Goal: Transaction & Acquisition: Obtain resource

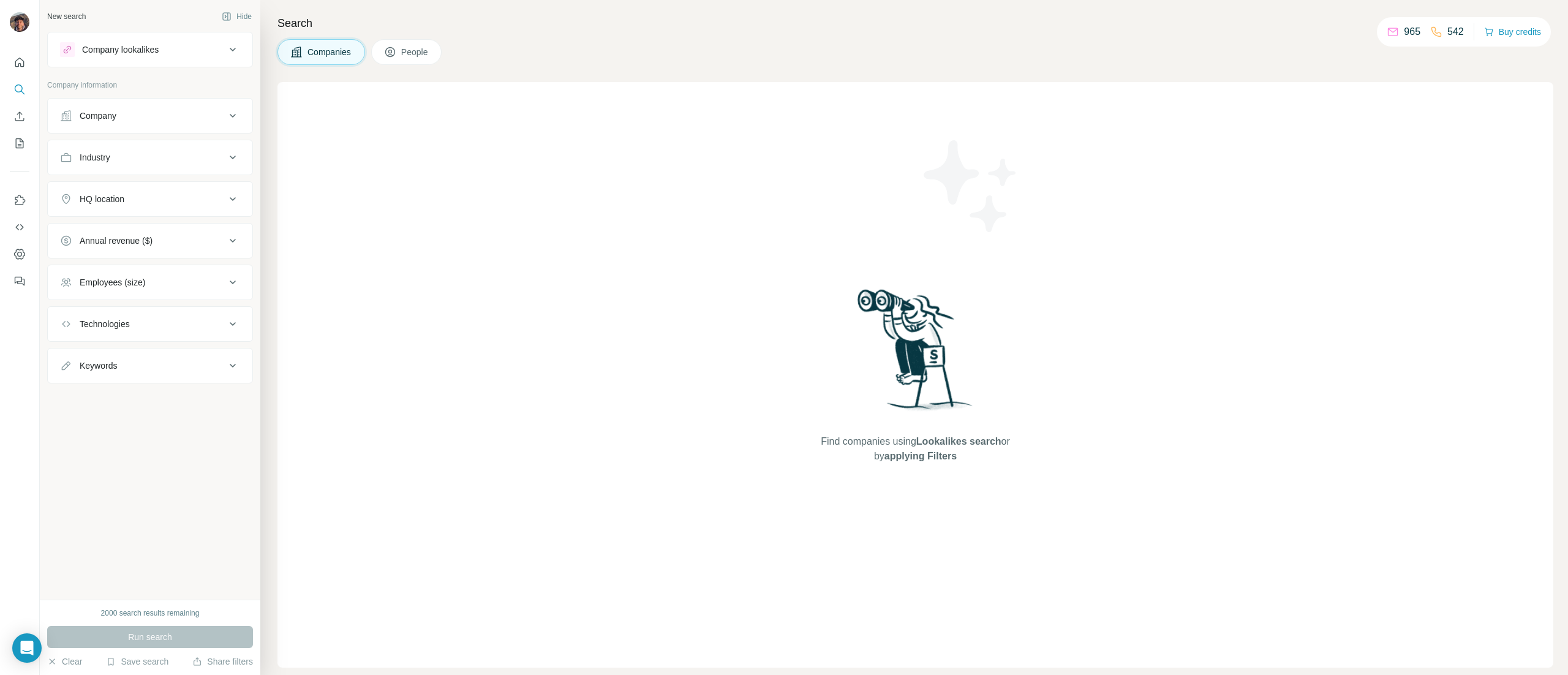
click at [75, 94] on div "Company information" at bounding box center [150, 88] width 205 height 18
click at [115, 131] on div "Company" at bounding box center [150, 115] width 205 height 35
click at [125, 120] on div "Company" at bounding box center [143, 115] width 165 height 12
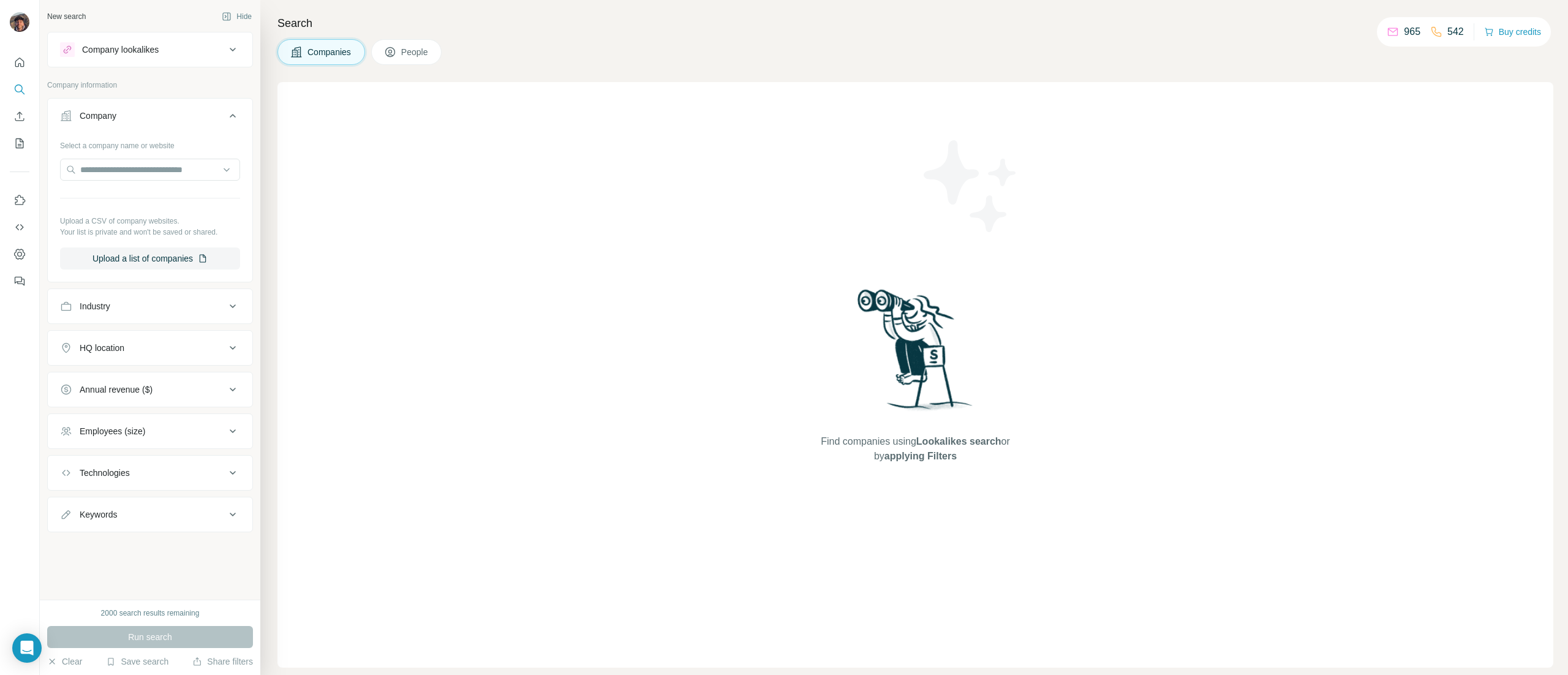
click at [145, 157] on div "Select a company name or website Upload a CSV of company websites. Your list is…" at bounding box center [149, 202] width 180 height 134
click at [153, 161] on input "text" at bounding box center [149, 169] width 180 height 22
paste input "**********"
type input "**********"
click at [125, 201] on p "Sosandar" at bounding box center [125, 198] width 59 height 12
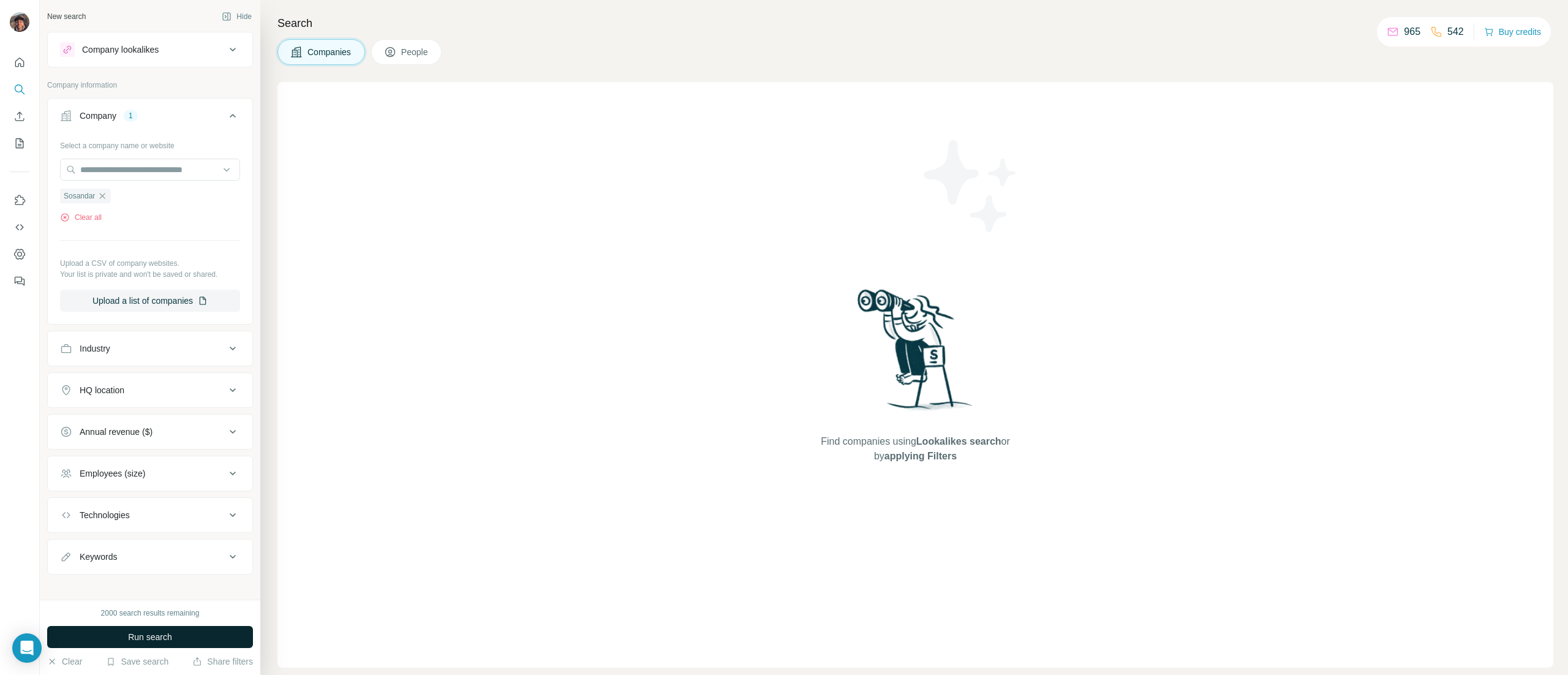
click at [166, 629] on button "Run search" at bounding box center [150, 636] width 205 height 22
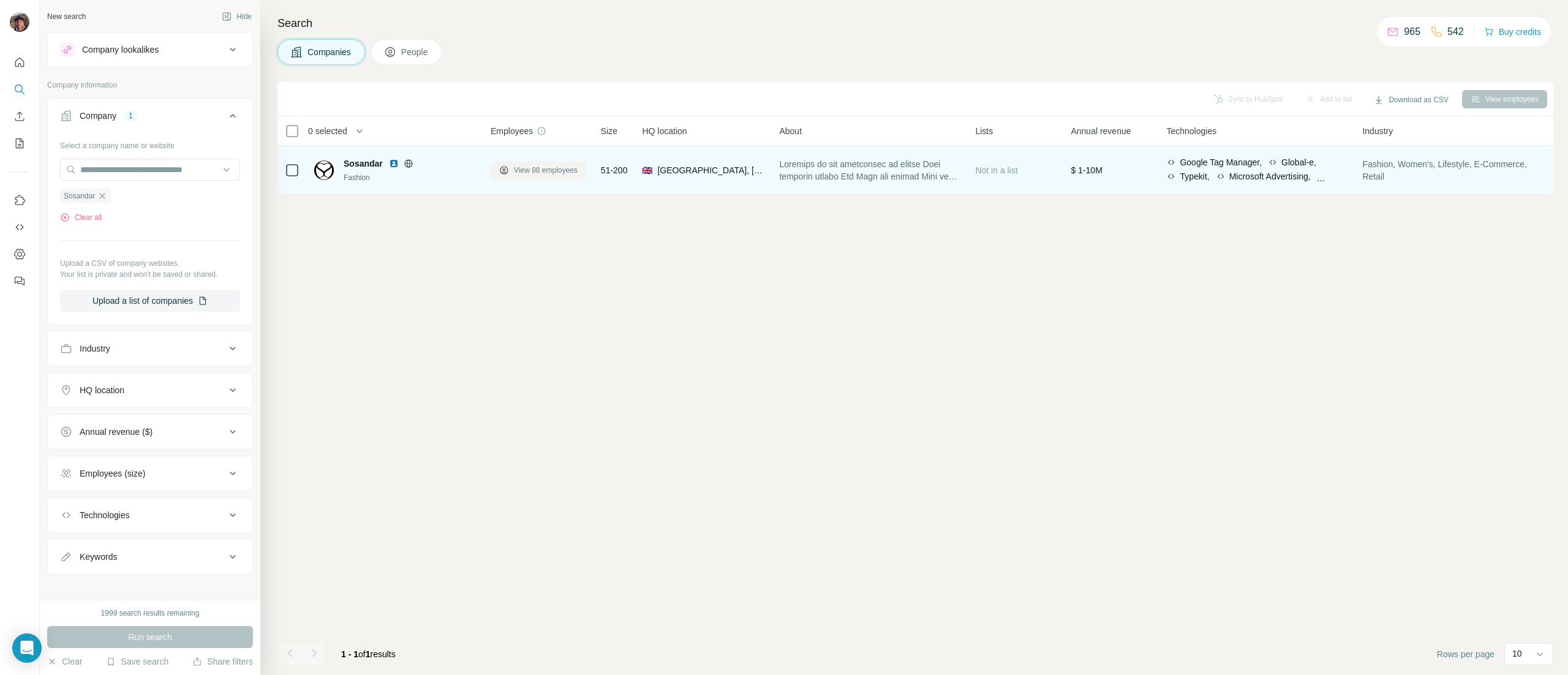
click at [543, 161] on button "View 88 employees" at bounding box center [538, 169] width 95 height 18
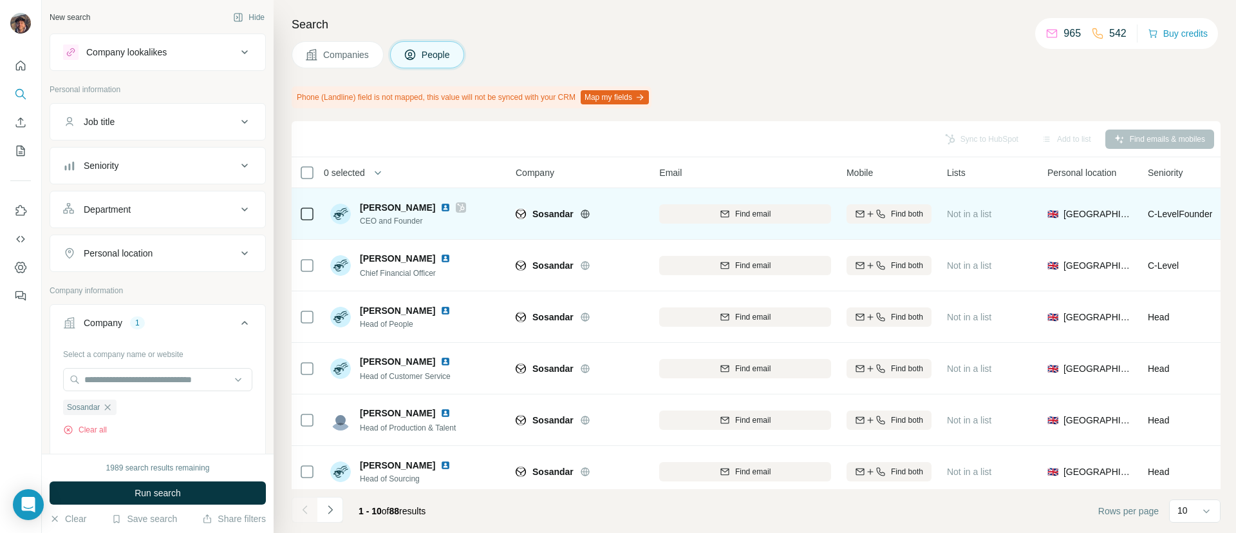
click at [457, 207] on icon at bounding box center [461, 207] width 8 height 10
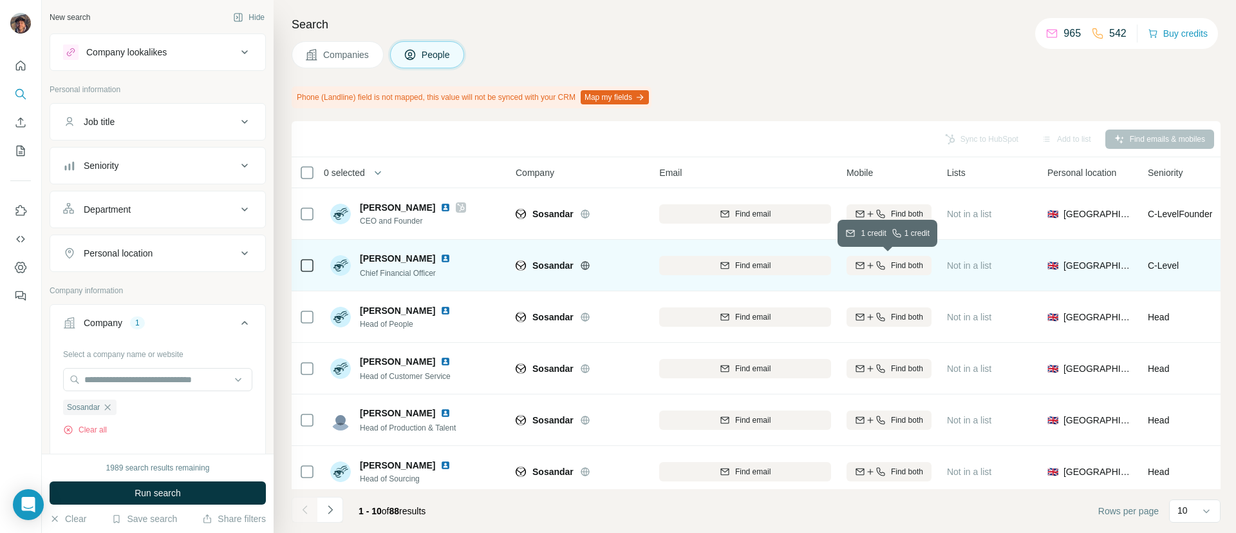
click at [892, 260] on span "Find both" at bounding box center [907, 266] width 32 height 12
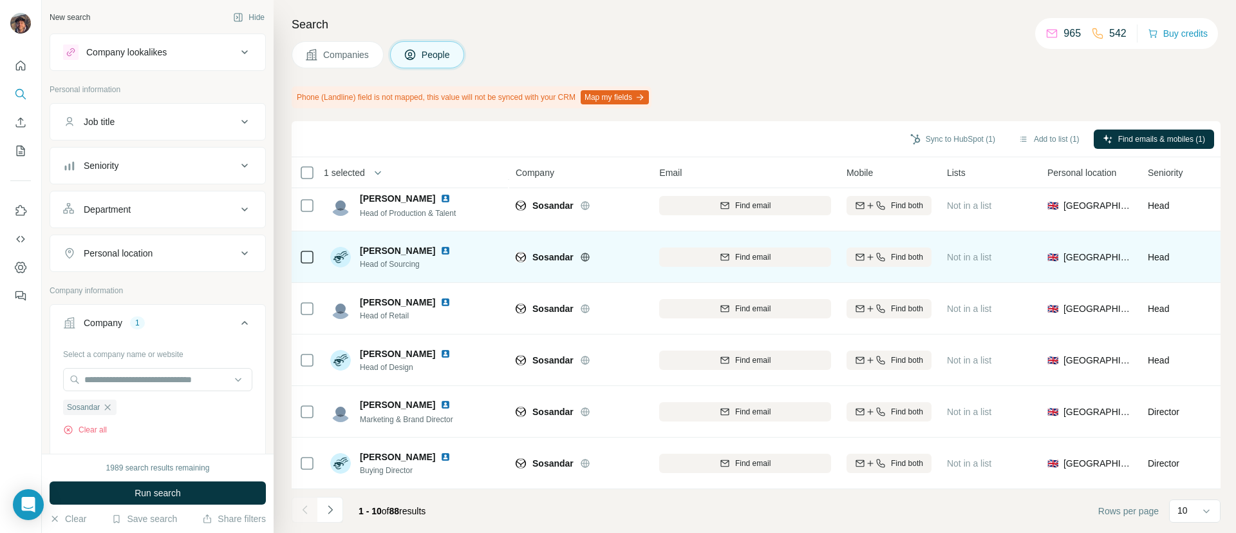
scroll to position [224, 0]
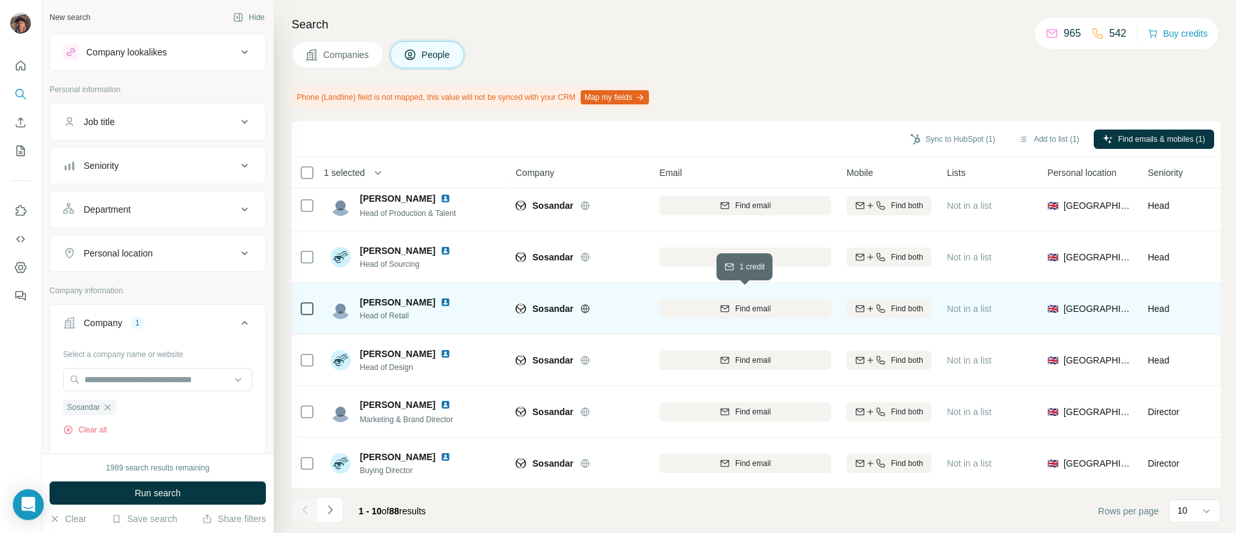
click at [690, 303] on div "Find email" at bounding box center [745, 309] width 172 height 12
click at [305, 294] on div at bounding box center [306, 307] width 15 height 35
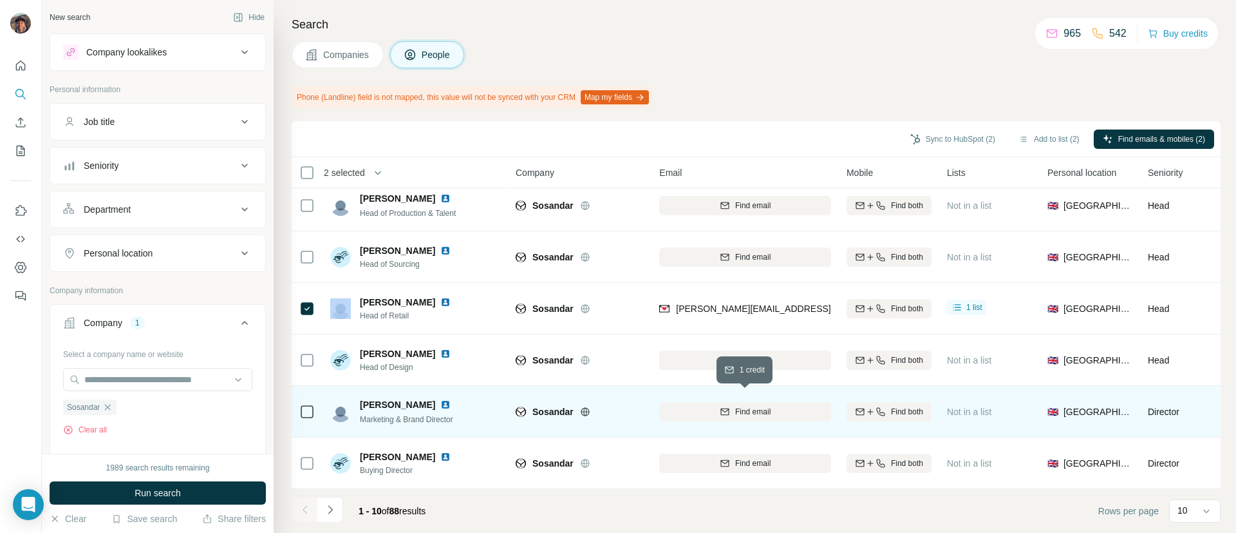
click at [715, 409] on button "Find email" at bounding box center [745, 411] width 172 height 19
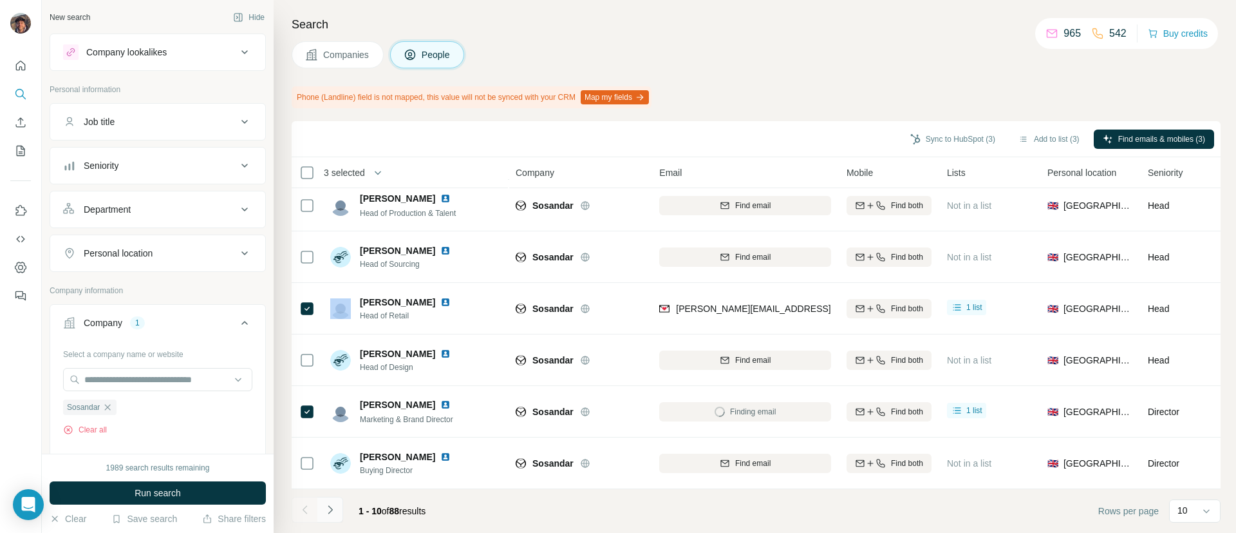
click at [327, 503] on icon "Navigate to next page" at bounding box center [330, 509] width 13 height 13
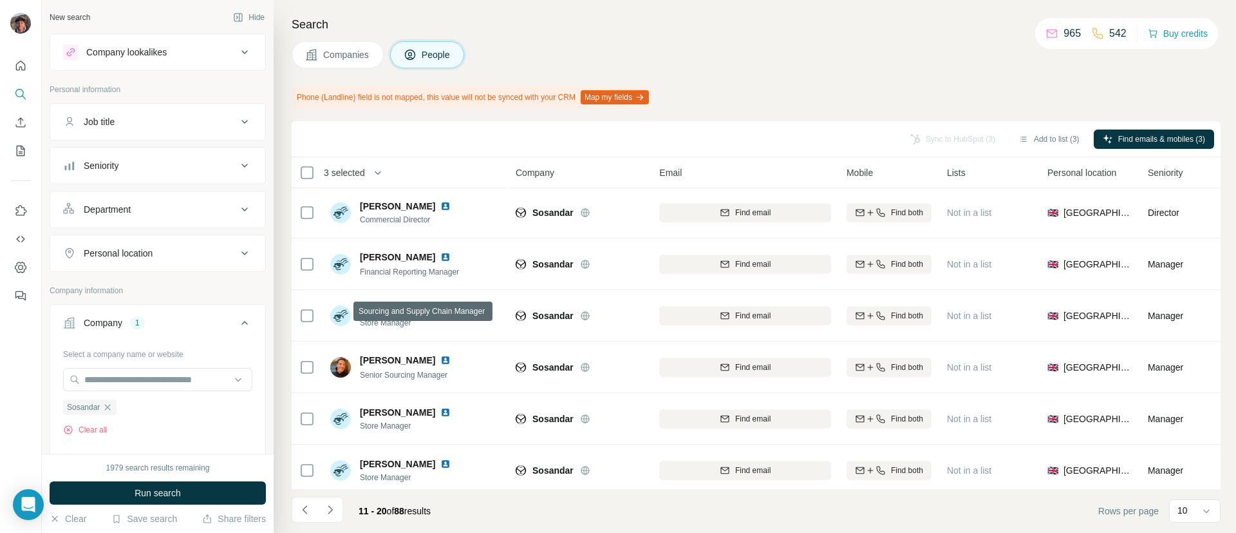
scroll to position [0, 0]
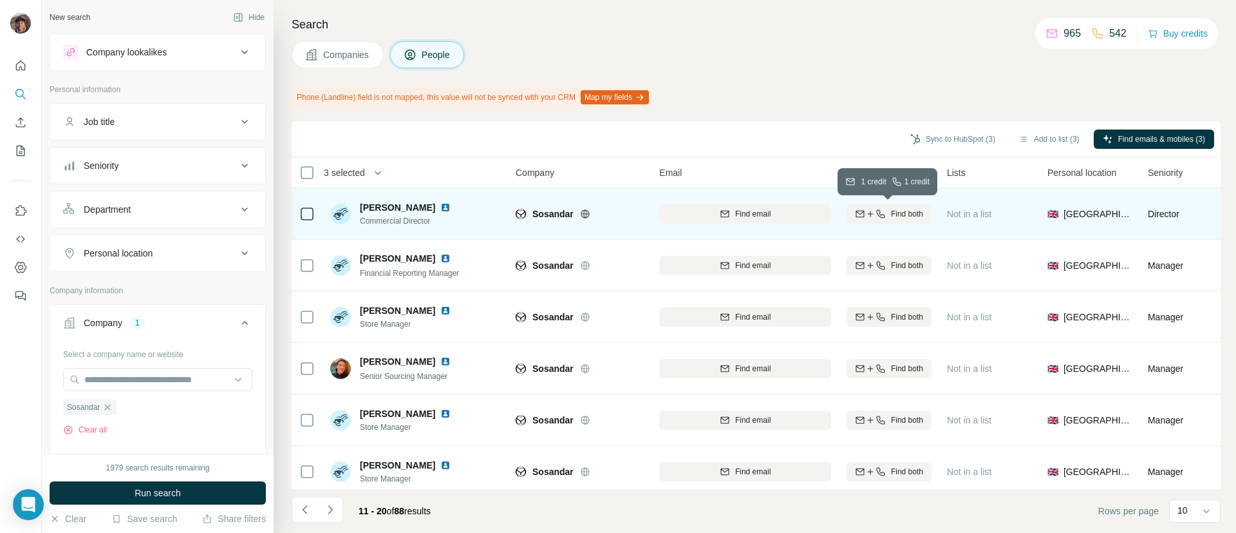
click at [856, 206] on button "Find both" at bounding box center [889, 213] width 85 height 19
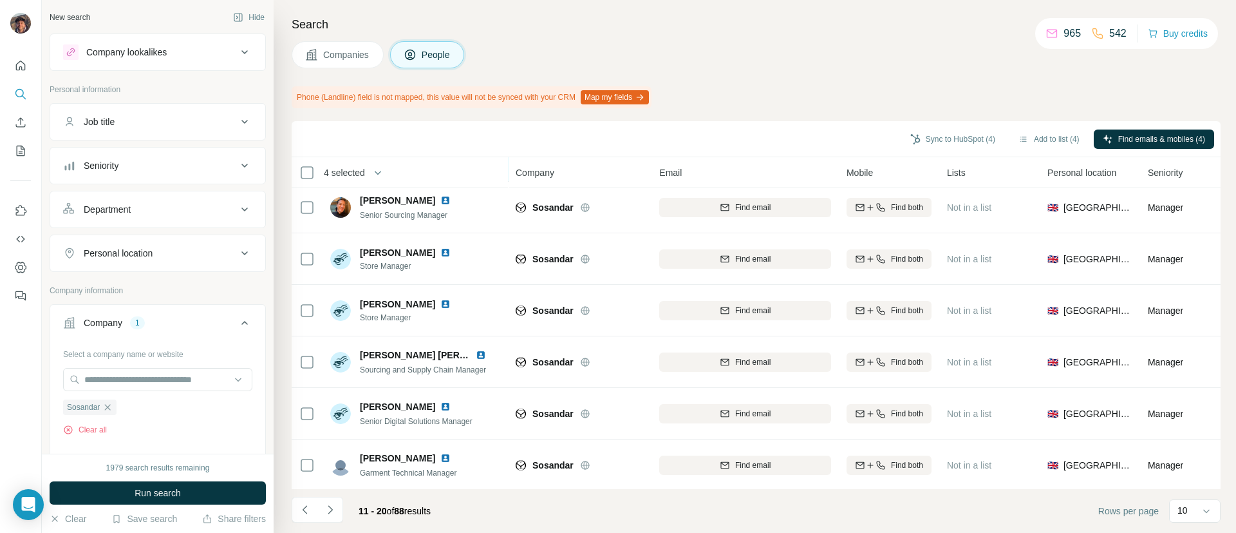
scroll to position [224, 0]
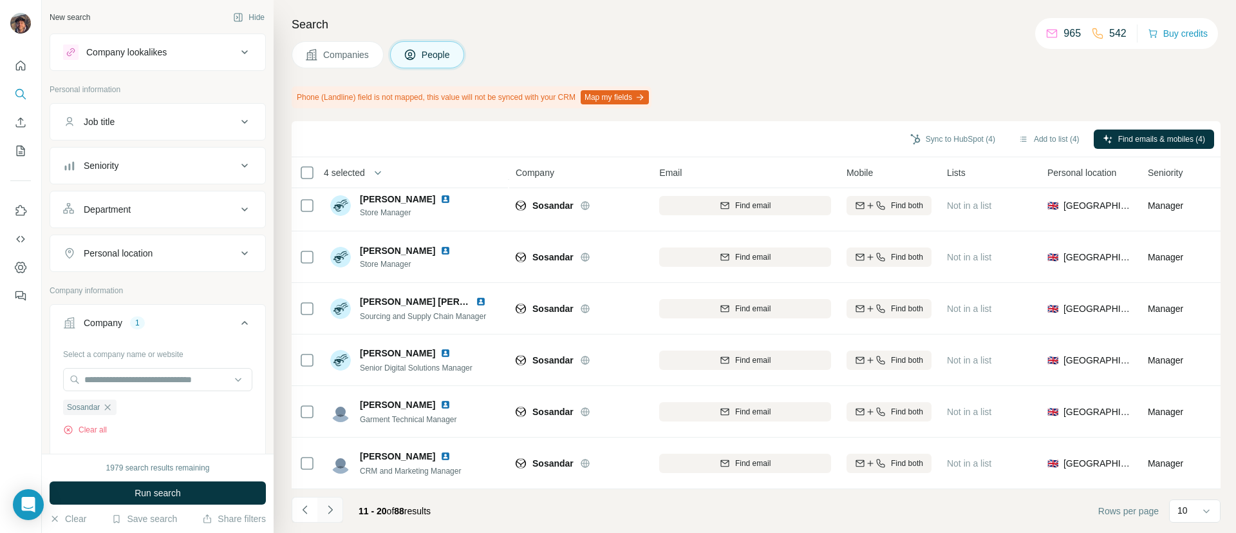
click at [341, 506] on button "Navigate to next page" at bounding box center [330, 510] width 26 height 26
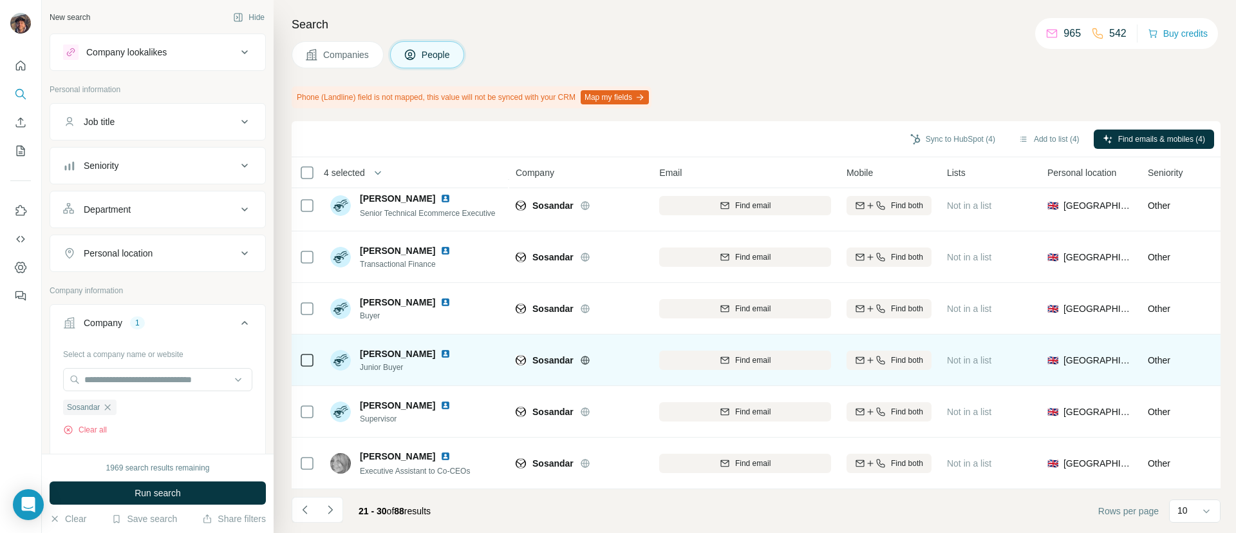
scroll to position [0, 0]
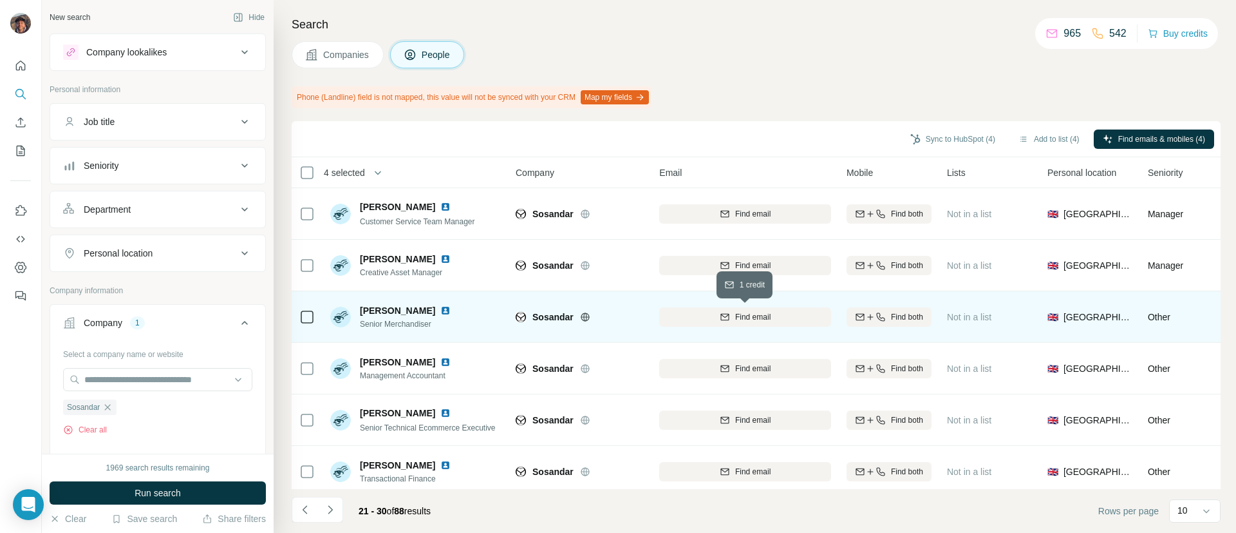
click at [738, 327] on div "Find email" at bounding box center [745, 316] width 172 height 35
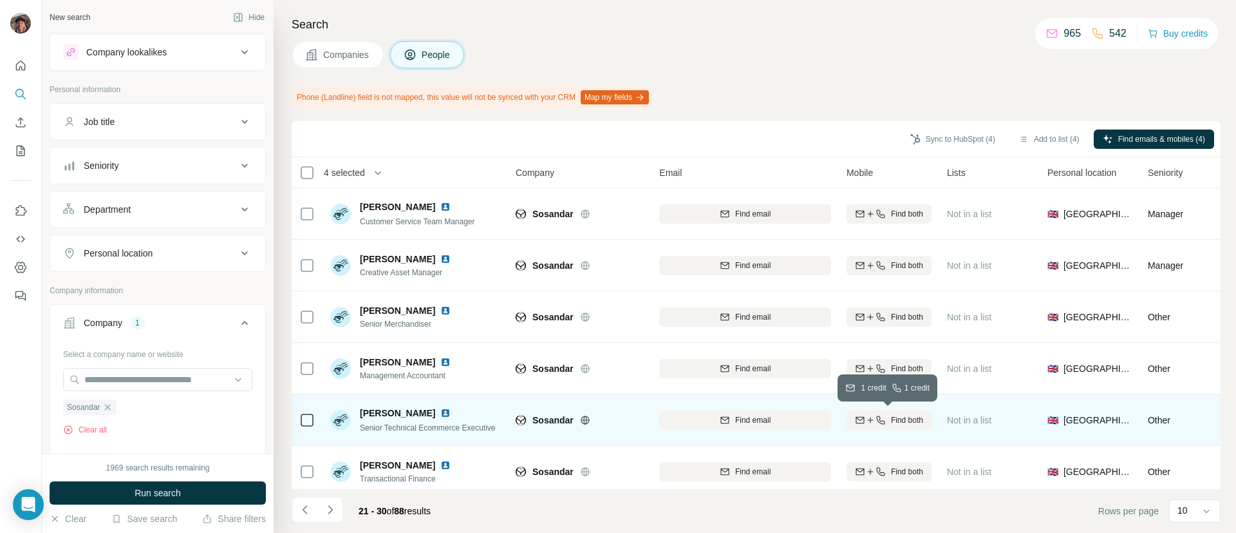
click at [876, 422] on icon "button" at bounding box center [881, 420] width 10 height 10
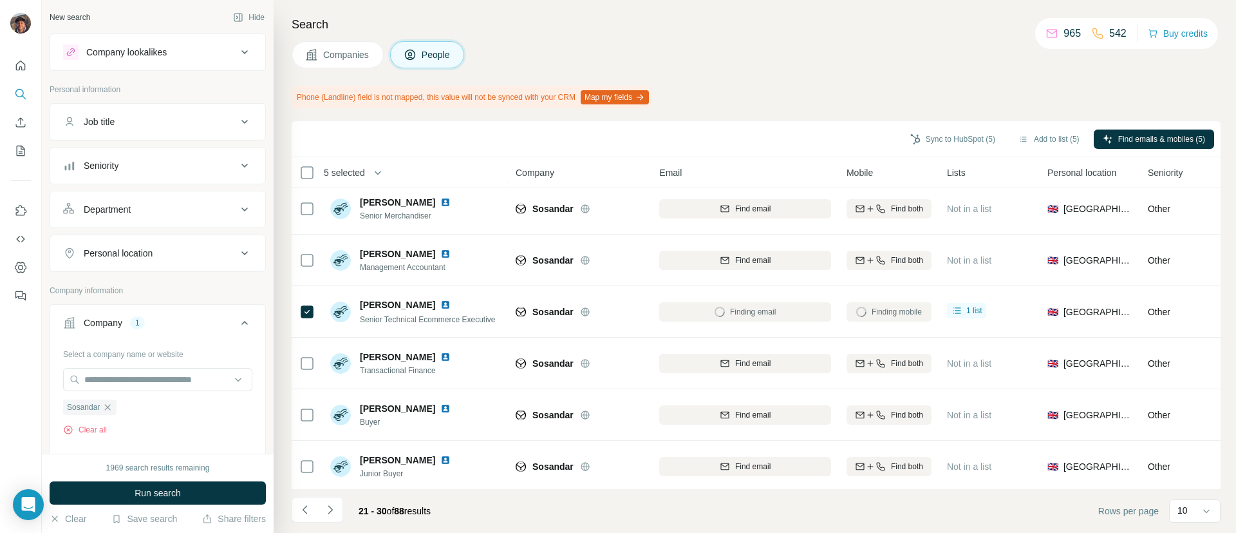
scroll to position [224, 0]
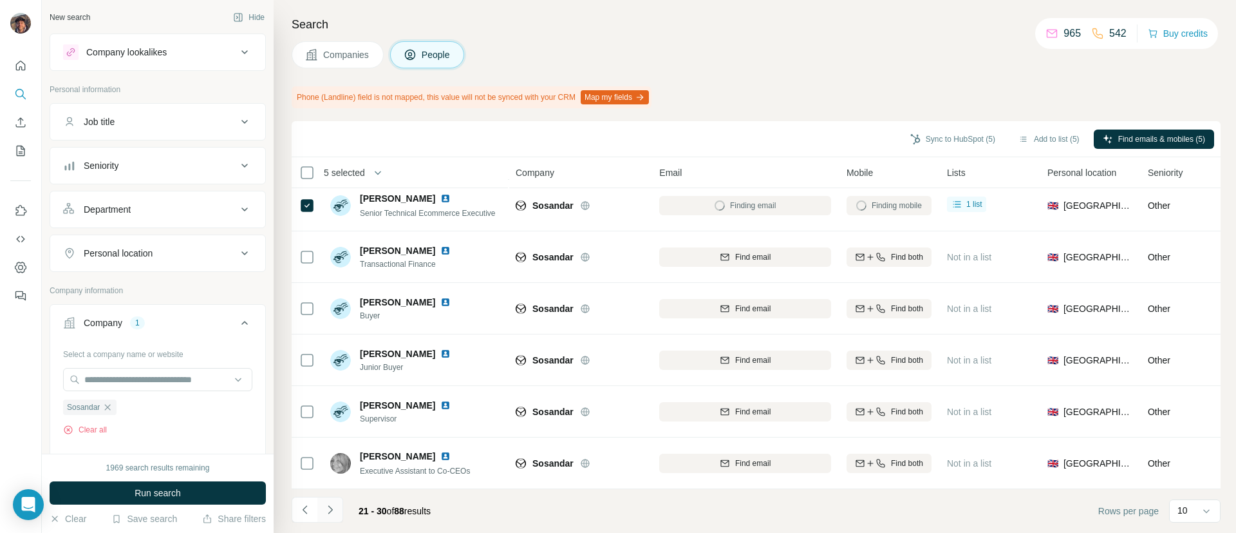
click at [331, 516] on button "Navigate to next page" at bounding box center [330, 510] width 26 height 26
click at [299, 513] on icon "Navigate to previous page" at bounding box center [305, 509] width 13 height 13
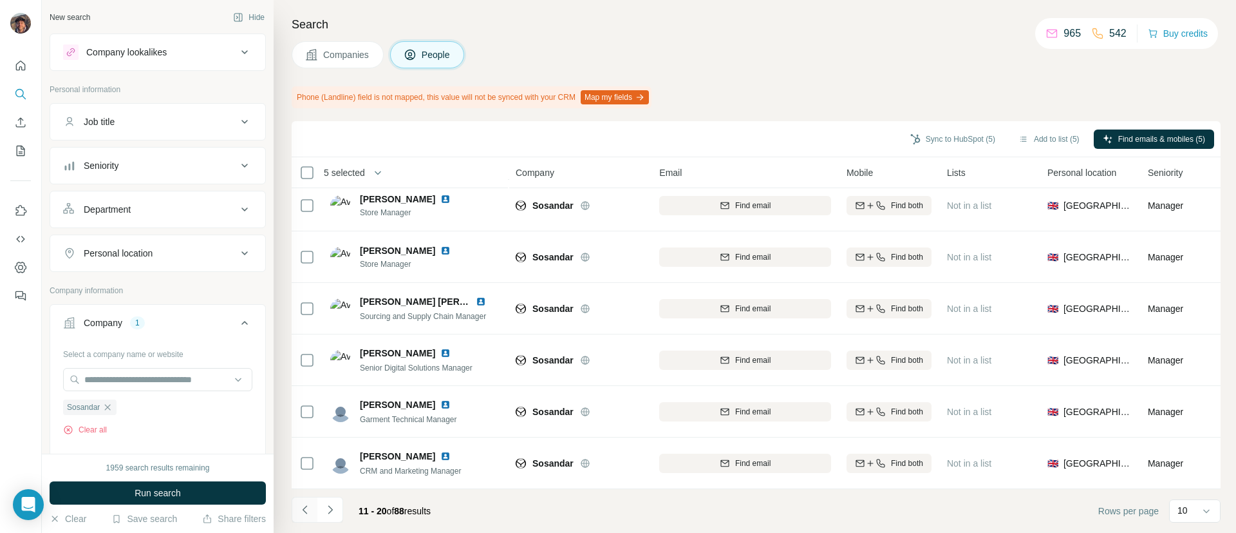
click at [299, 513] on icon "Navigate to previous page" at bounding box center [305, 509] width 13 height 13
click at [299, 513] on div at bounding box center [305, 510] width 26 height 26
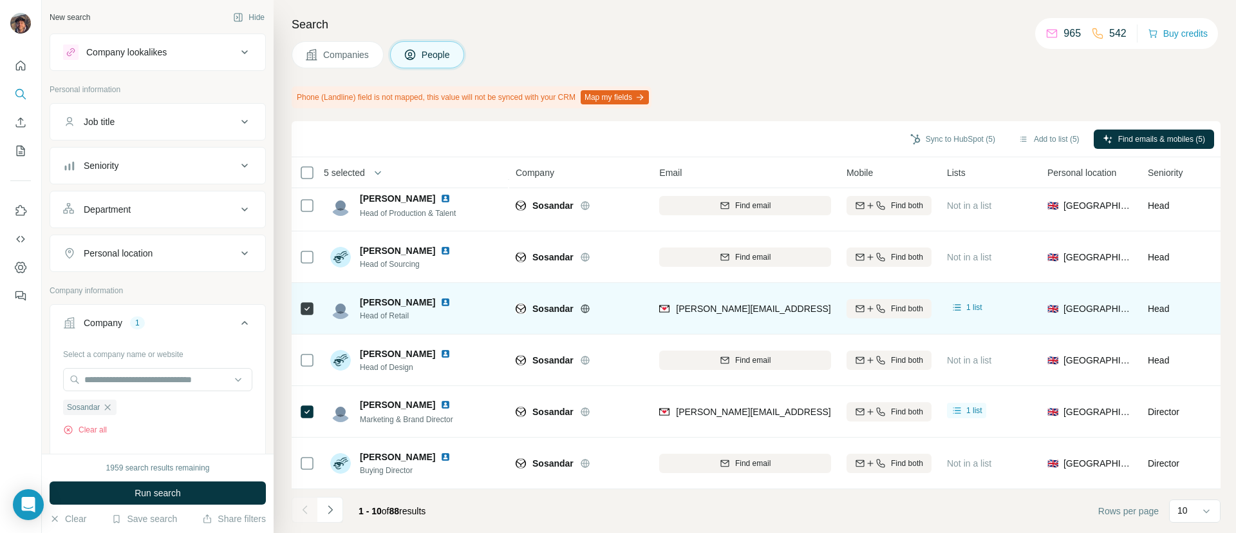
click at [627, 310] on div "Sosandar" at bounding box center [580, 307] width 128 height 35
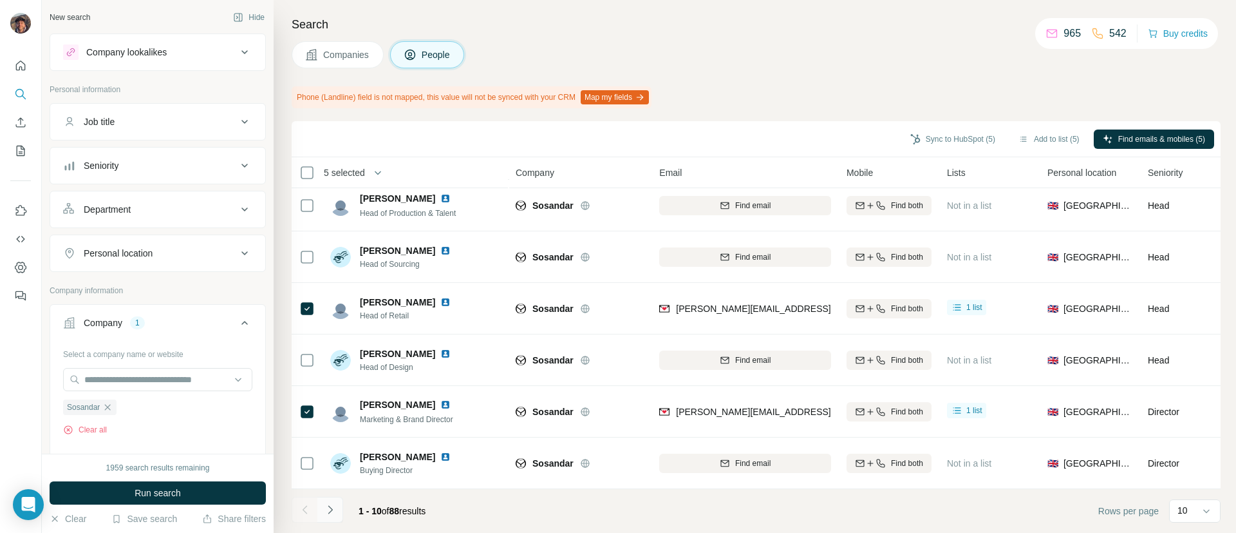
click at [324, 513] on icon "Navigate to next page" at bounding box center [330, 509] width 13 height 13
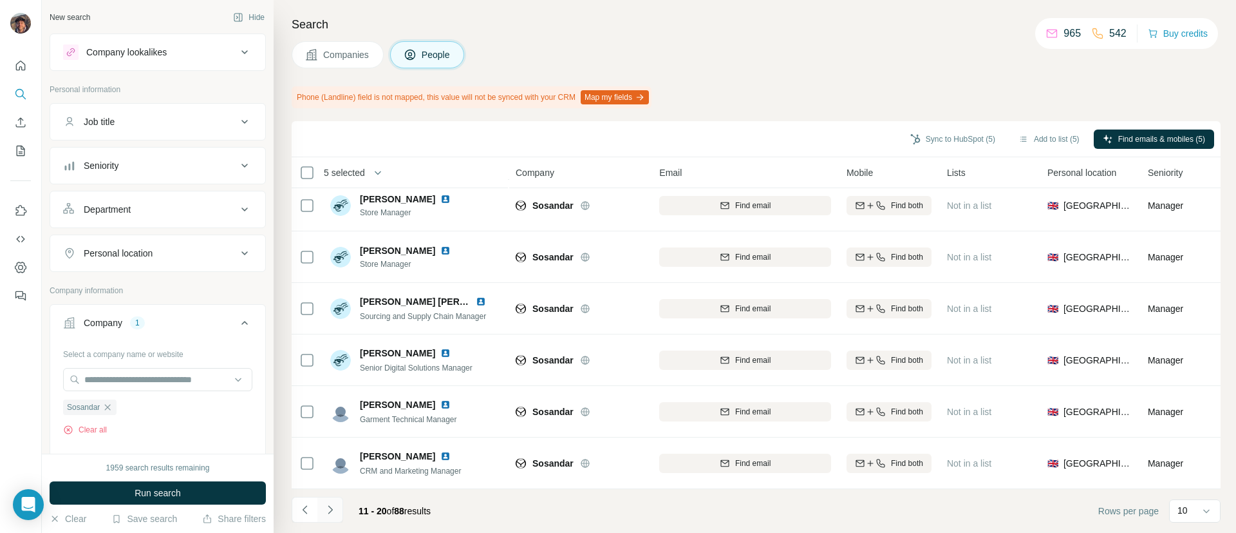
click at [330, 513] on icon "Navigate to next page" at bounding box center [330, 509] width 13 height 13
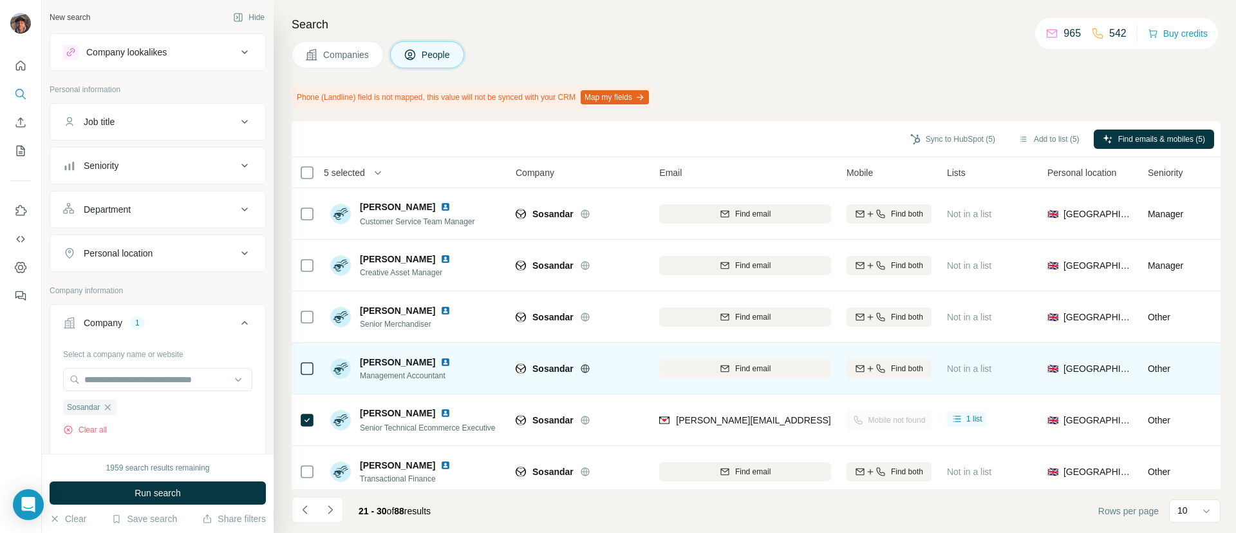
scroll to position [97, 0]
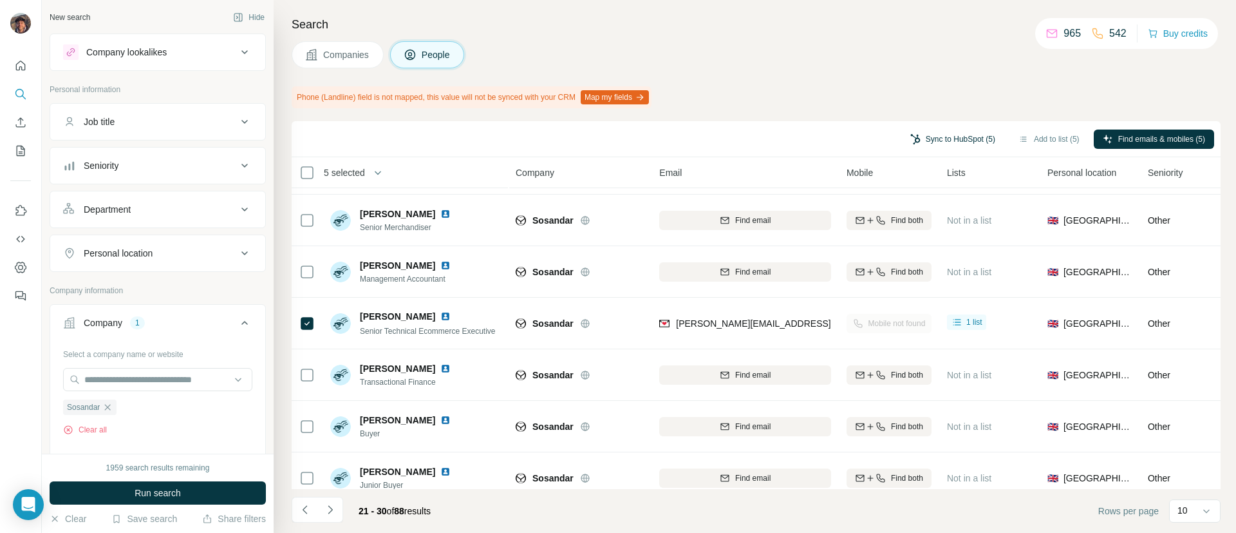
click at [936, 143] on button "Sync to HubSpot (5)" at bounding box center [953, 138] width 103 height 19
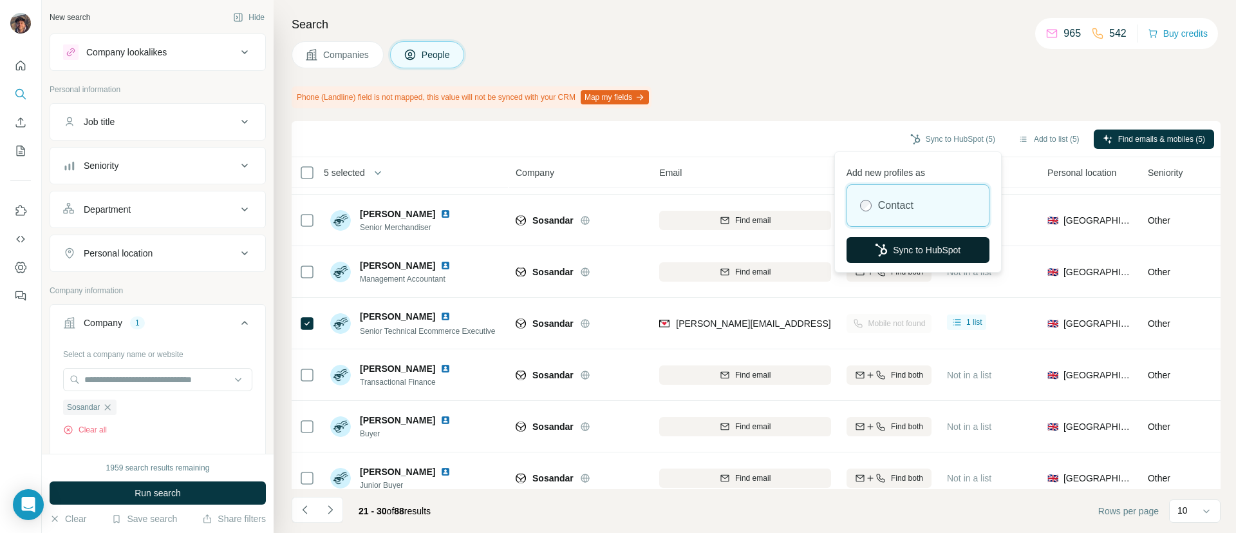
click at [902, 249] on button "Sync to HubSpot" at bounding box center [918, 250] width 143 height 26
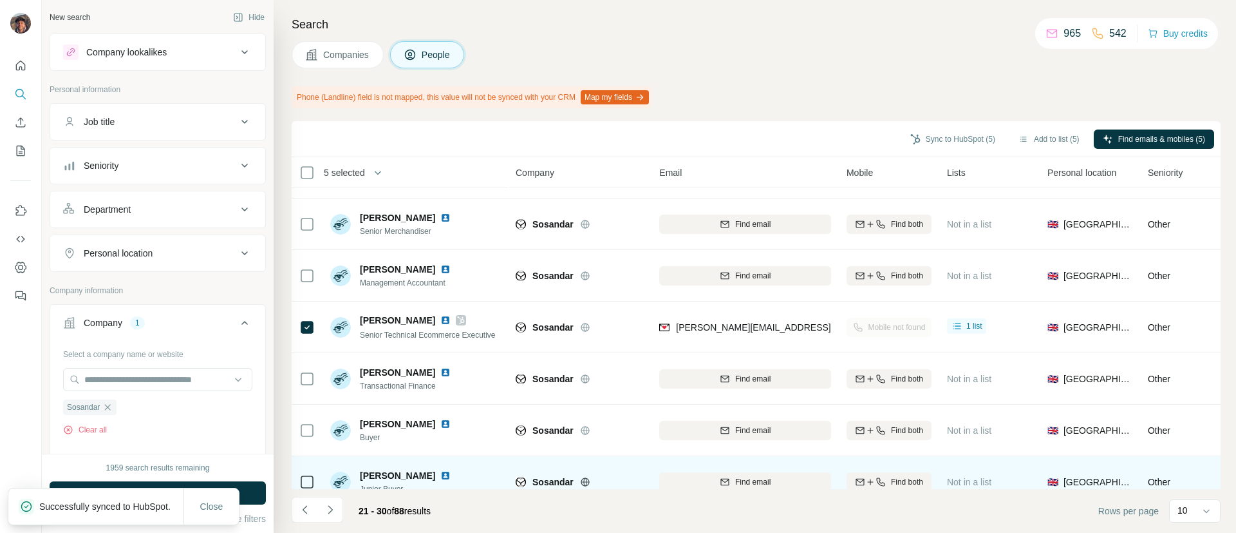
scroll to position [224, 0]
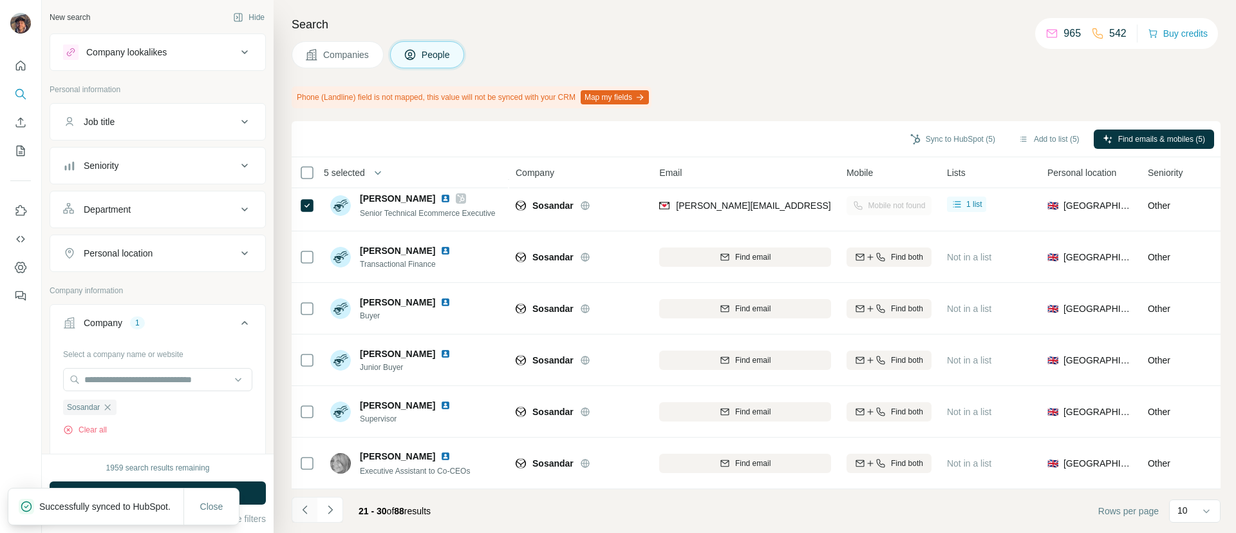
click at [303, 509] on icon "Navigate to previous page" at bounding box center [304, 509] width 5 height 8
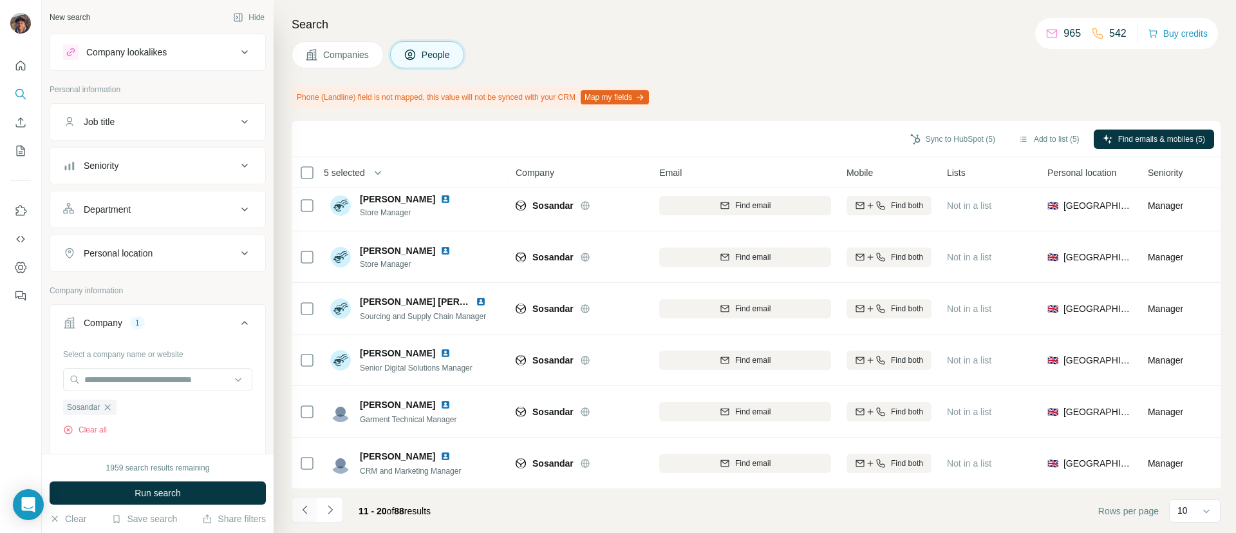
click at [303, 507] on icon "Navigate to previous page" at bounding box center [305, 509] width 13 height 13
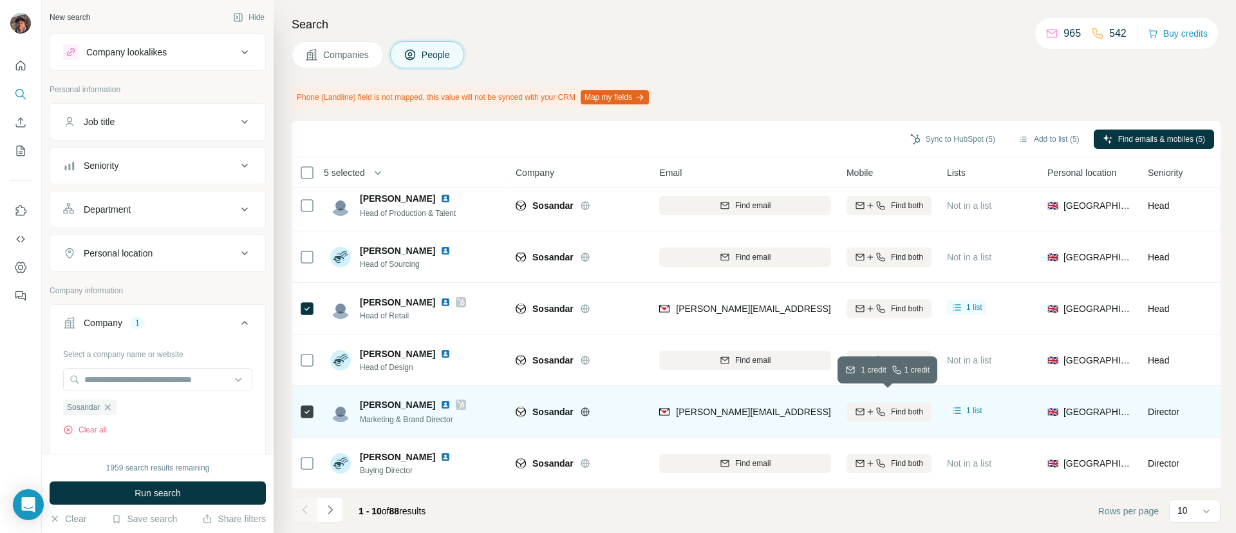
click at [875, 402] on button "Find both" at bounding box center [889, 411] width 85 height 19
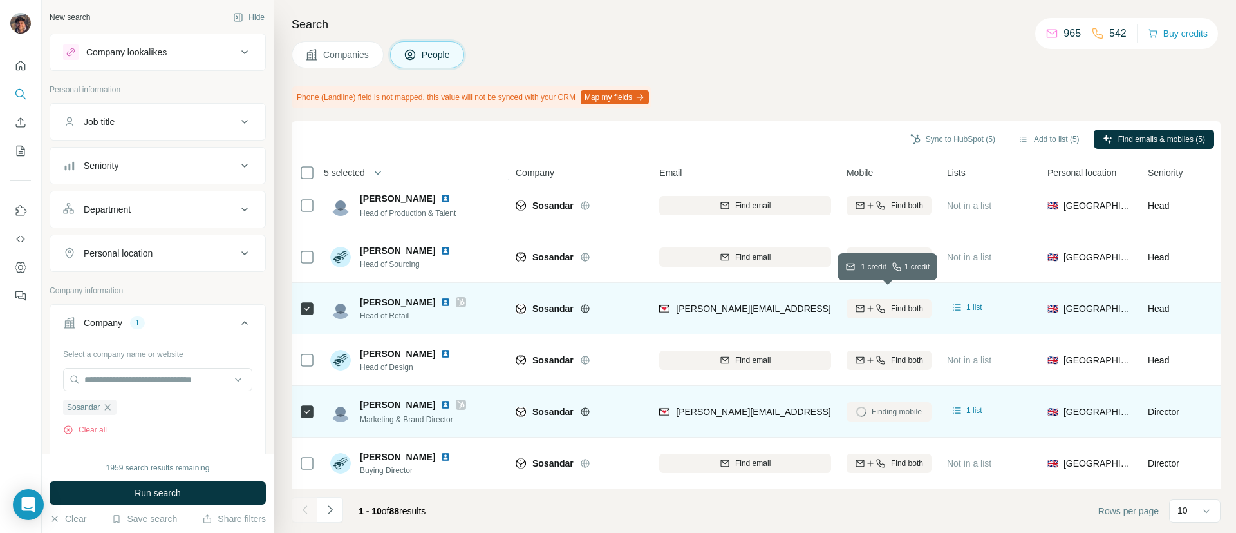
click at [867, 303] on div "Find both" at bounding box center [889, 309] width 85 height 12
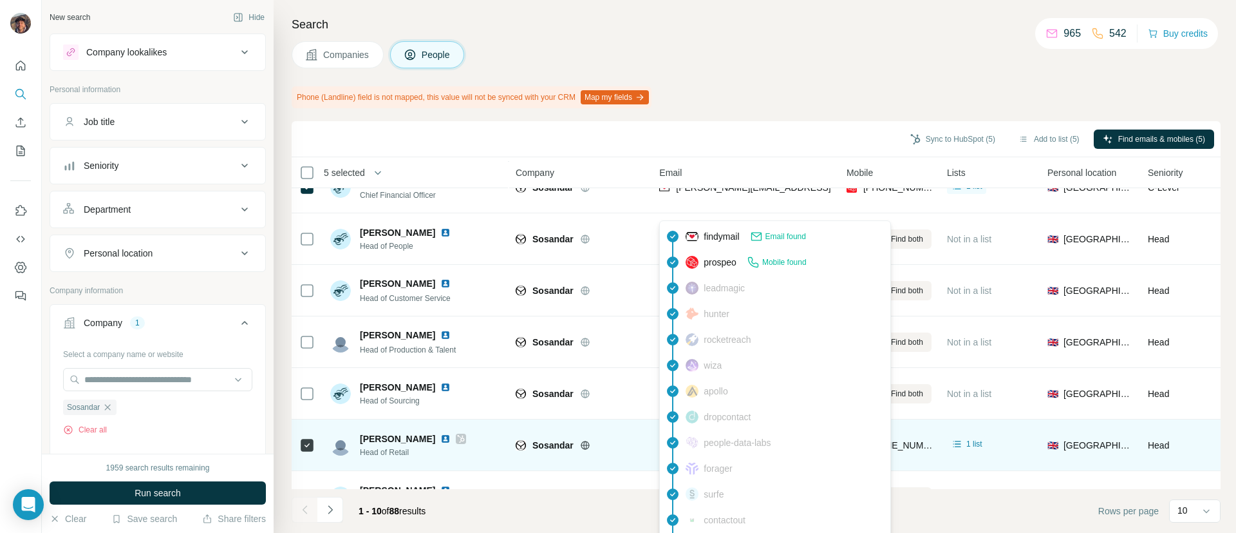
scroll to position [0, 0]
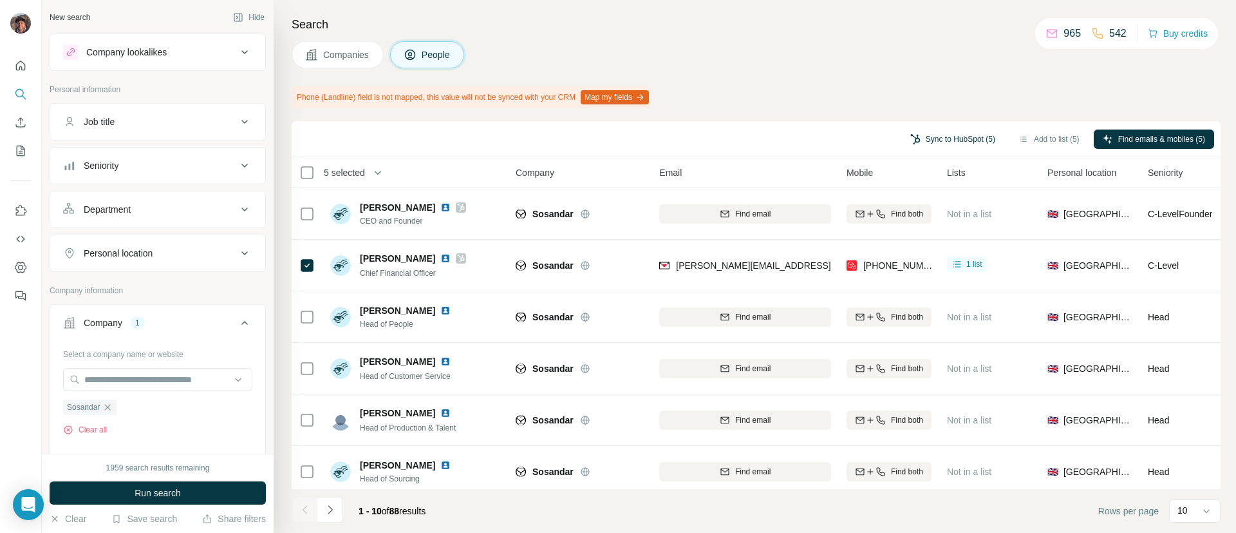
click at [943, 130] on button "Sync to HubSpot (5)" at bounding box center [953, 138] width 103 height 19
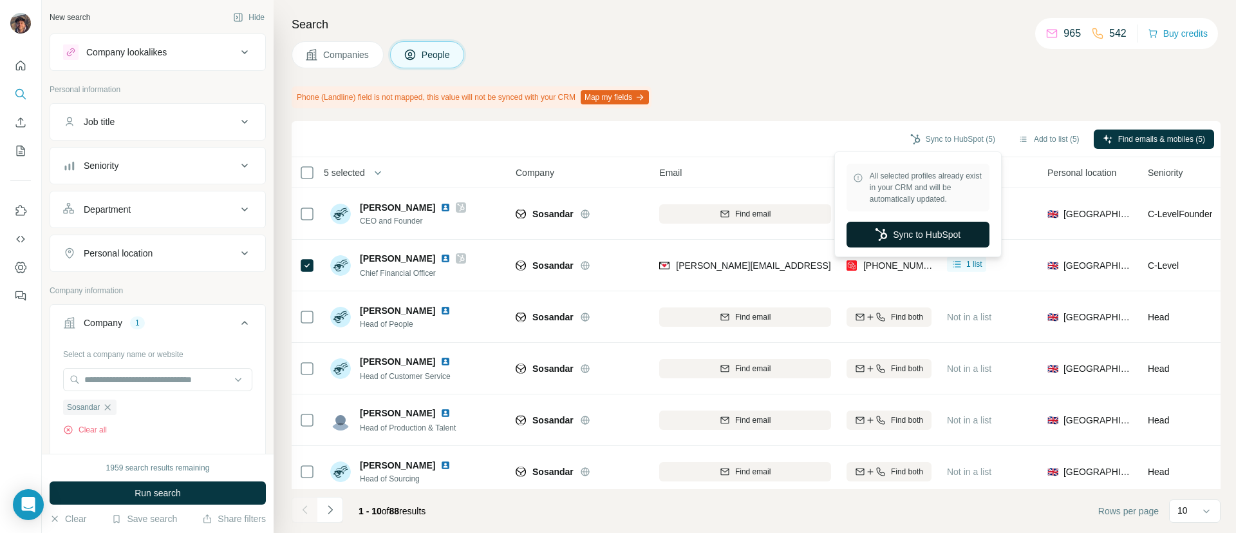
click at [915, 227] on button "Sync to HubSpot" at bounding box center [918, 235] width 143 height 26
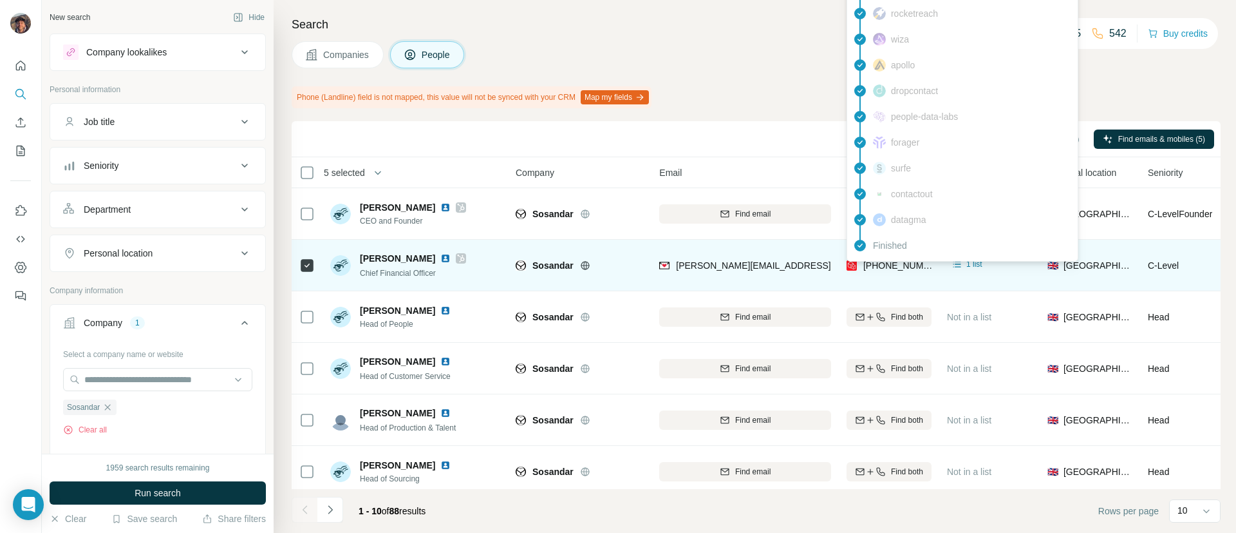
click at [887, 262] on span "[PHONE_NUMBER]" at bounding box center [904, 265] width 81 height 10
copy span "447944068447"
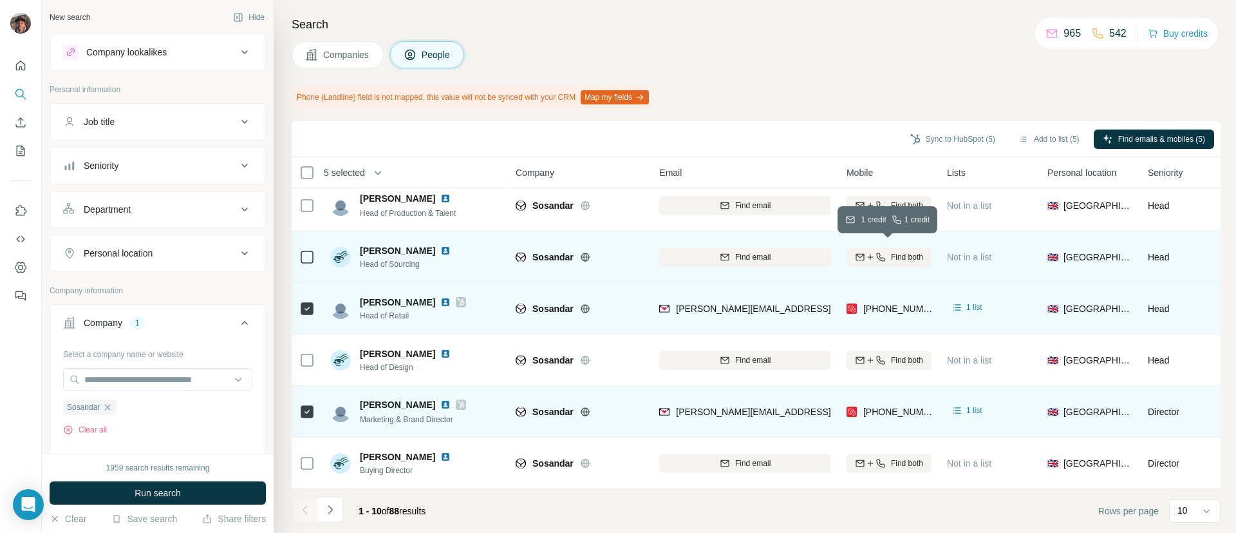
scroll to position [224, 0]
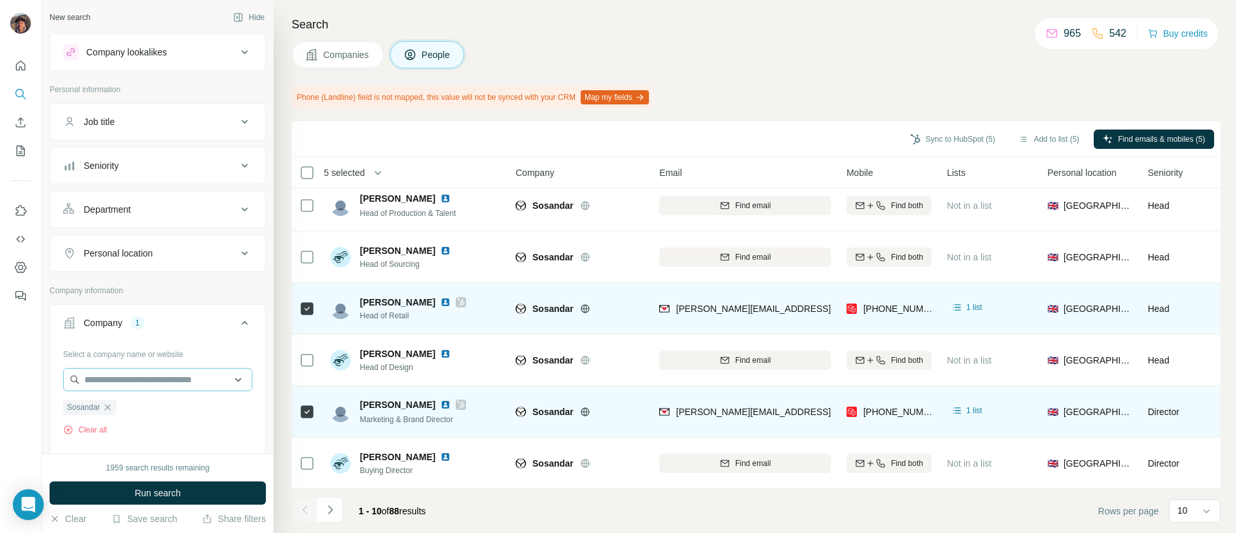
click at [112, 411] on icon "button" at bounding box center [107, 407] width 10 height 10
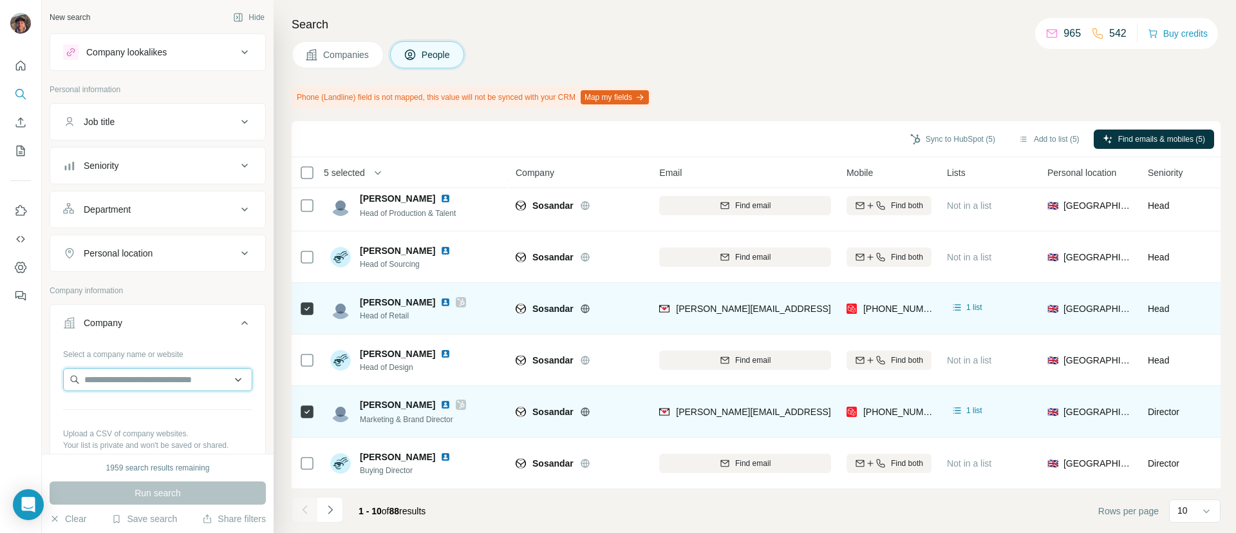
click at [123, 374] on input "text" at bounding box center [157, 379] width 189 height 23
paste input "**********"
type input "**********"
click at [146, 416] on p "[DOMAIN_NAME]" at bounding box center [137, 421] width 74 height 12
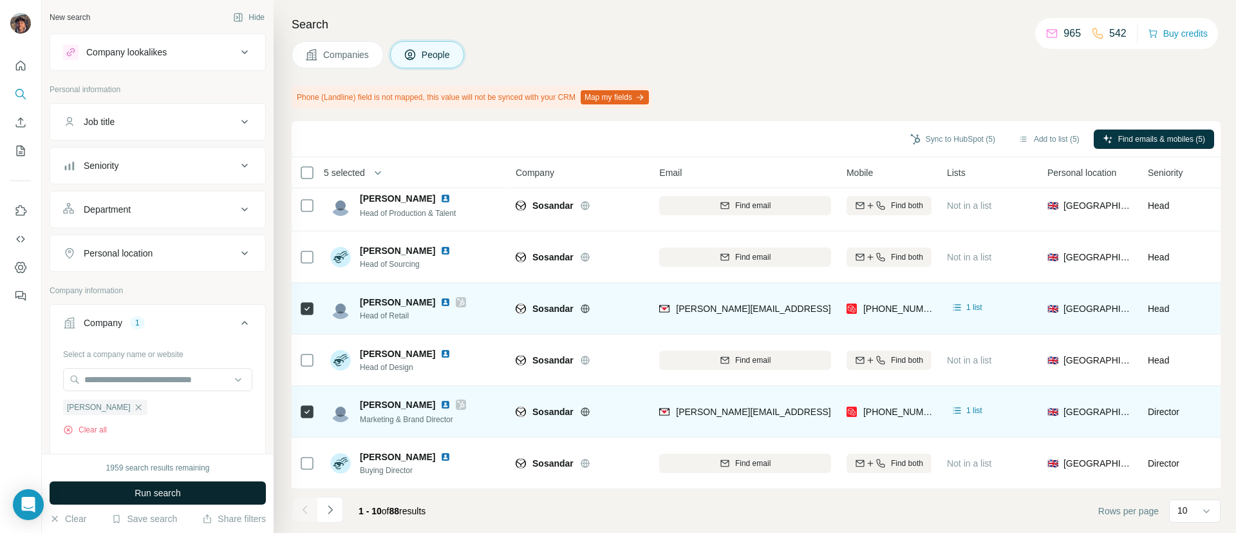
click at [146, 493] on span "Run search" at bounding box center [158, 492] width 46 height 13
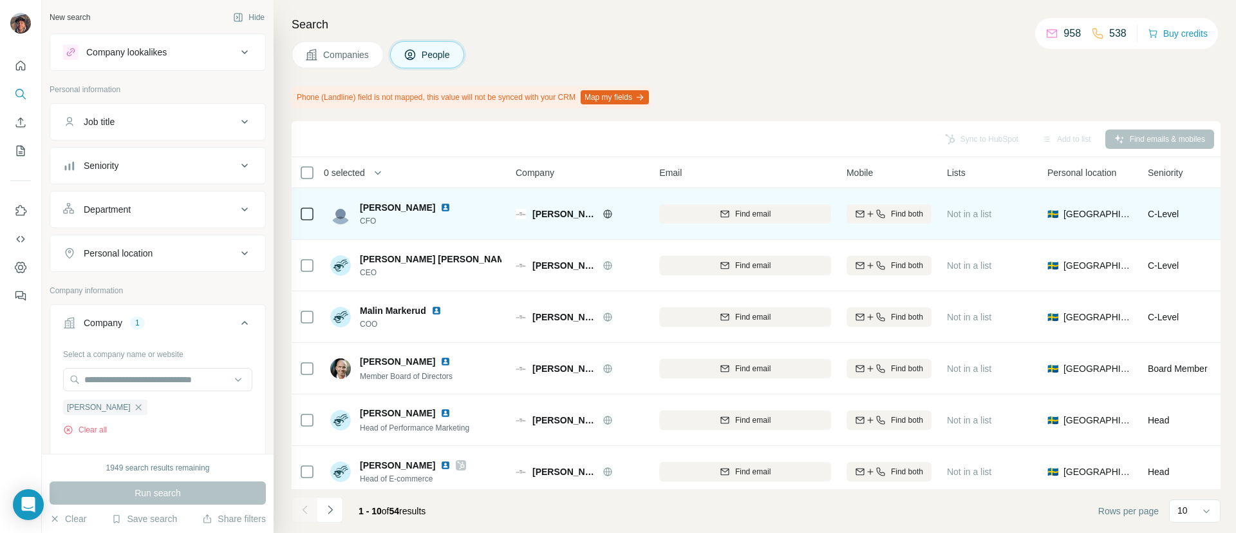
drag, startPoint x: 557, startPoint y: 223, endPoint x: 559, endPoint y: 202, distance: 20.7
click at [557, 211] on div "[PERSON_NAME]" at bounding box center [580, 213] width 128 height 35
click at [559, 202] on div "[PERSON_NAME]" at bounding box center [580, 213] width 128 height 35
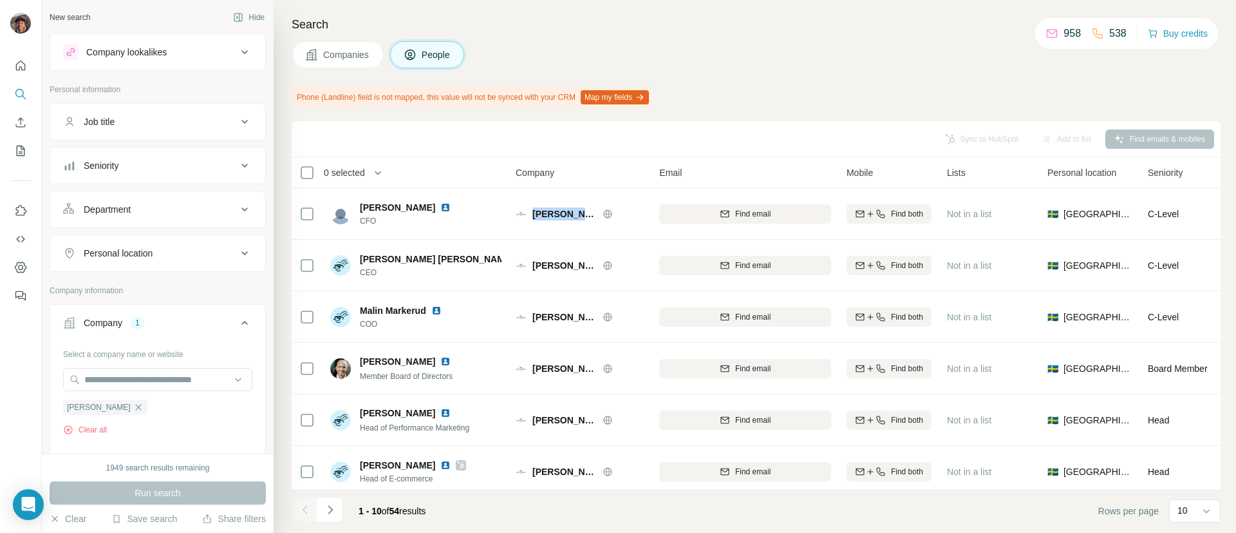
copy div "[PERSON_NAME]"
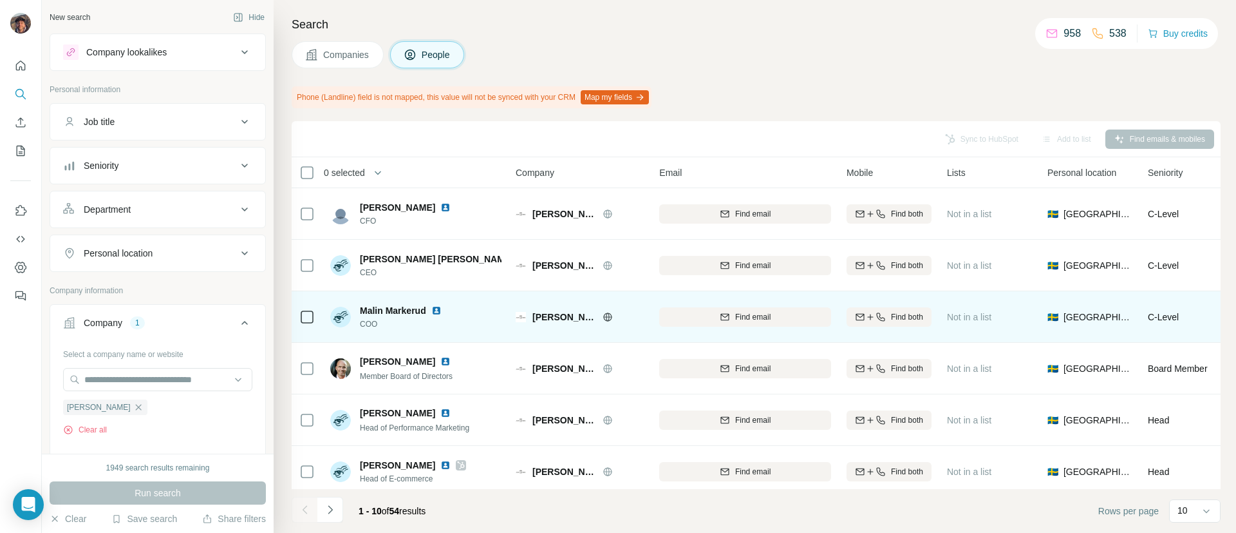
click at [495, 327] on div "Malin Markerud COO" at bounding box center [415, 316] width 171 height 35
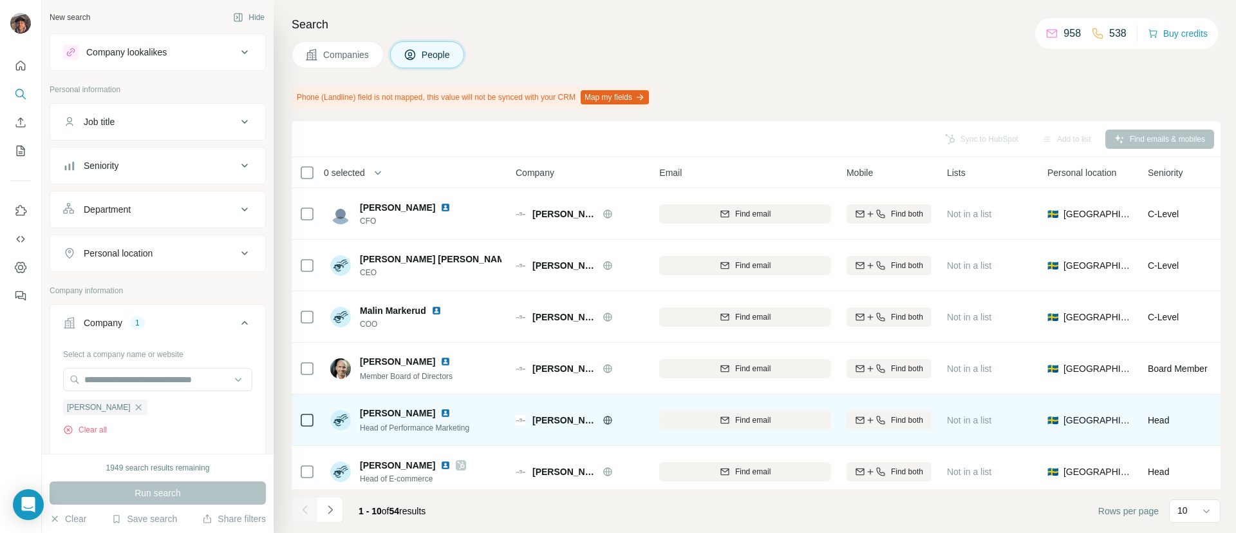
scroll to position [97, 0]
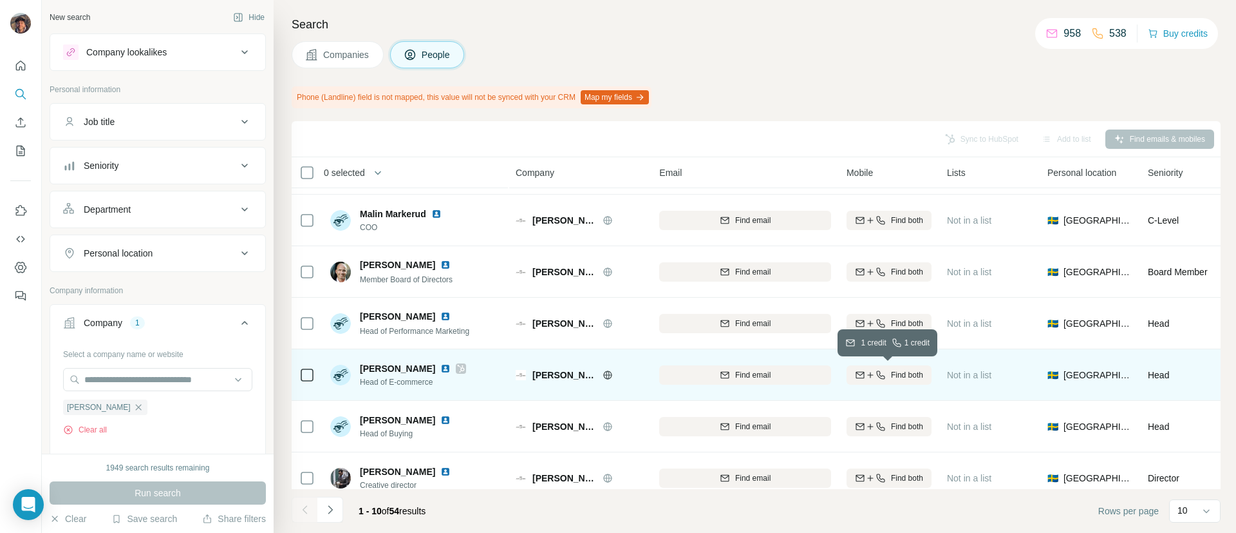
click at [876, 367] on button "Find both" at bounding box center [889, 374] width 85 height 19
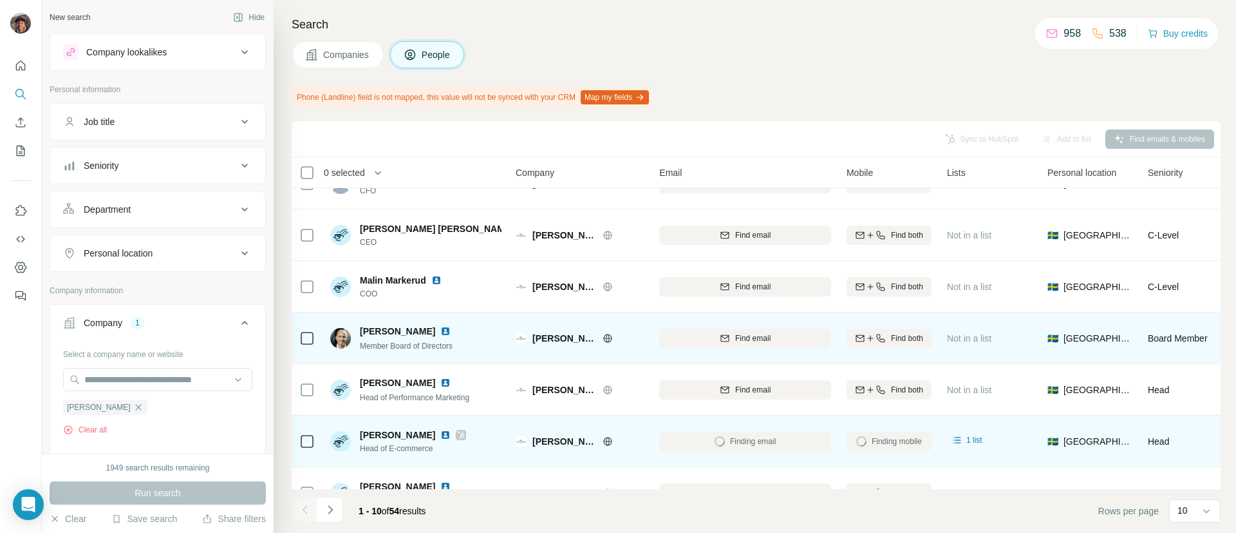
scroll to position [0, 0]
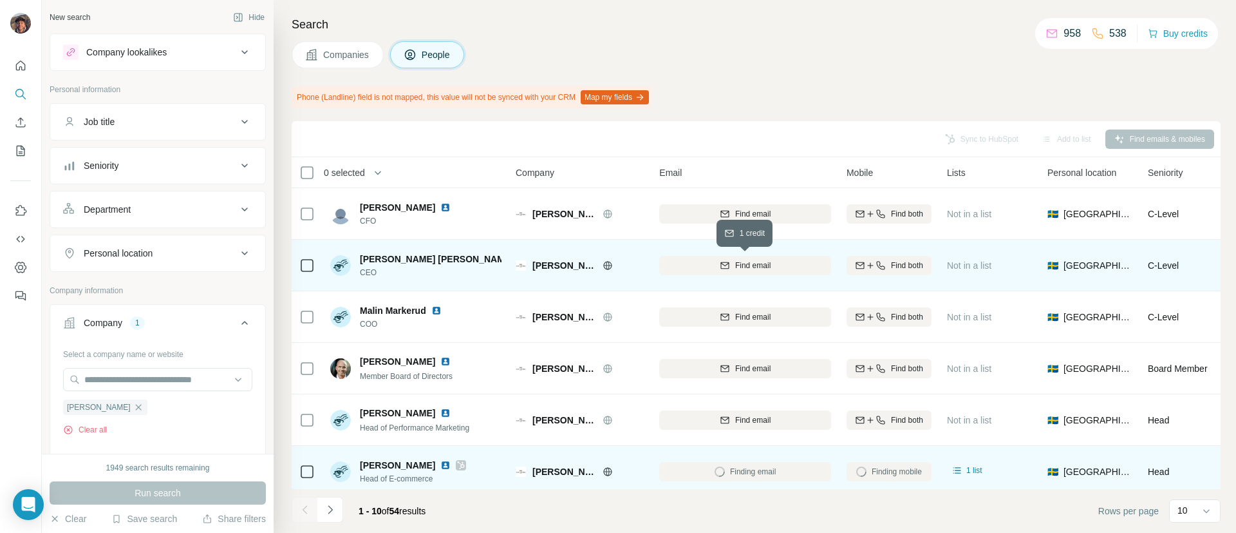
click at [708, 261] on div "Find email" at bounding box center [745, 266] width 172 height 12
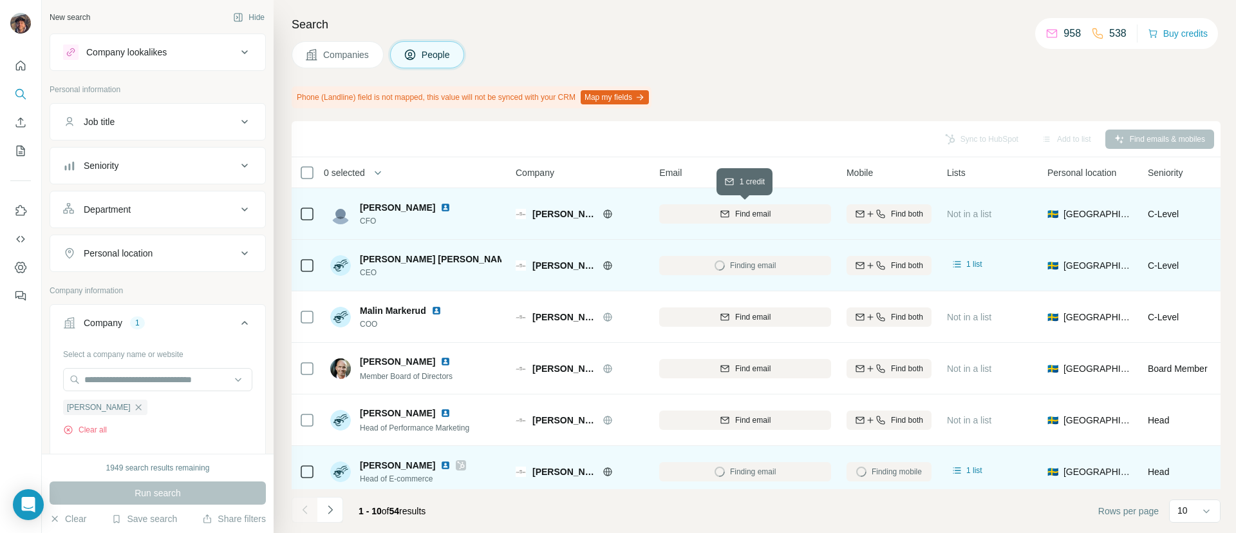
click at [735, 213] on span "Find email" at bounding box center [752, 214] width 35 height 12
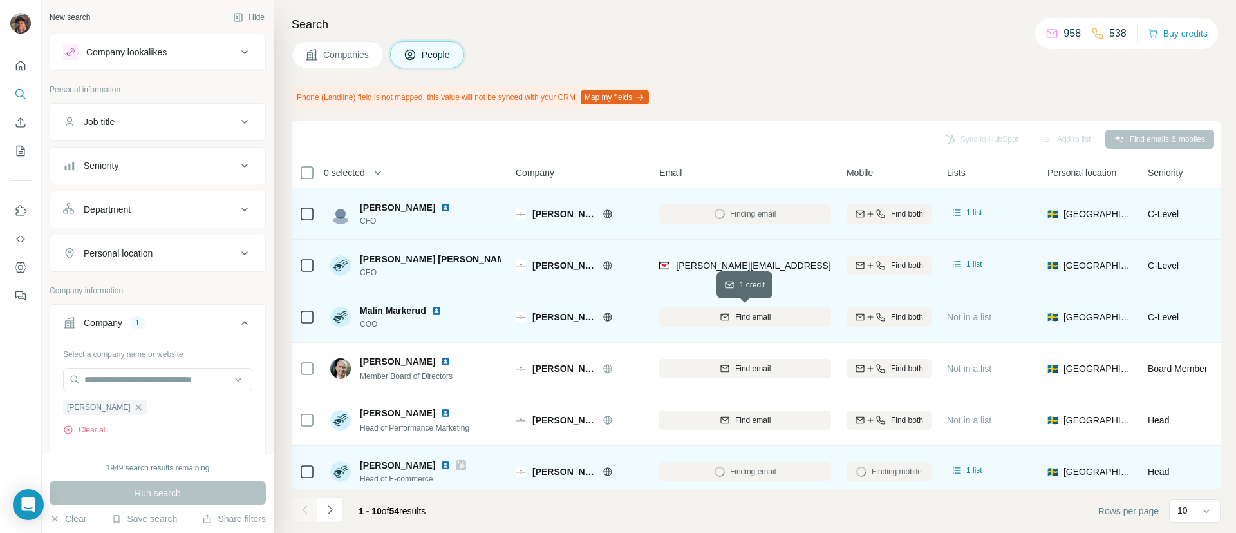
click at [733, 310] on button "Find email" at bounding box center [745, 316] width 172 height 19
click at [310, 309] on icon at bounding box center [306, 316] width 15 height 15
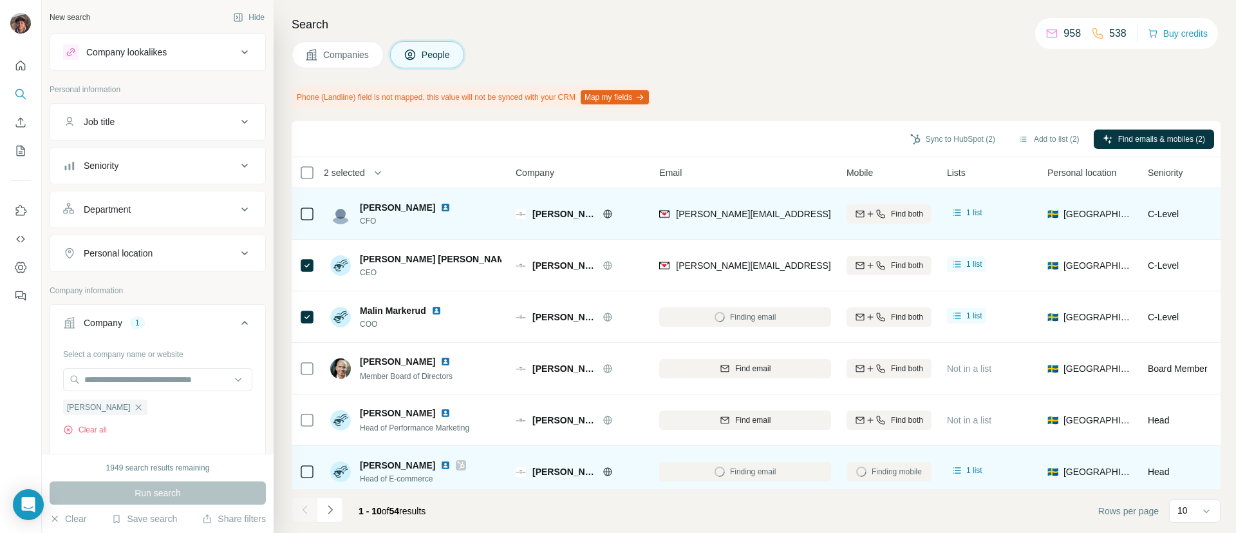
click at [311, 203] on div at bounding box center [306, 213] width 15 height 35
click at [875, 225] on div "Find both" at bounding box center [889, 213] width 85 height 35
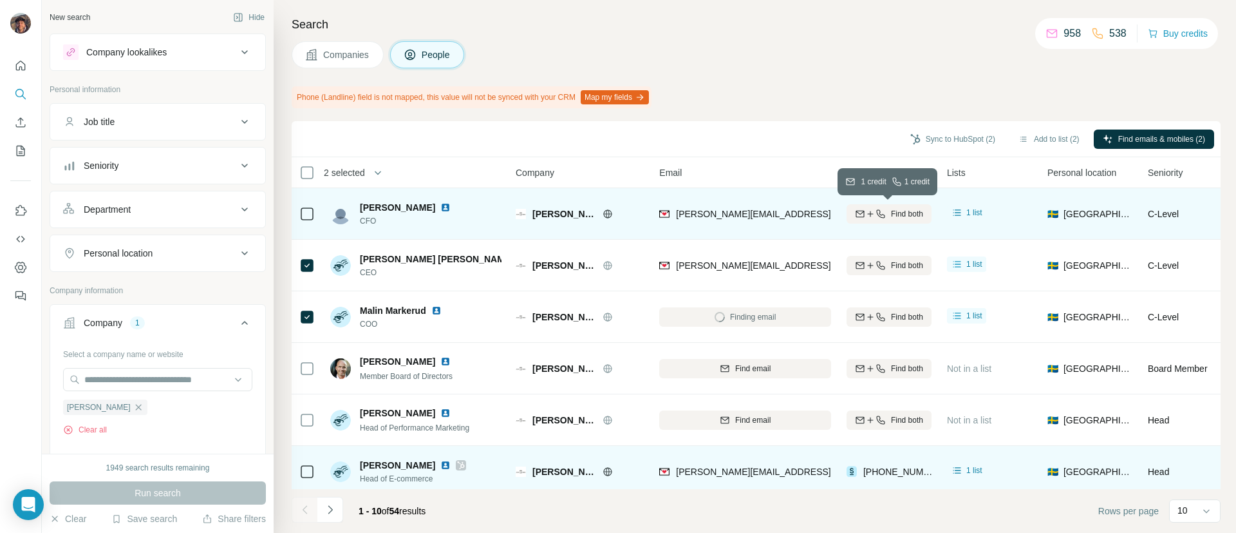
click at [866, 209] on icon "button" at bounding box center [871, 214] width 10 height 10
click at [296, 218] on td at bounding box center [307, 214] width 31 height 52
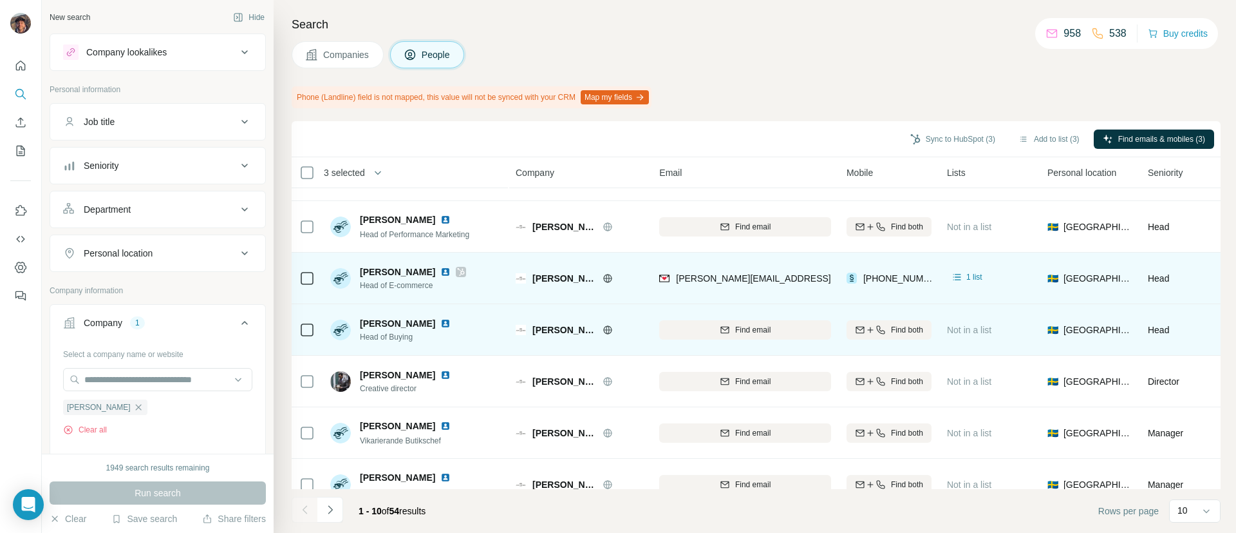
scroll to position [224, 0]
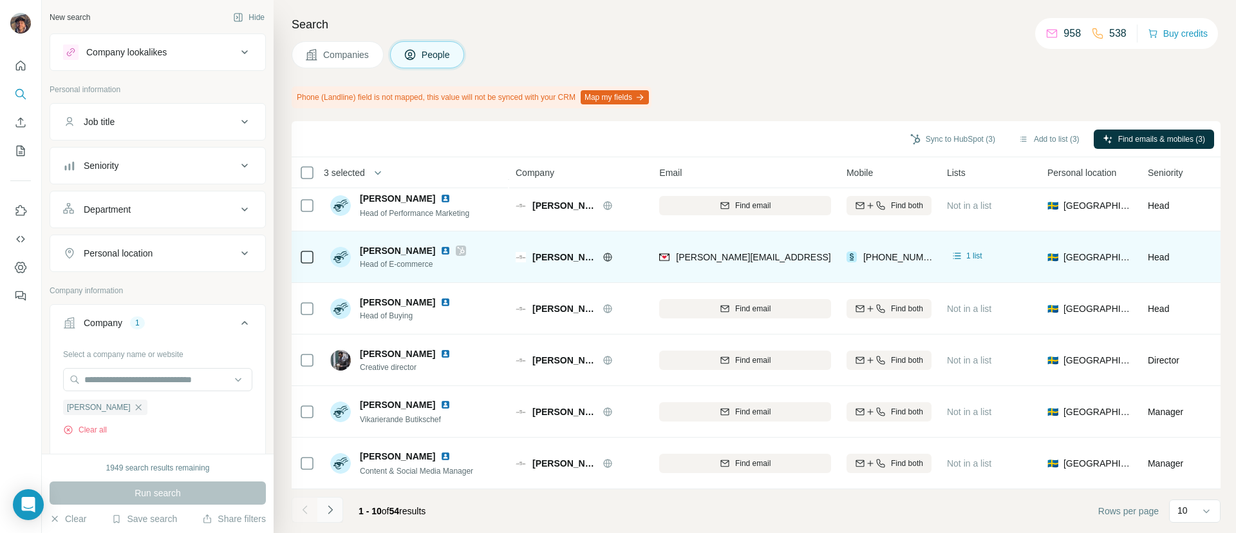
click at [330, 510] on icon "Navigate to next page" at bounding box center [330, 509] width 13 height 13
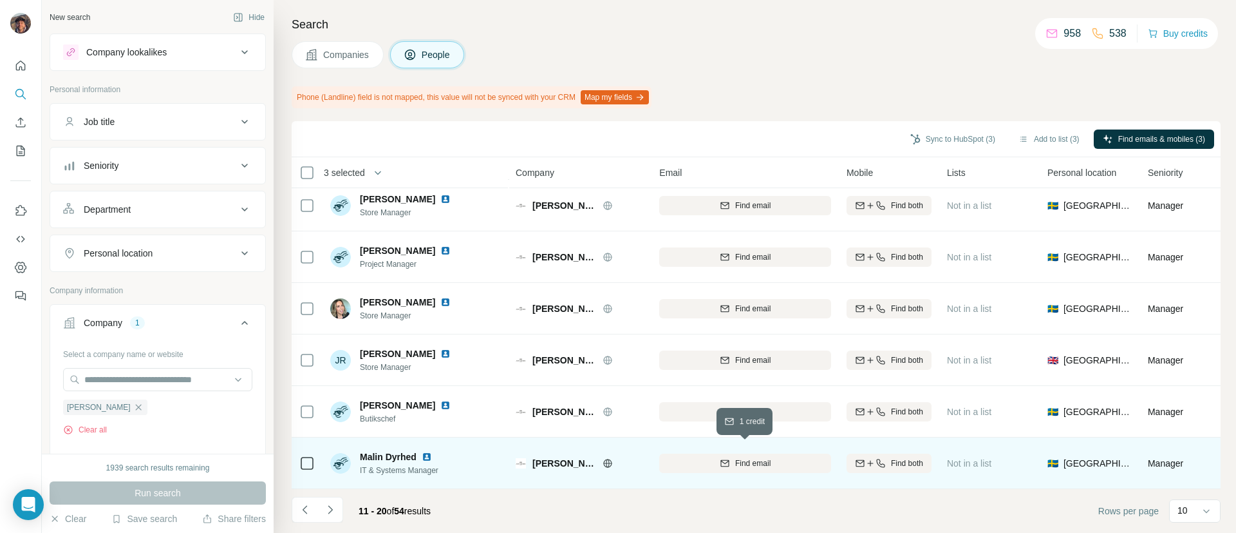
click at [721, 460] on icon "button" at bounding box center [725, 462] width 8 height 4
click at [313, 462] on div at bounding box center [306, 462] width 15 height 35
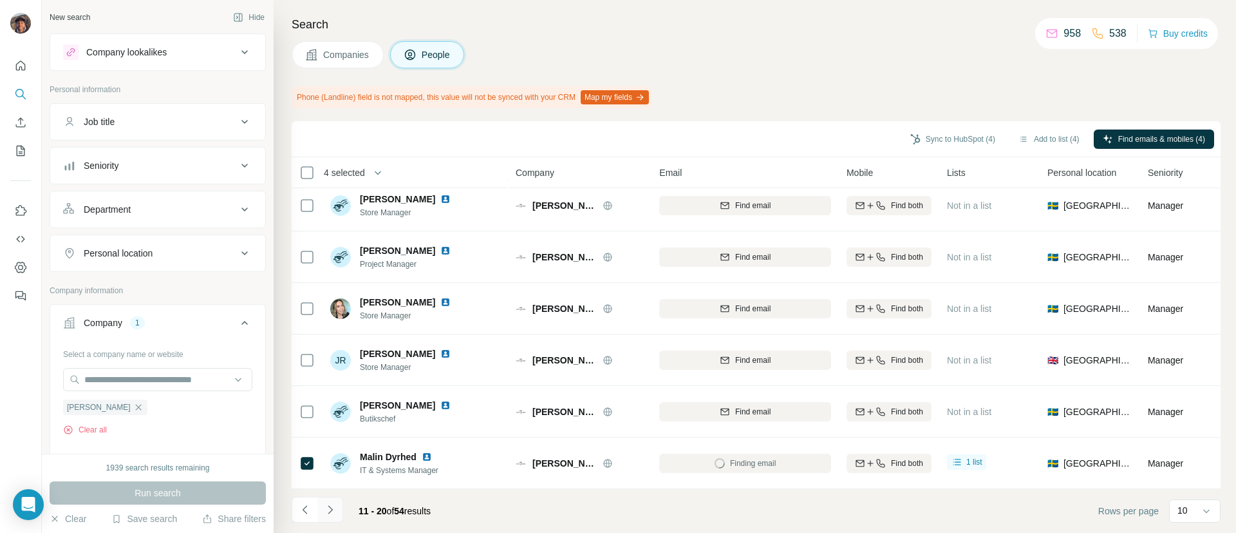
click at [339, 509] on button "Navigate to next page" at bounding box center [330, 510] width 26 height 26
click at [334, 515] on icon "Navigate to next page" at bounding box center [330, 509] width 13 height 13
click at [307, 508] on icon "Navigate to previous page" at bounding box center [305, 509] width 13 height 13
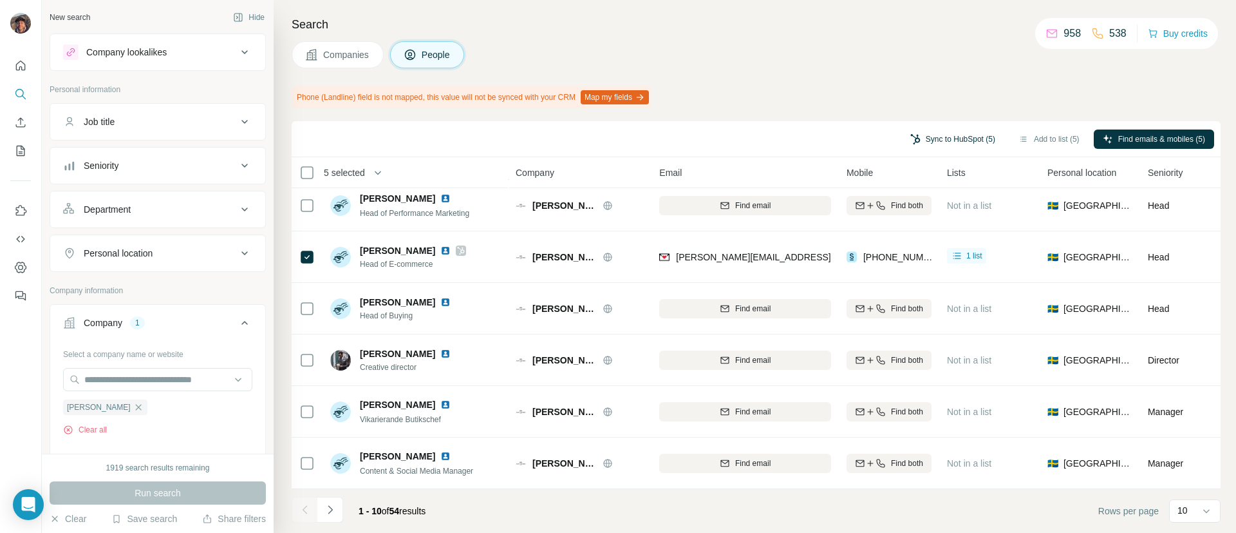
click at [941, 138] on button "Sync to HubSpot (5)" at bounding box center [953, 138] width 103 height 19
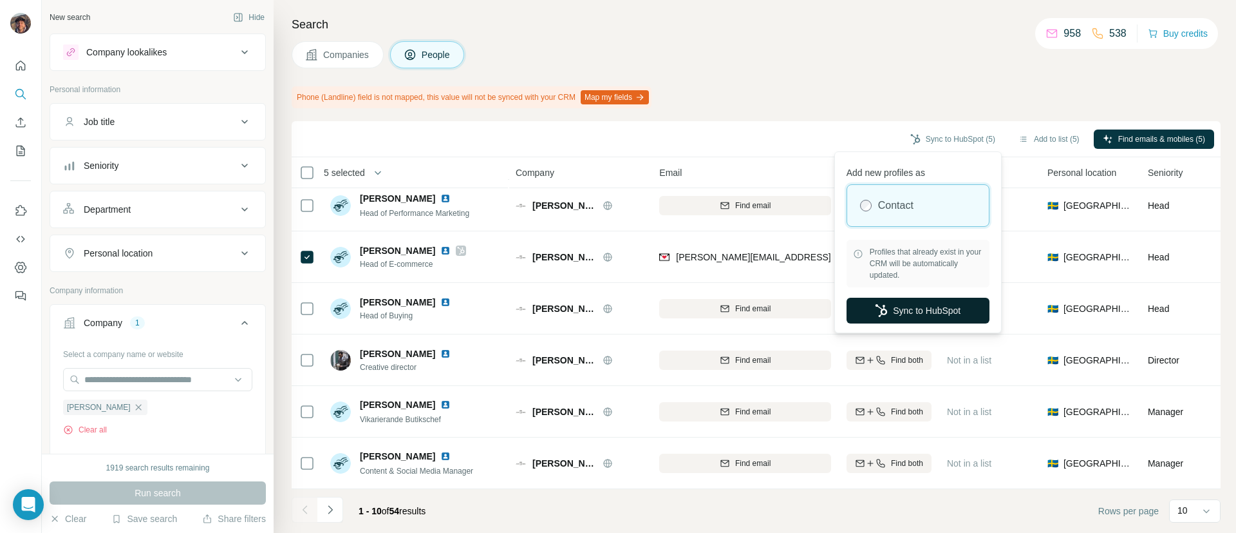
click at [916, 310] on button "Sync to HubSpot" at bounding box center [918, 311] width 143 height 26
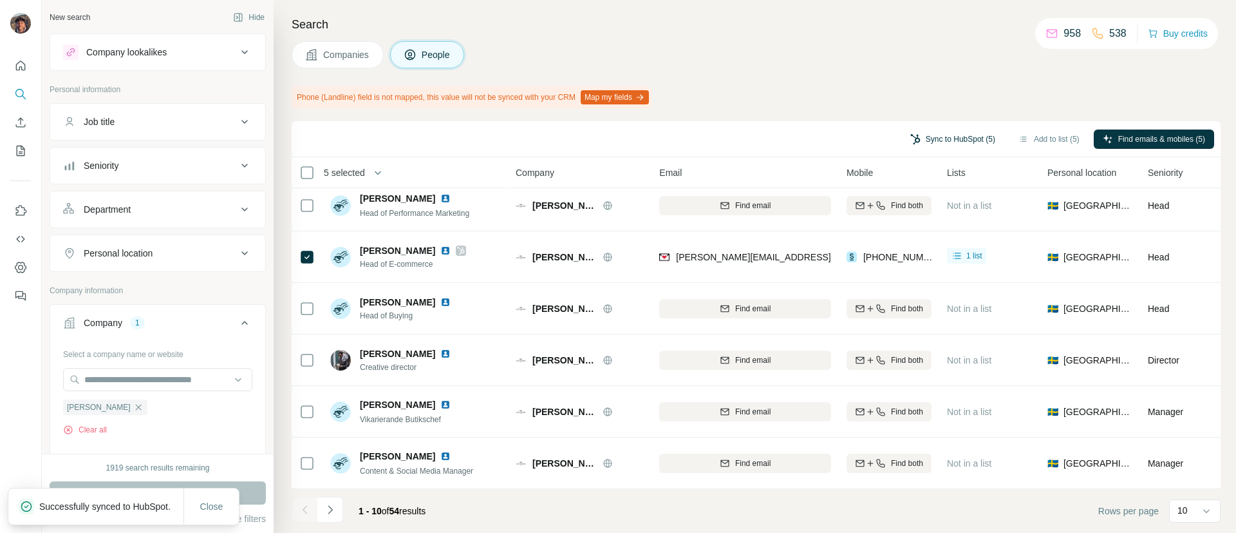
click at [918, 146] on button "Sync to HubSpot (5)" at bounding box center [953, 138] width 103 height 19
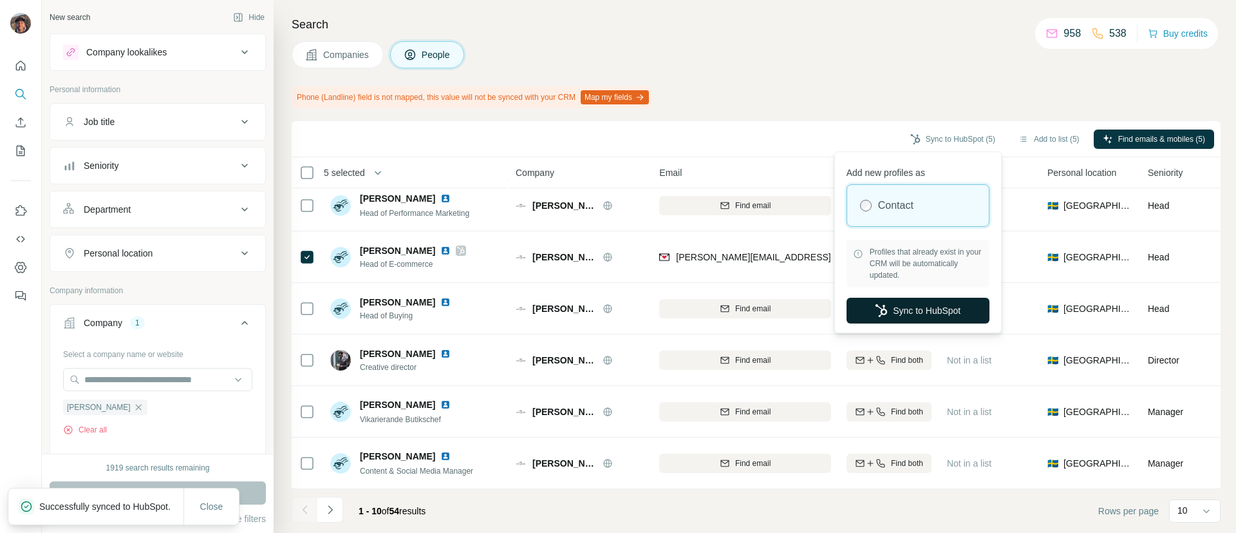
click at [878, 310] on icon "button" at bounding box center [881, 310] width 13 height 13
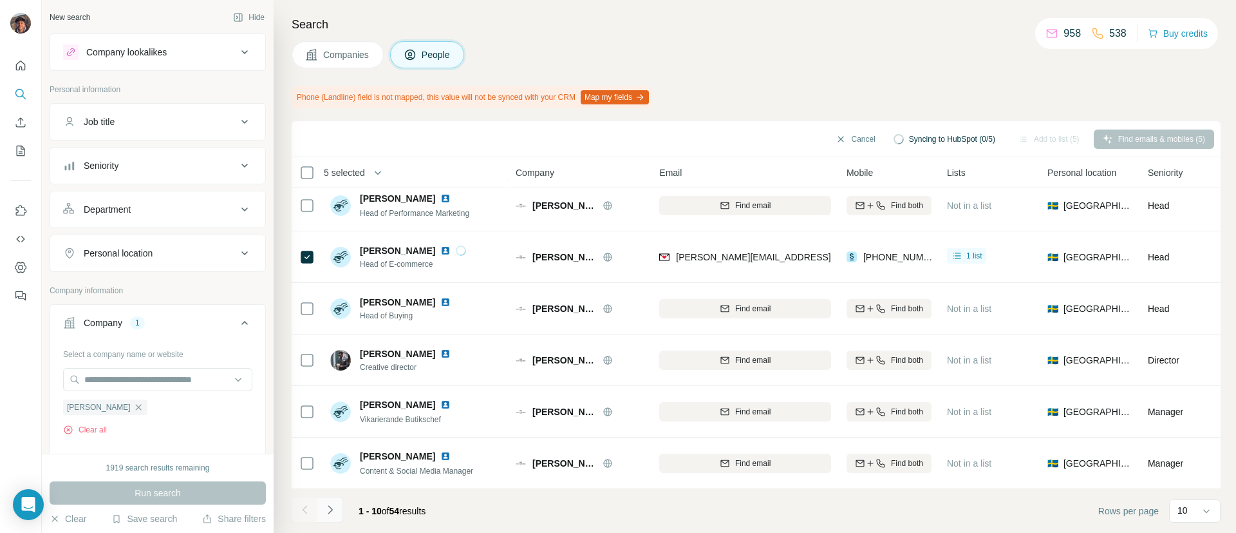
click at [337, 511] on button "Navigate to next page" at bounding box center [330, 510] width 26 height 26
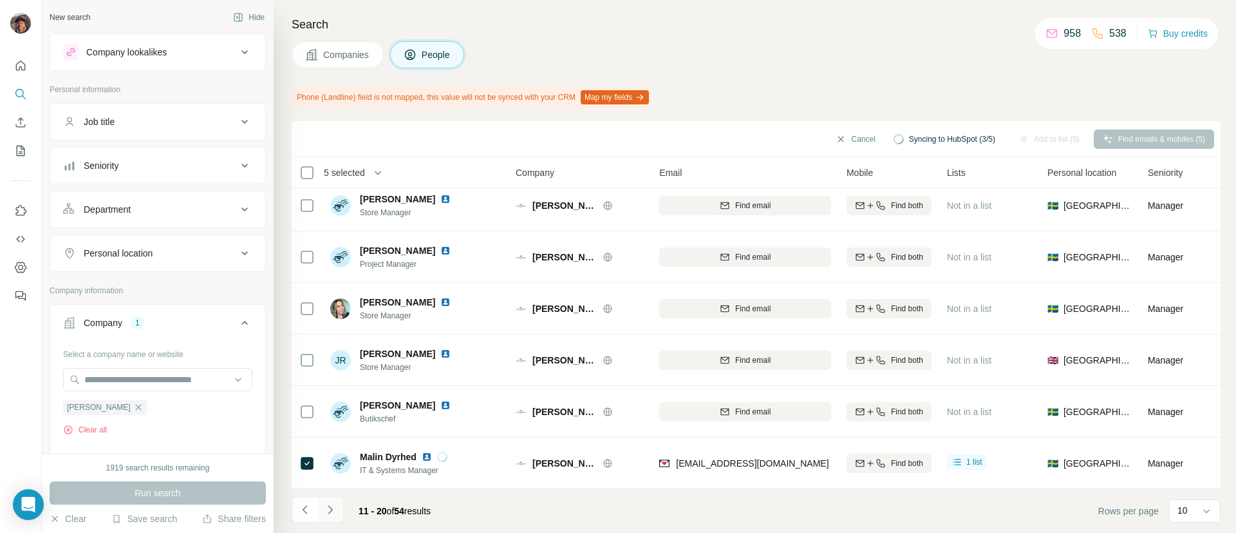
click at [324, 507] on icon "Navigate to next page" at bounding box center [330, 509] width 13 height 13
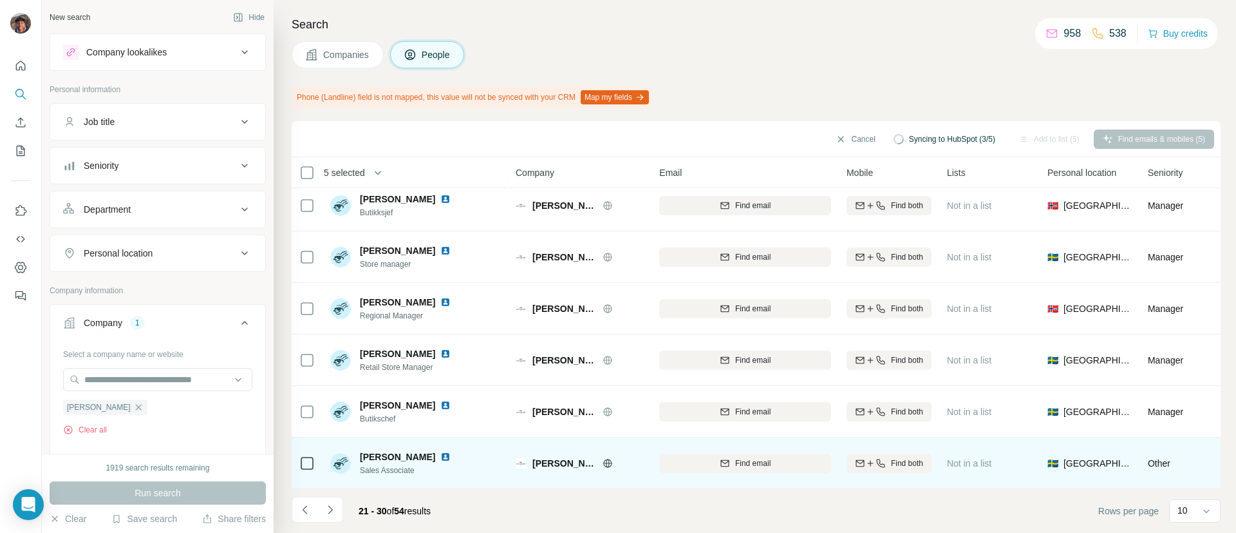
scroll to position [0, 0]
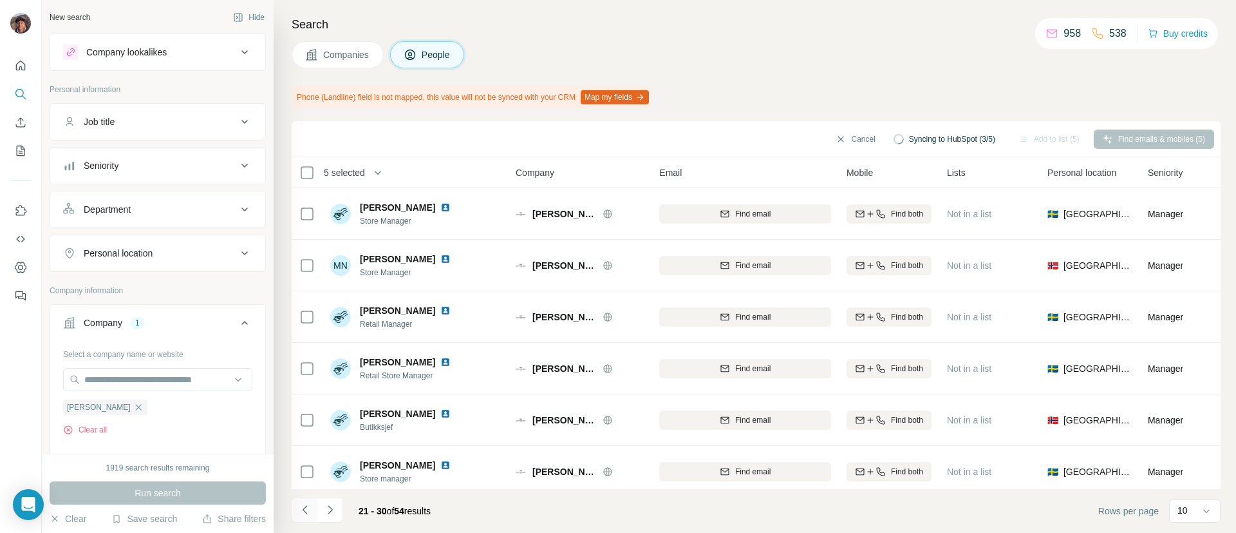
click at [307, 502] on button "Navigate to previous page" at bounding box center [305, 510] width 26 height 26
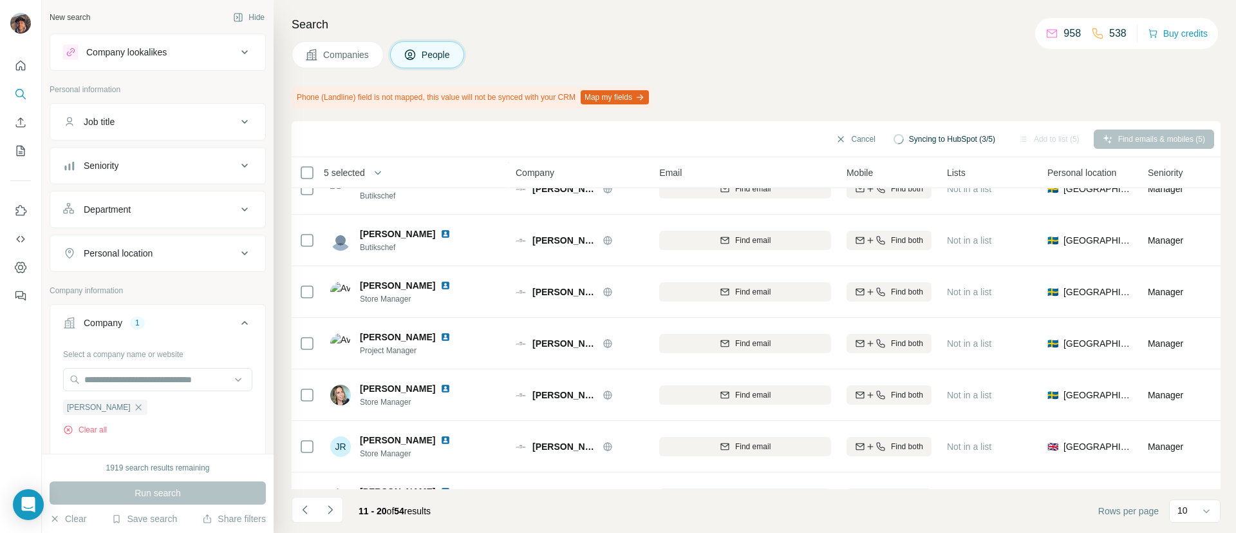
scroll to position [224, 0]
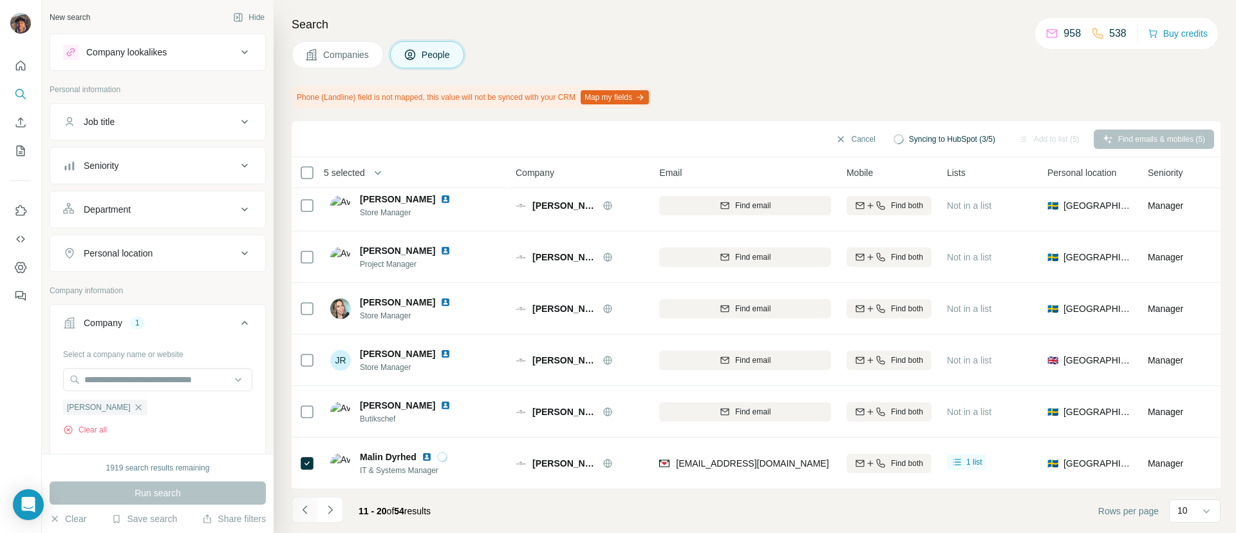
click at [314, 498] on button "Navigate to previous page" at bounding box center [305, 510] width 26 height 26
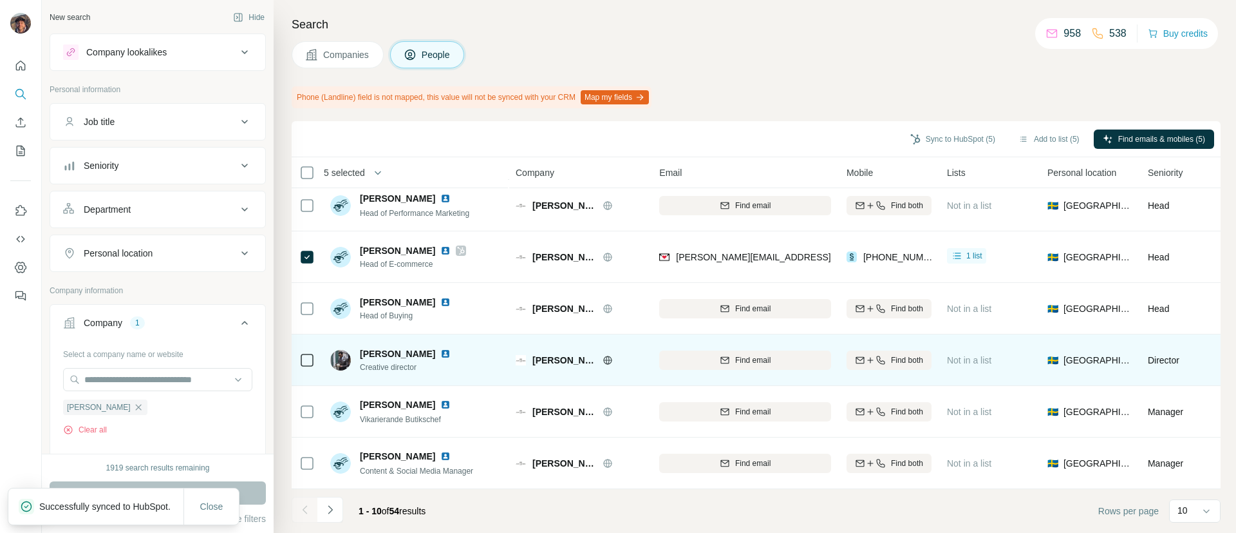
scroll to position [0, 0]
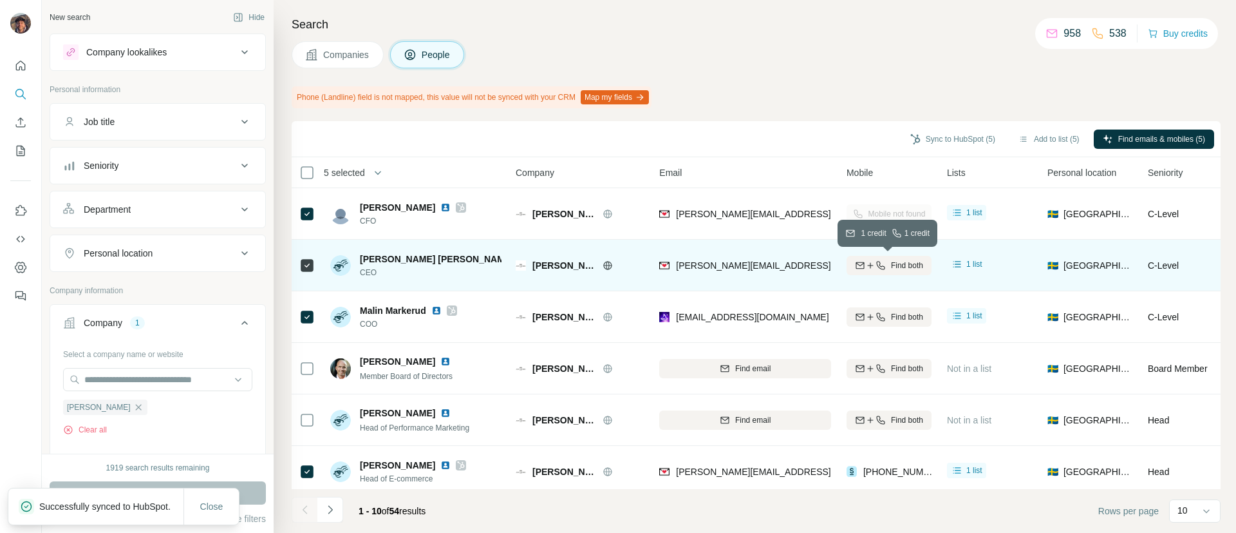
click at [876, 261] on icon "button" at bounding box center [881, 265] width 10 height 10
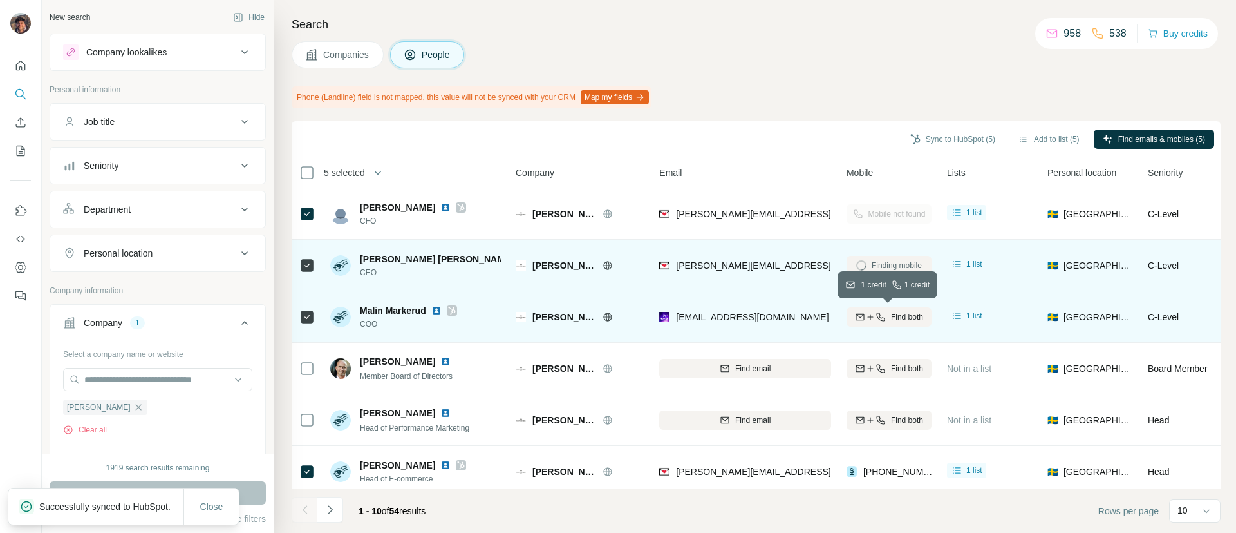
click at [882, 309] on button "Find both" at bounding box center [889, 316] width 85 height 19
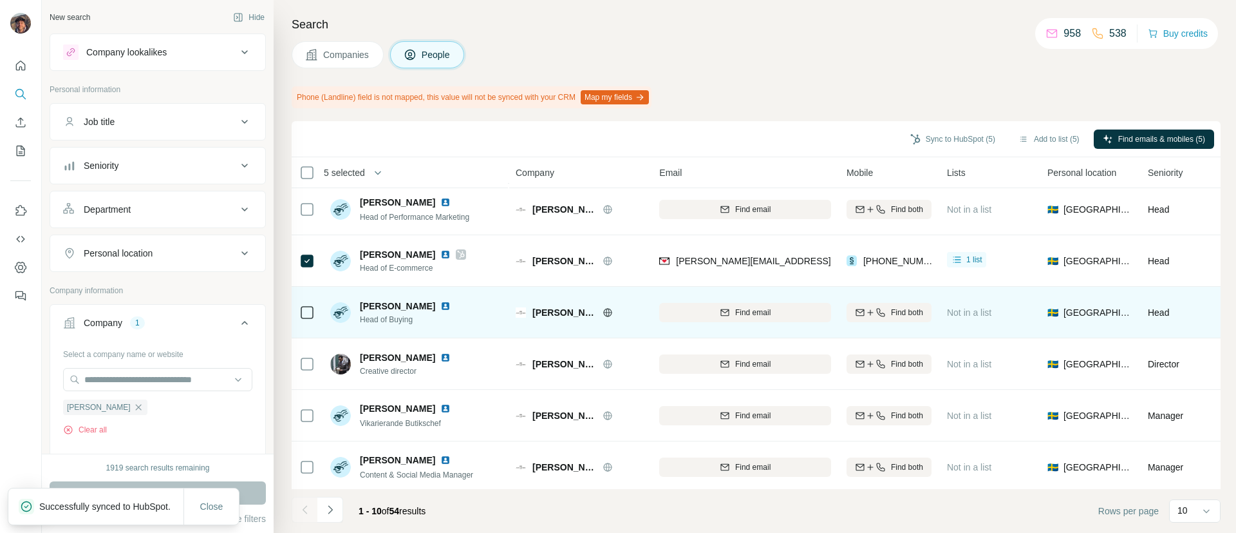
scroll to position [224, 0]
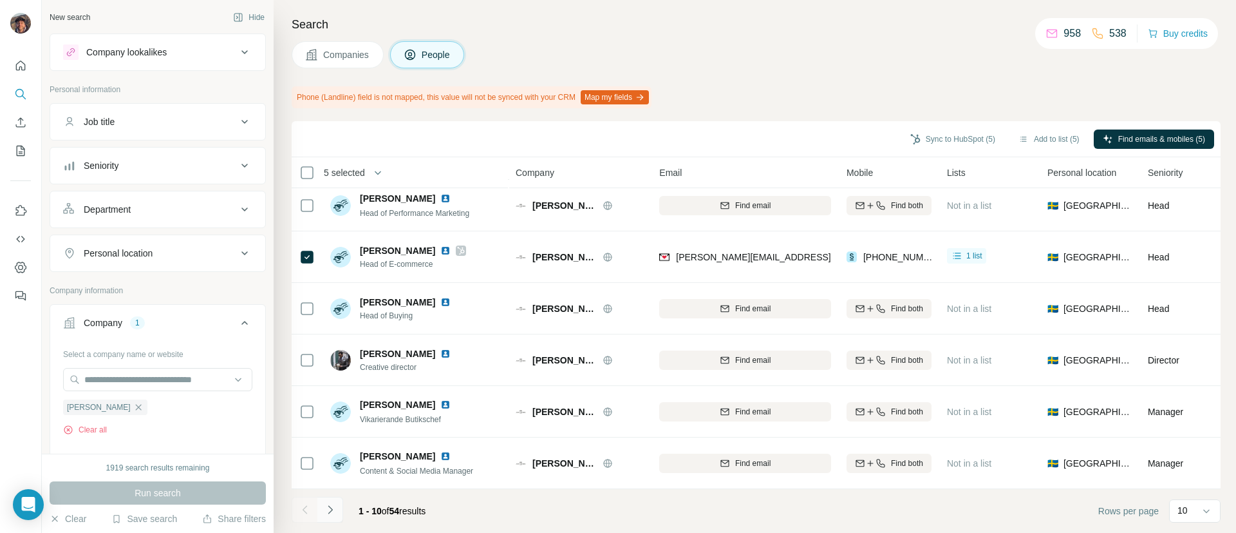
click at [331, 511] on icon "Navigate to next page" at bounding box center [330, 509] width 13 height 13
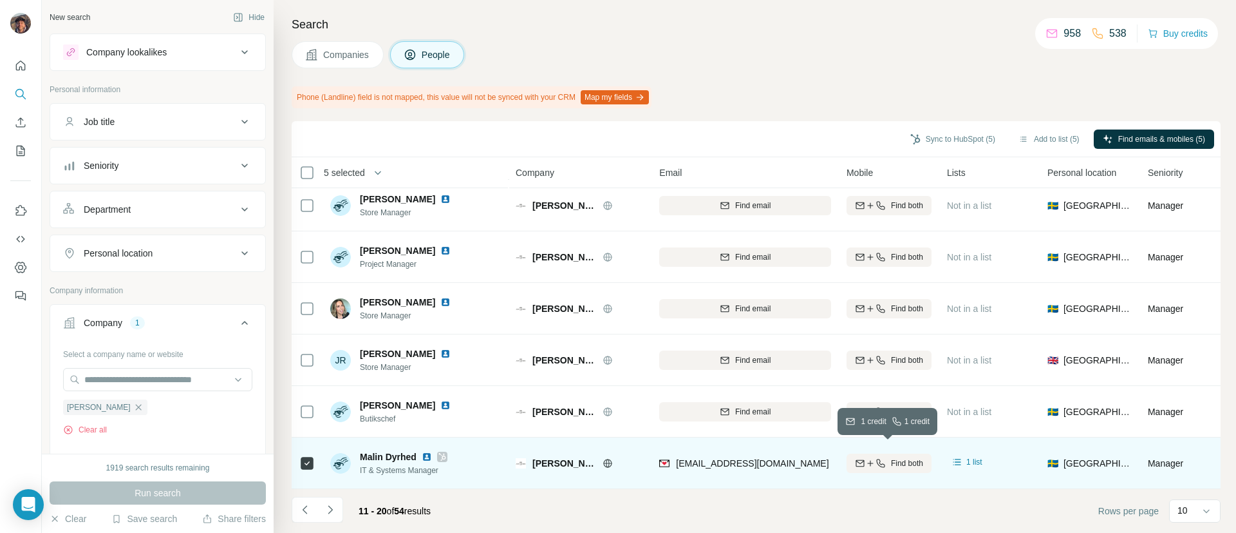
click at [866, 458] on icon "button" at bounding box center [871, 463] width 10 height 10
click at [300, 510] on icon "Navigate to previous page" at bounding box center [305, 509] width 13 height 13
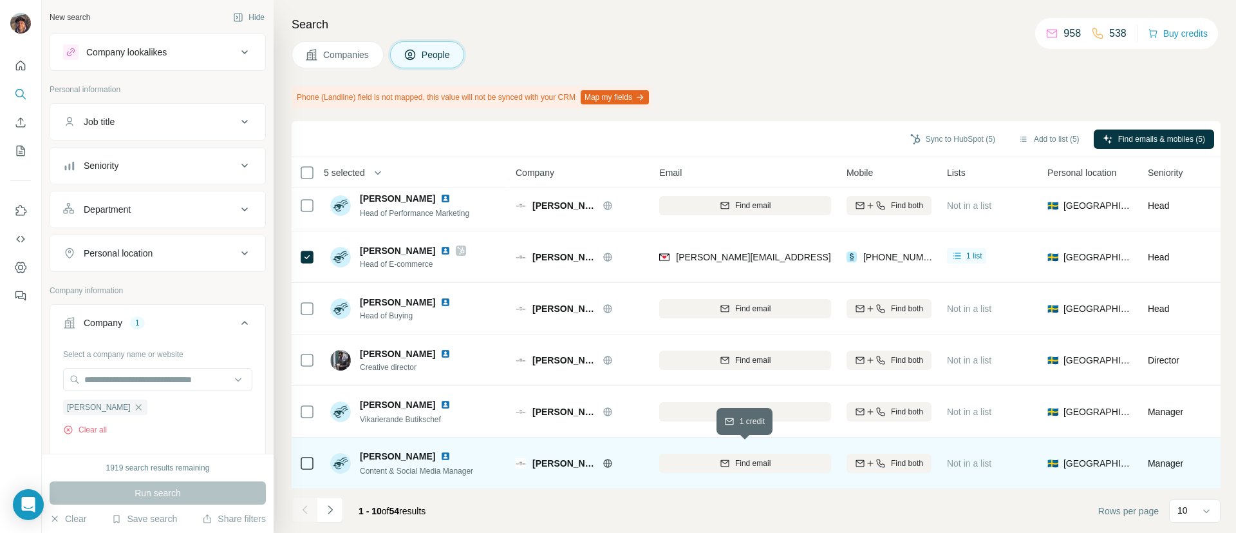
scroll to position [0, 0]
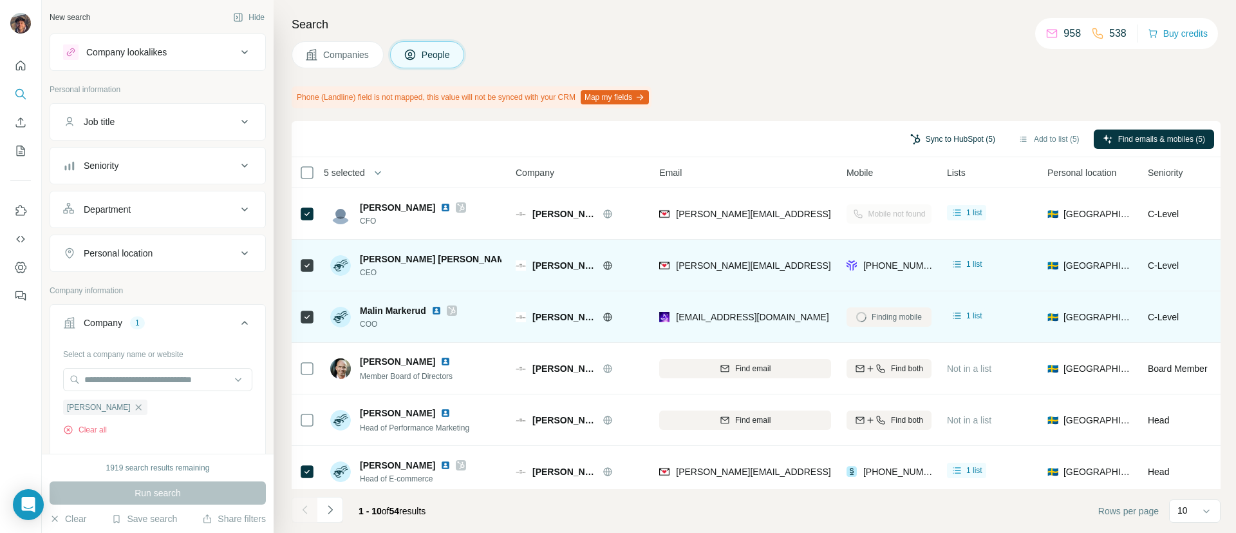
click at [931, 143] on button "Sync to HubSpot (5)" at bounding box center [953, 138] width 103 height 19
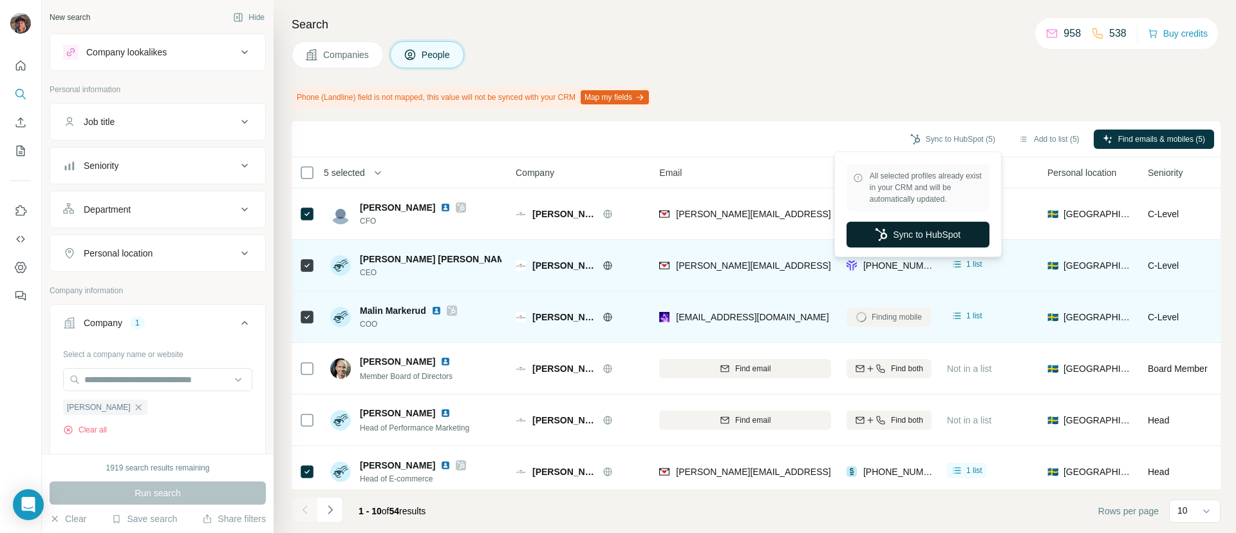
click at [887, 231] on button "Sync to HubSpot" at bounding box center [918, 235] width 143 height 26
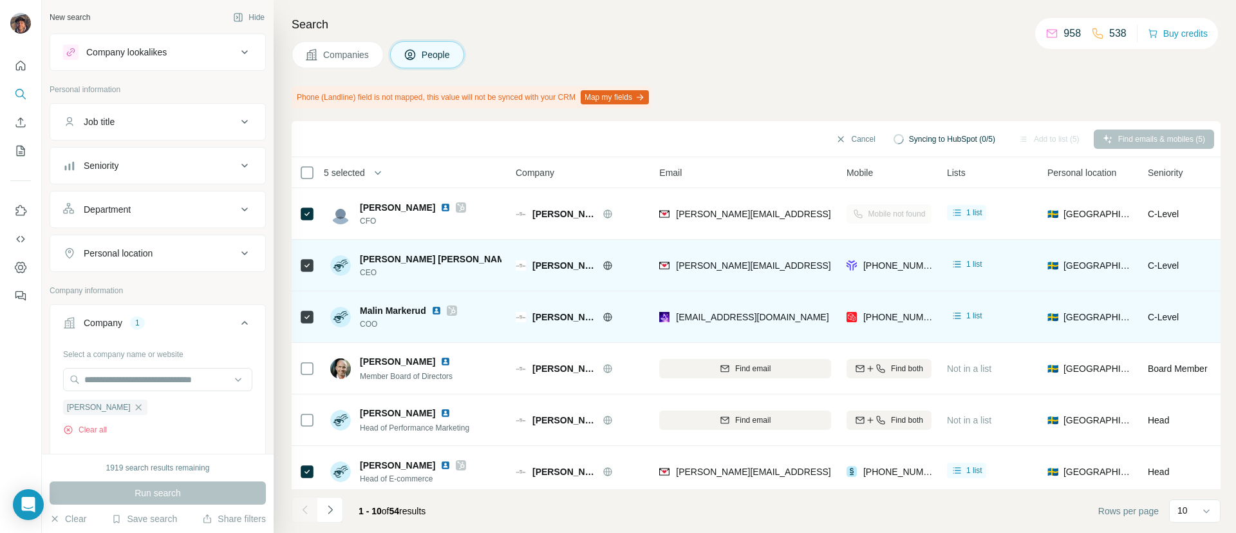
click at [357, 61] on span "Companies" at bounding box center [346, 54] width 47 height 13
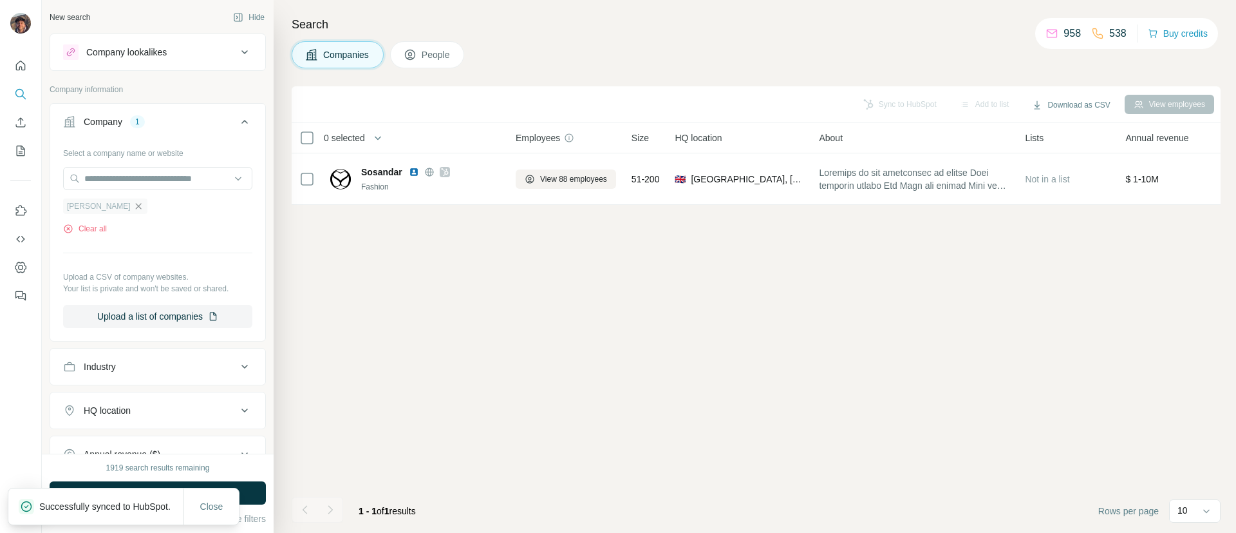
click at [133, 211] on icon "button" at bounding box center [138, 206] width 10 height 10
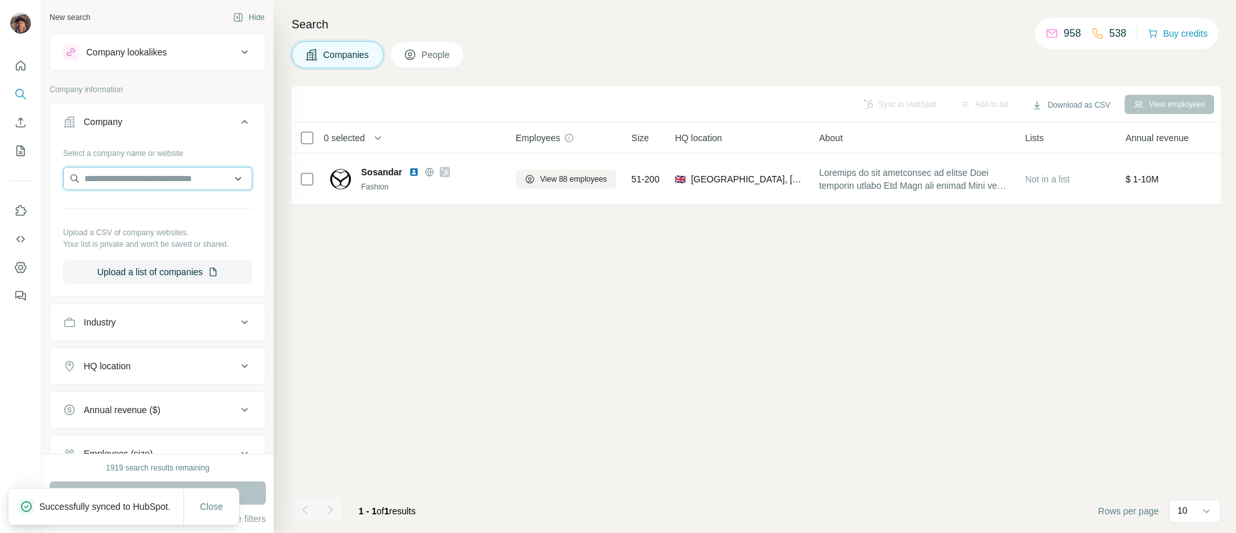
click at [129, 182] on input "text" at bounding box center [157, 178] width 189 height 23
paste input "**********"
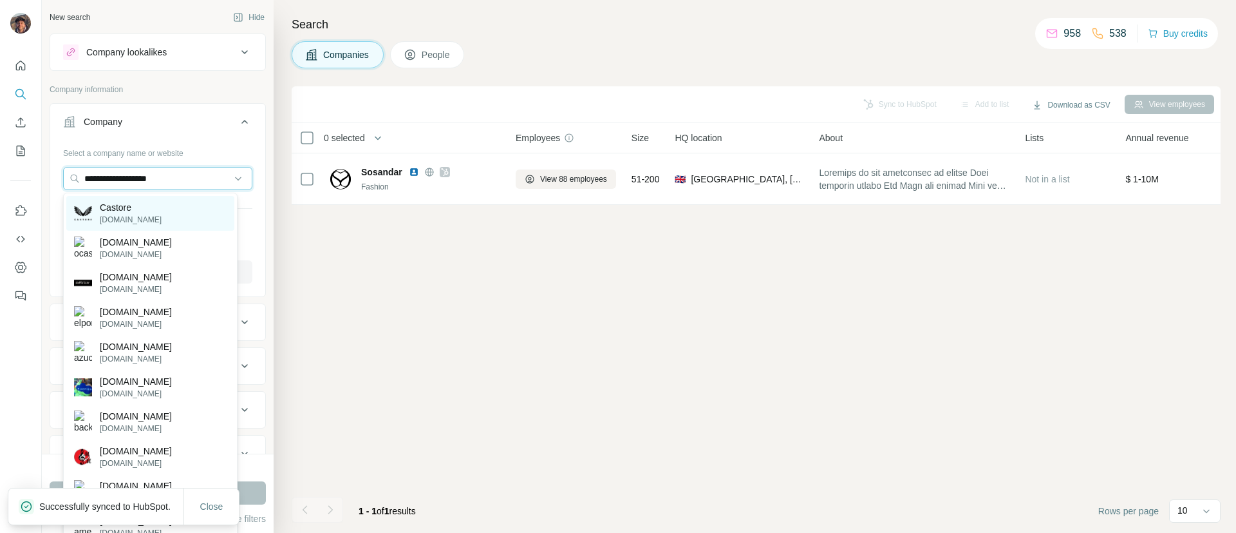
type input "**********"
click at [166, 207] on div "Castore [DOMAIN_NAME]" at bounding box center [150, 213] width 168 height 35
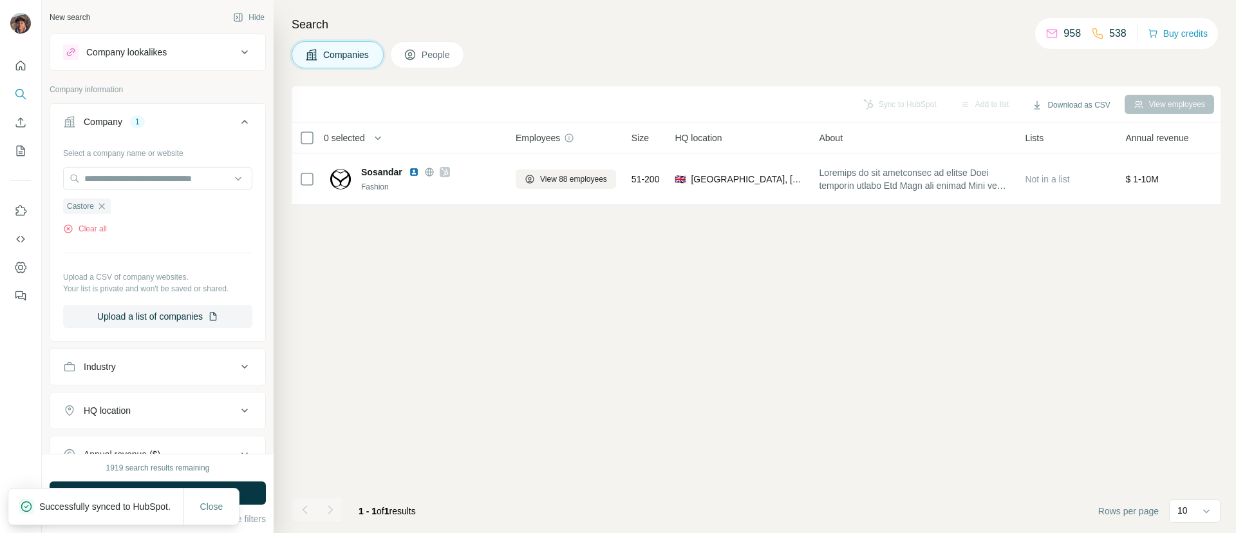
scroll to position [199, 0]
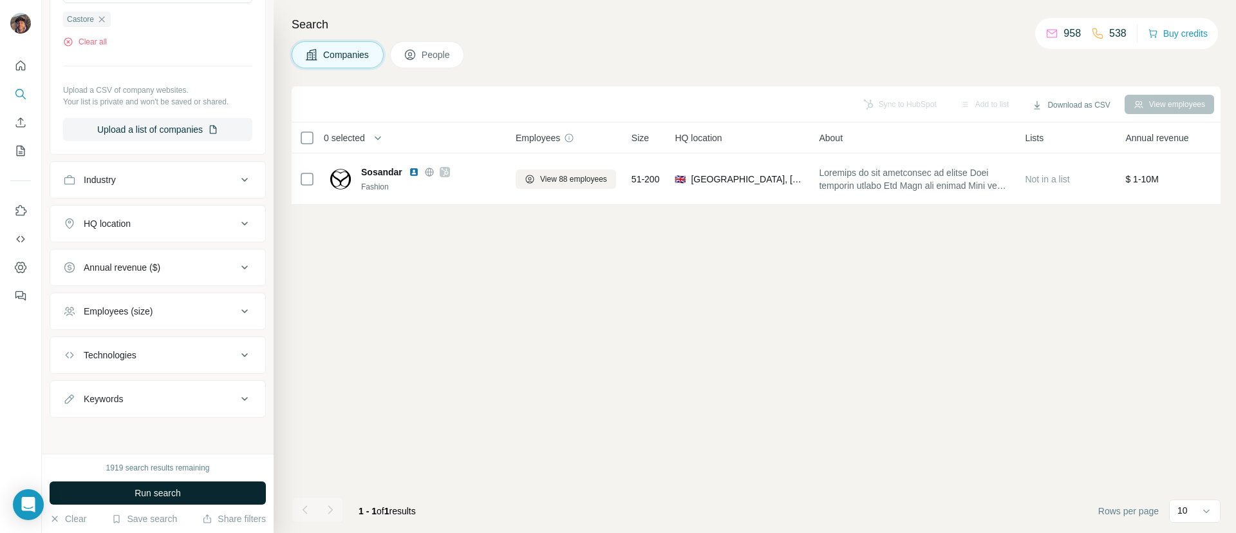
click at [242, 504] on button "Run search" at bounding box center [158, 492] width 216 height 23
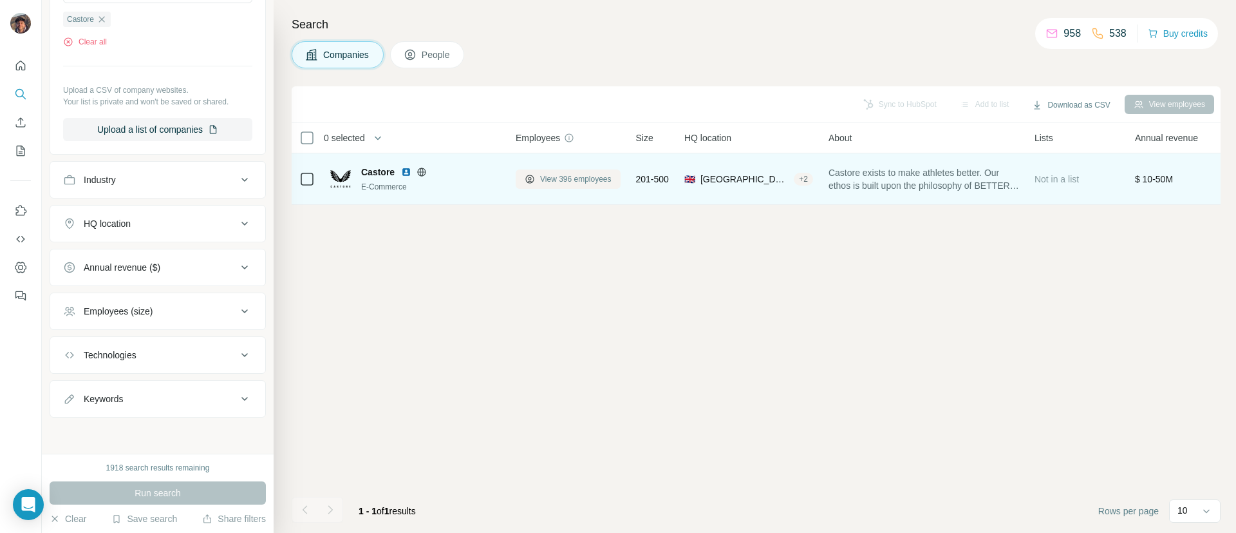
click at [577, 178] on span "View 396 employees" at bounding box center [575, 179] width 71 height 12
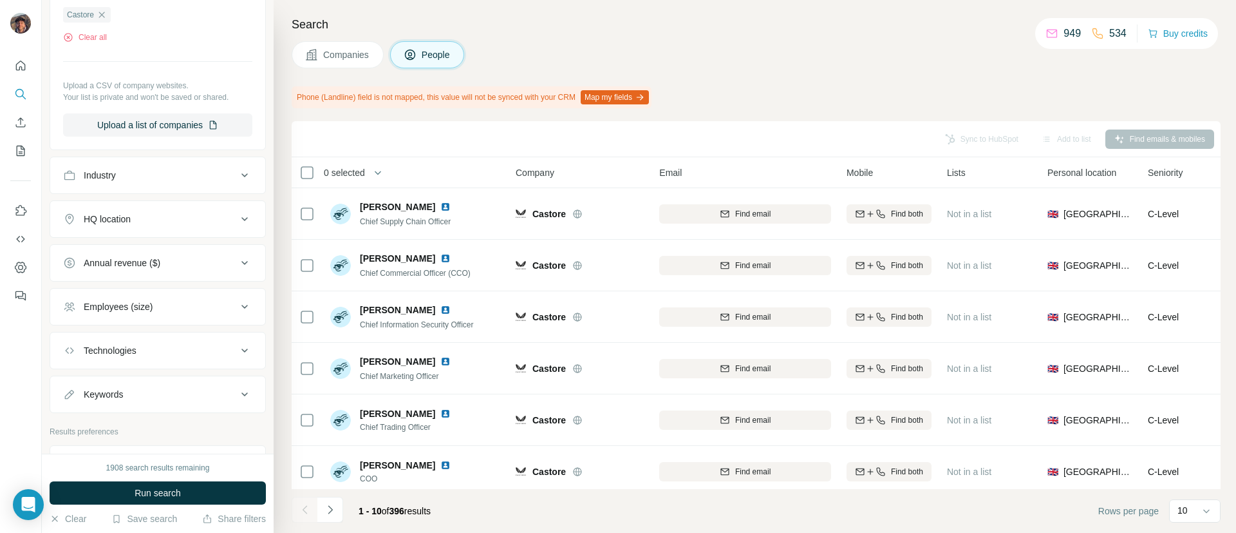
scroll to position [6, 0]
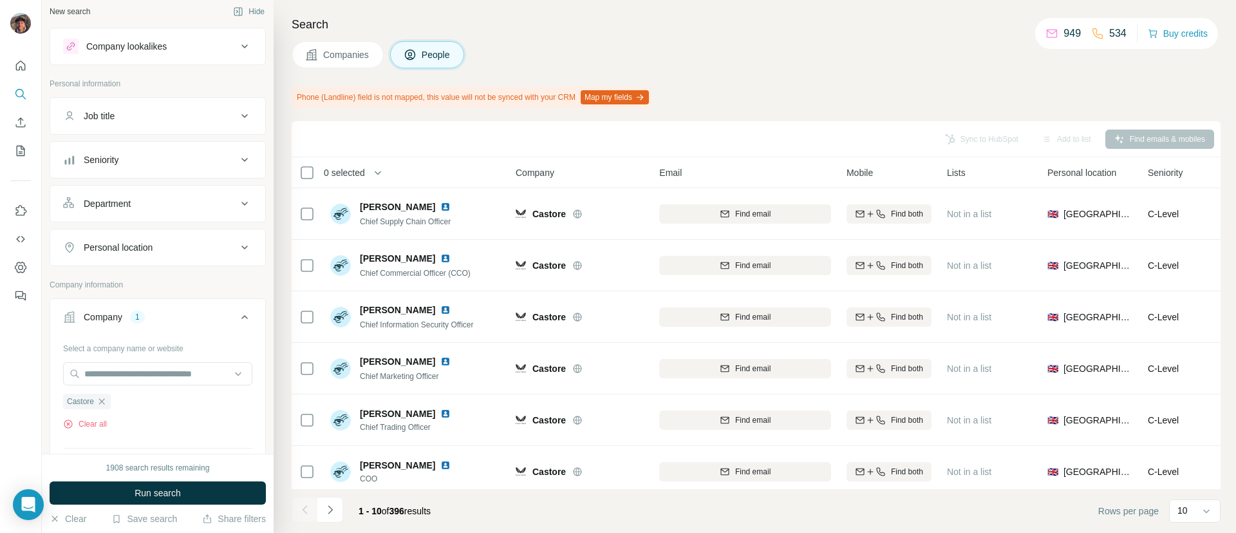
click at [153, 116] on div "Job title" at bounding box center [150, 115] width 174 height 13
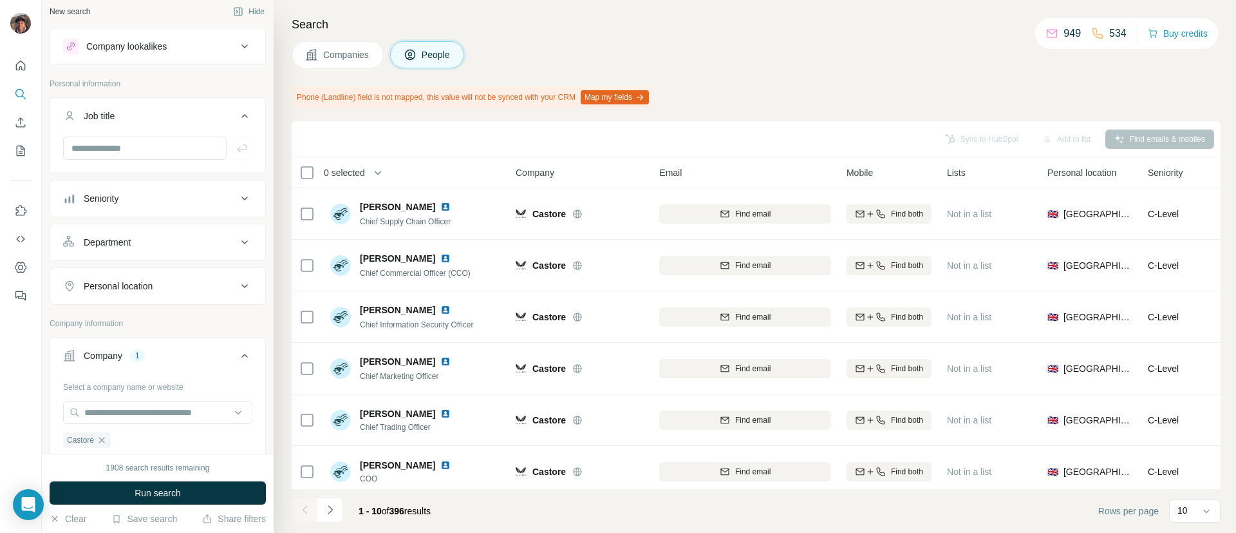
click at [151, 161] on div at bounding box center [157, 153] width 215 height 33
click at [153, 157] on input "text" at bounding box center [145, 148] width 164 height 23
type input "*******"
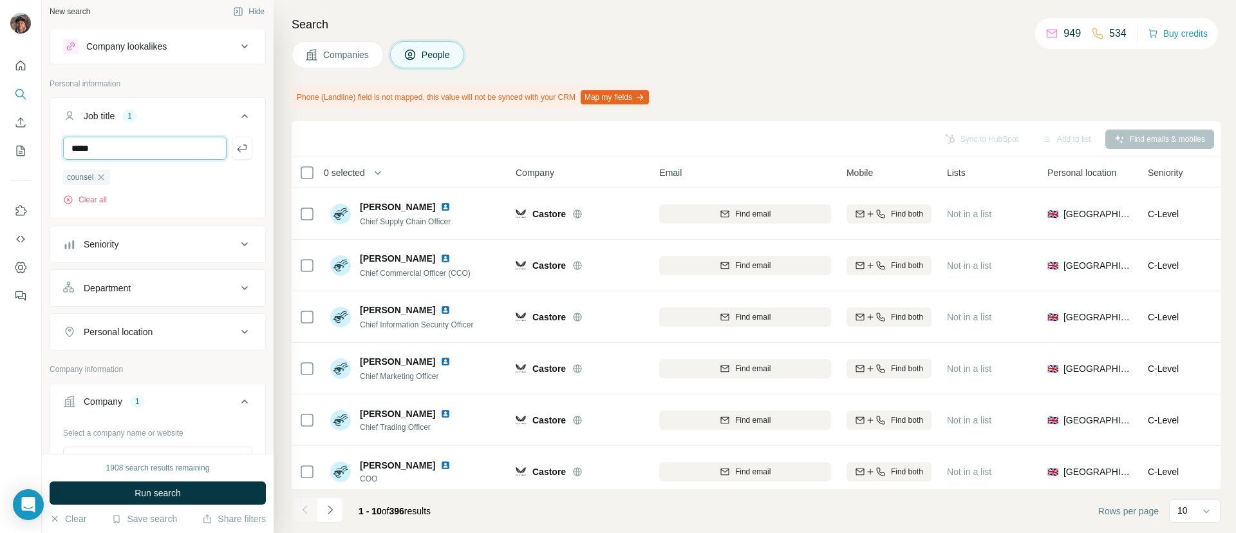
type input "*****"
type input "***"
type input "*****"
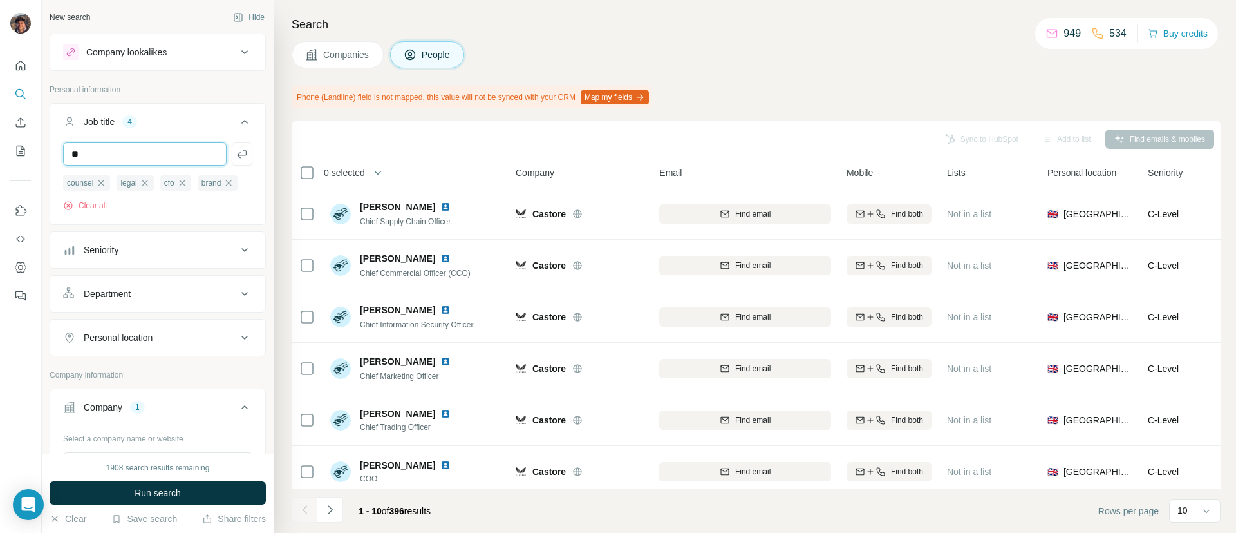
type input "**"
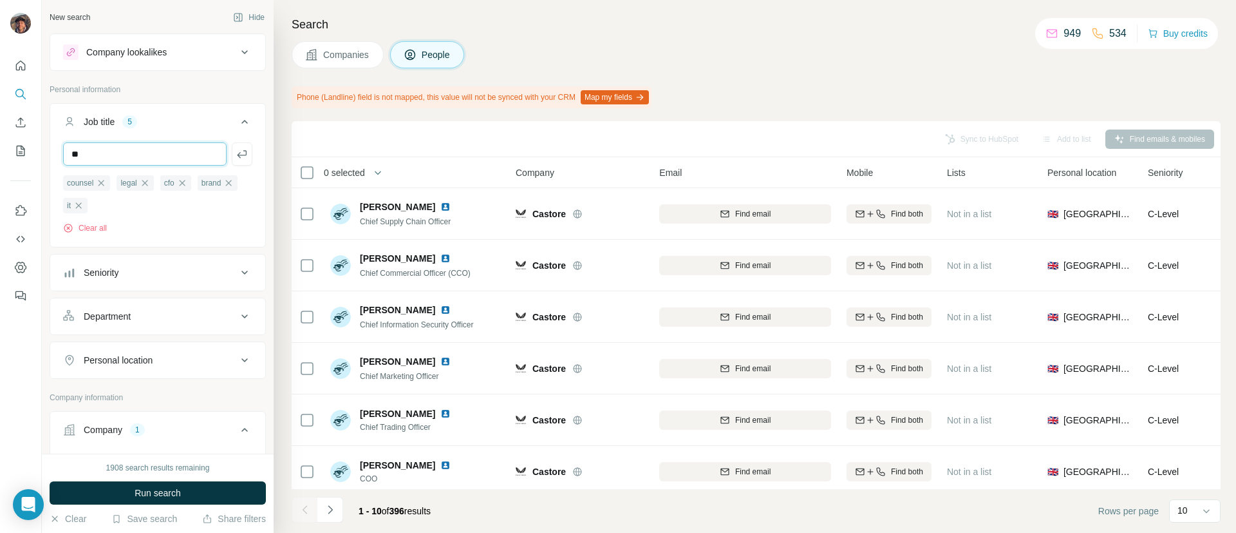
type input "**"
click at [194, 487] on button "Run search" at bounding box center [158, 492] width 216 height 23
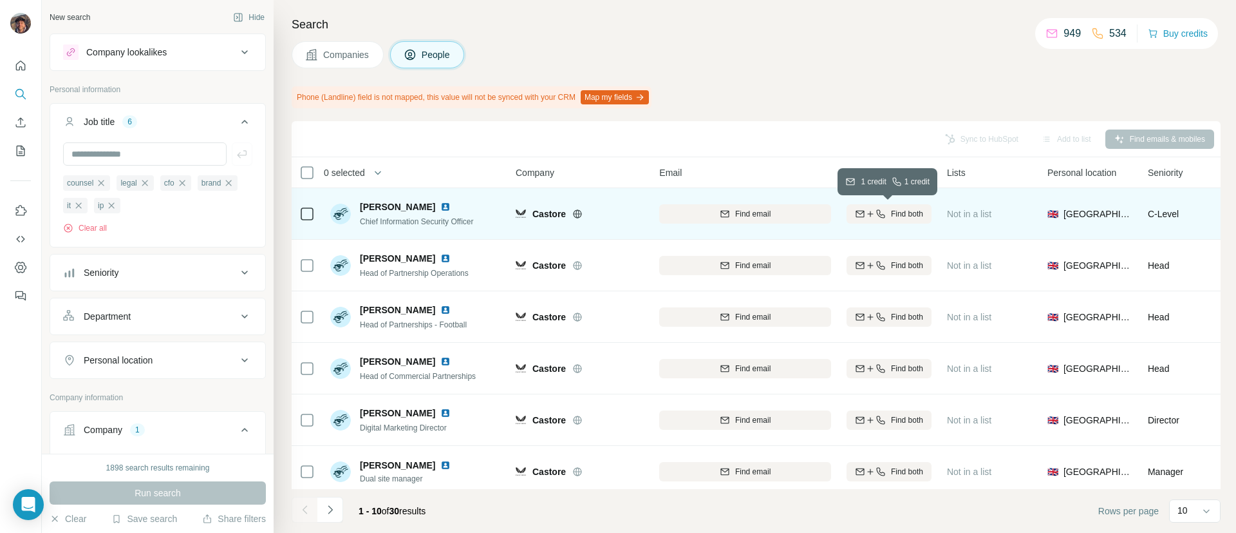
click at [895, 209] on span "Find both" at bounding box center [907, 214] width 32 height 12
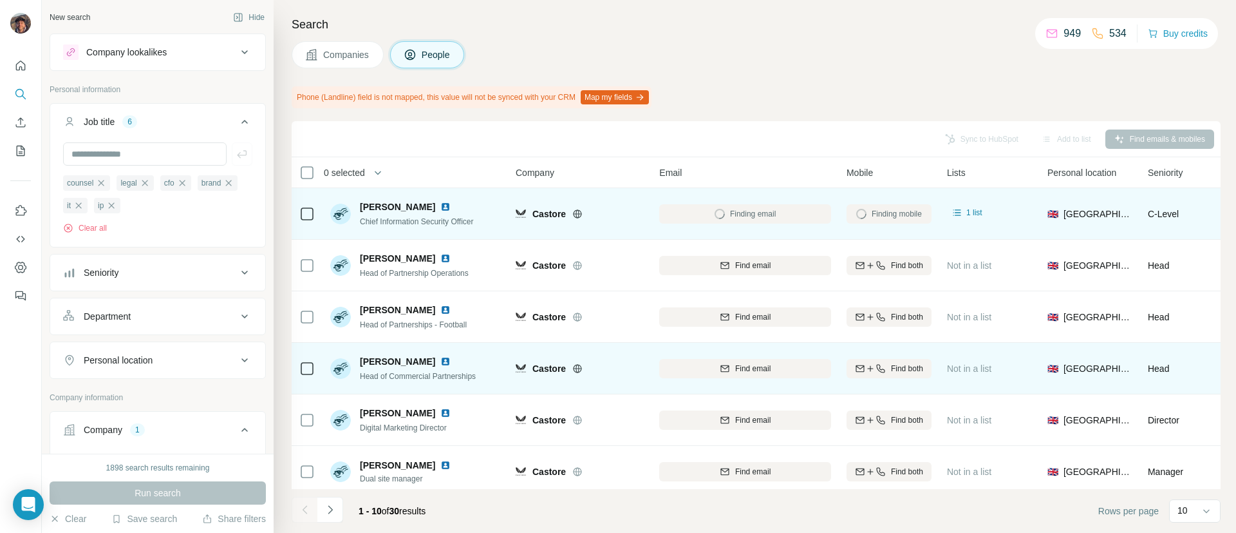
click at [709, 355] on div "Find email" at bounding box center [745, 367] width 172 height 35
click at [710, 365] on div "Find email" at bounding box center [745, 369] width 172 height 12
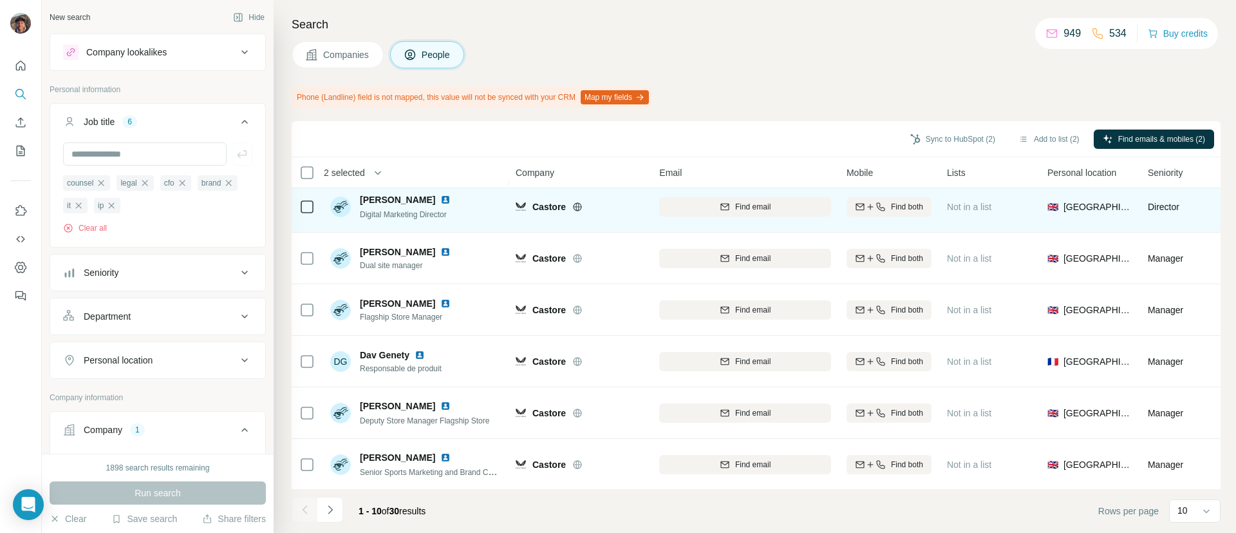
scroll to position [224, 0]
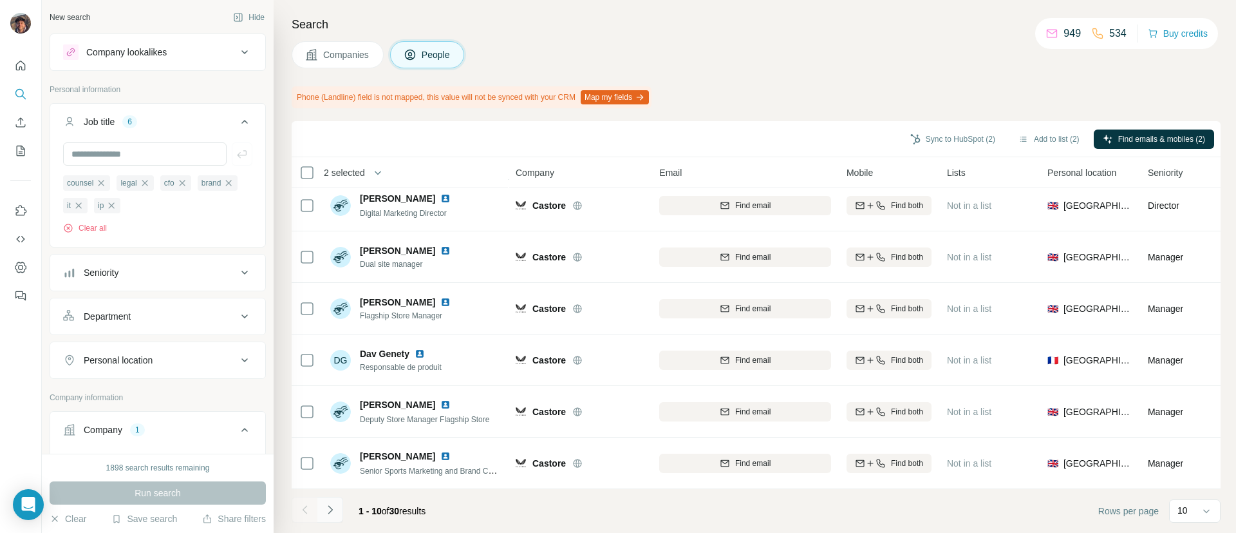
click at [337, 498] on button "Navigate to next page" at bounding box center [330, 510] width 26 height 26
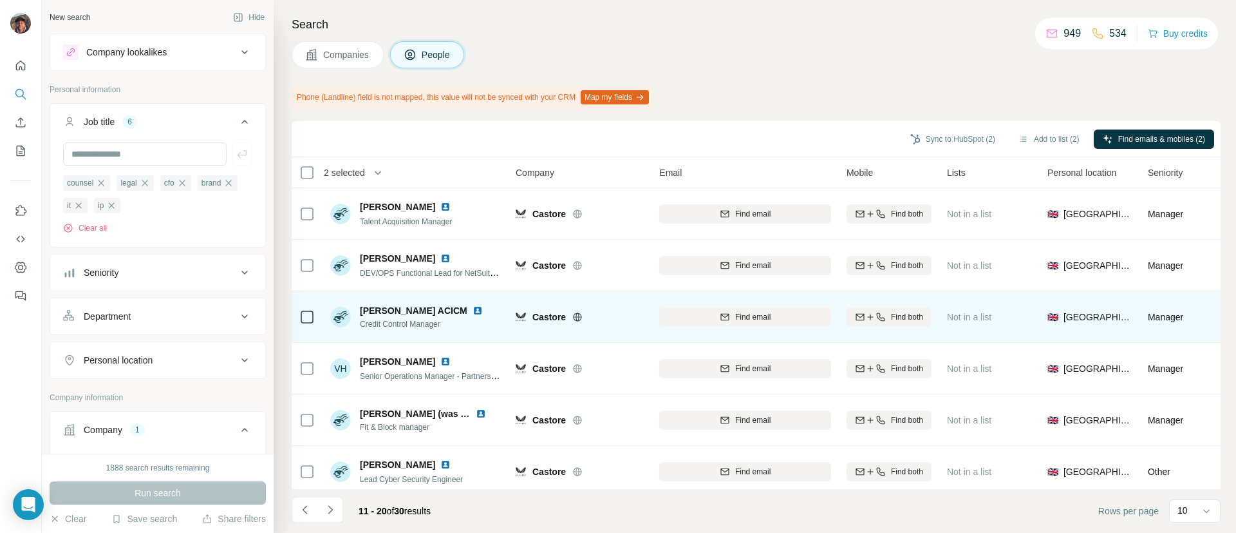
scroll to position [97, 0]
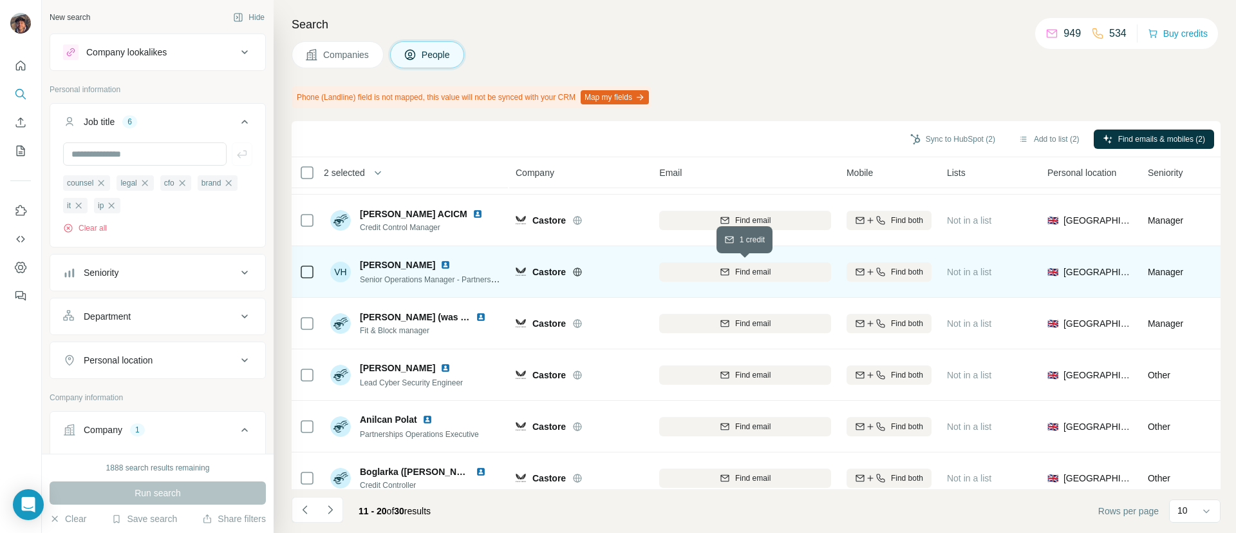
click at [740, 268] on span "Find email" at bounding box center [752, 272] width 35 height 12
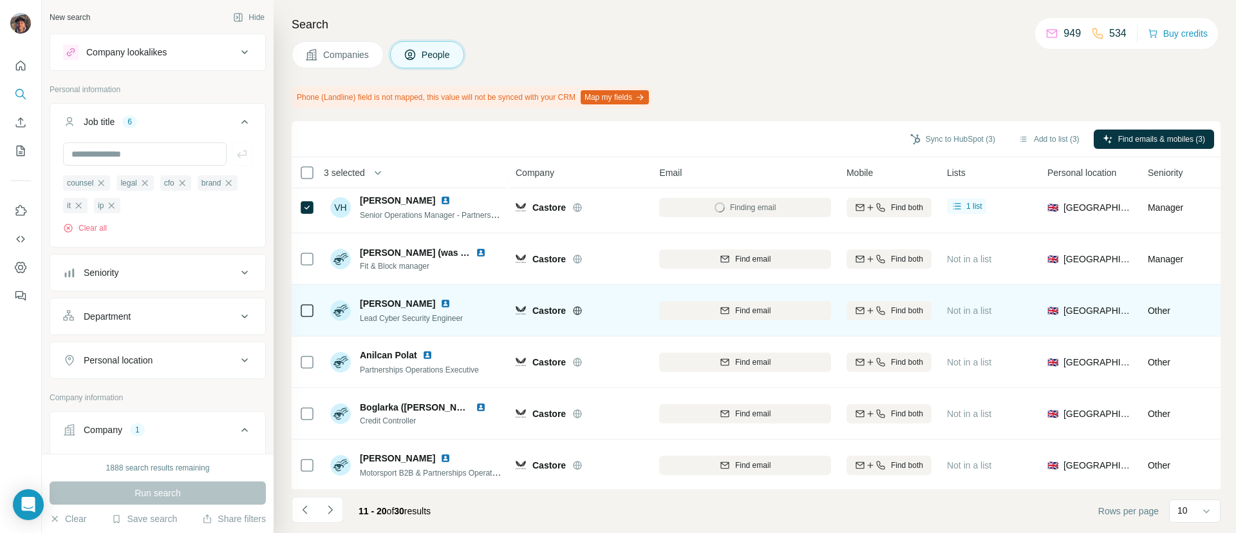
scroll to position [224, 0]
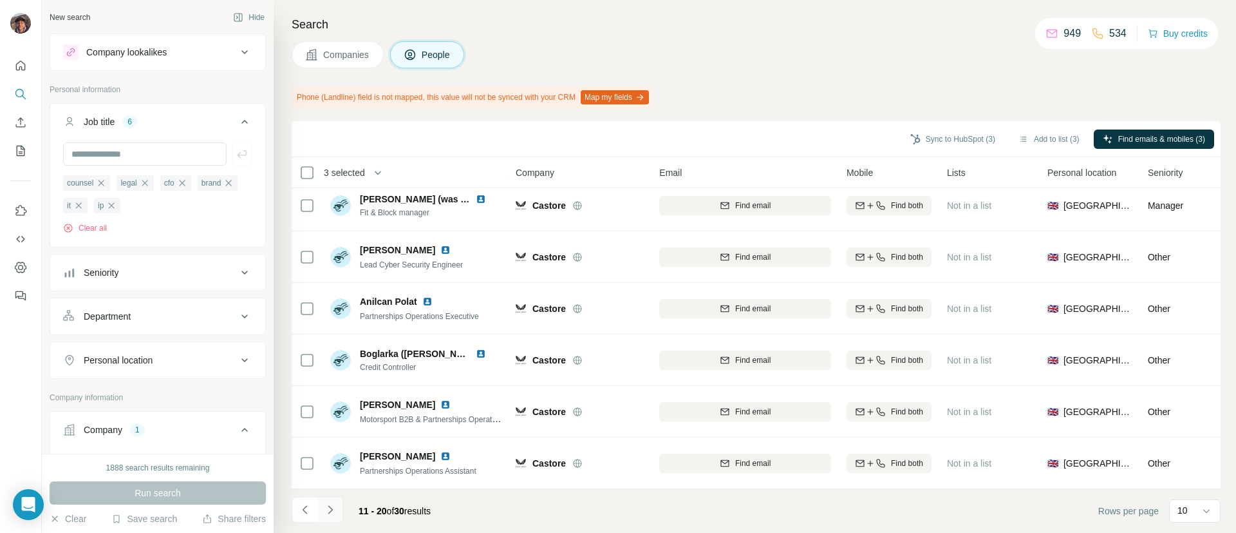
click at [336, 507] on icon "Navigate to next page" at bounding box center [330, 509] width 13 height 13
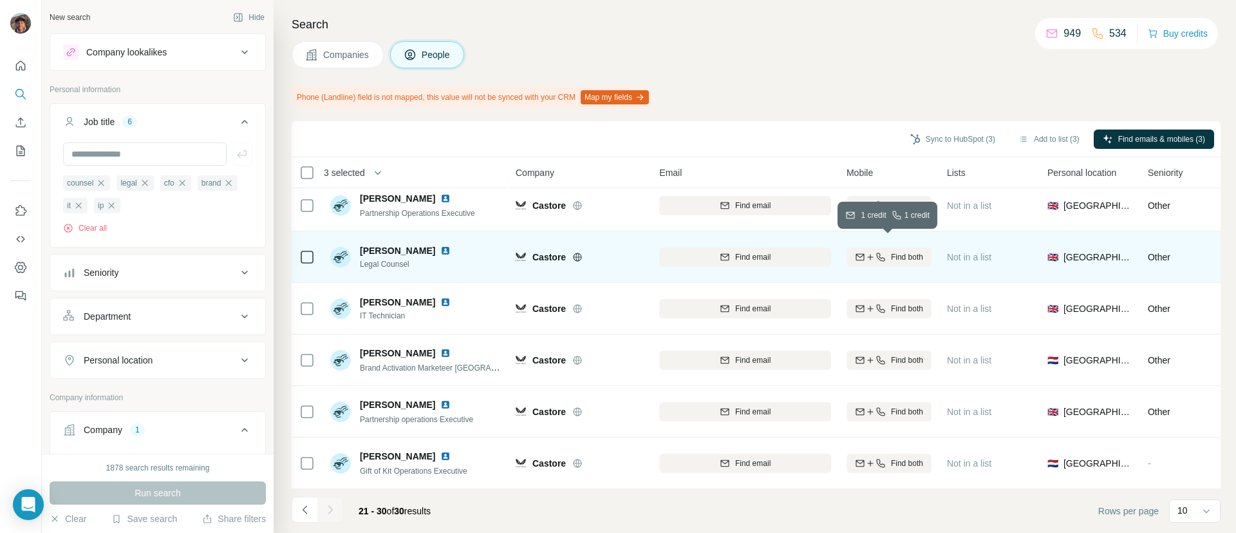
click at [876, 247] on button "Find both" at bounding box center [889, 256] width 85 height 19
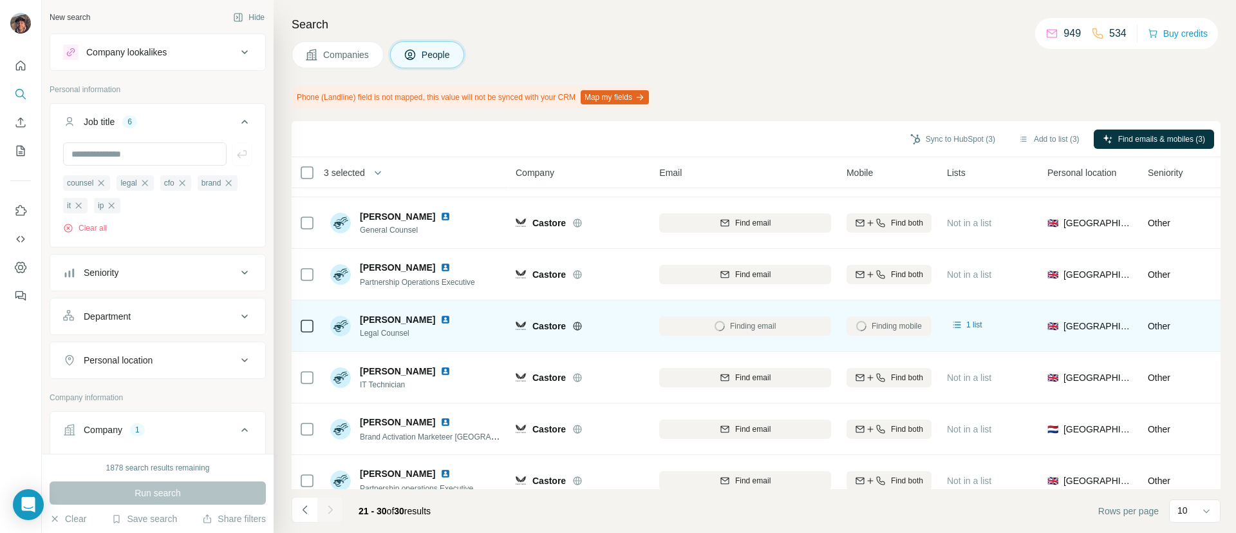
scroll to position [128, 0]
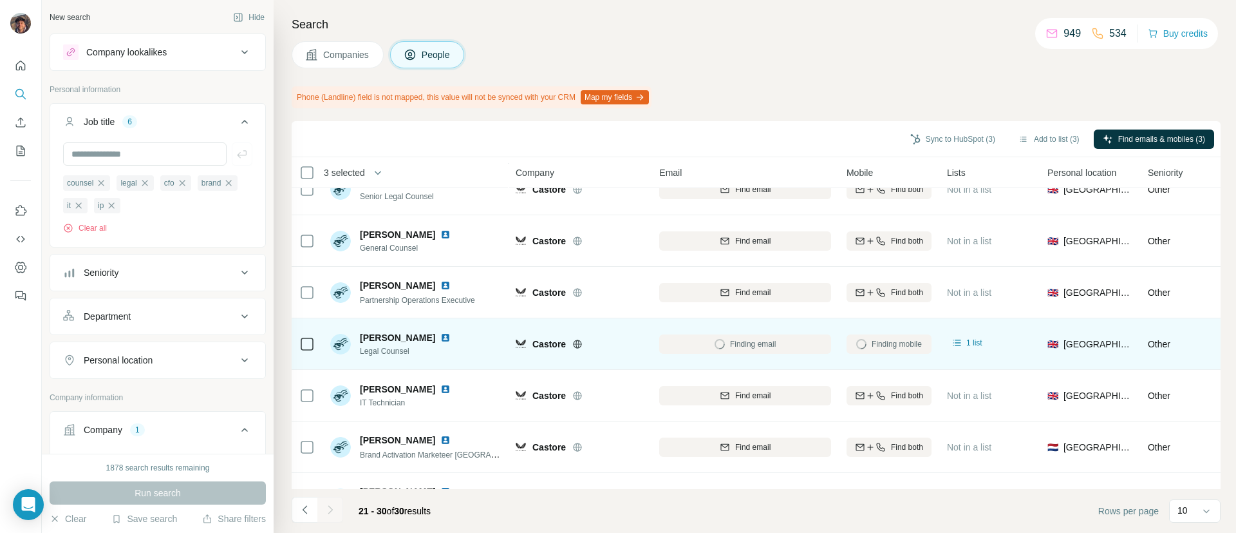
click at [302, 334] on div at bounding box center [306, 343] width 15 height 35
click at [314, 342] on icon at bounding box center [306, 343] width 15 height 15
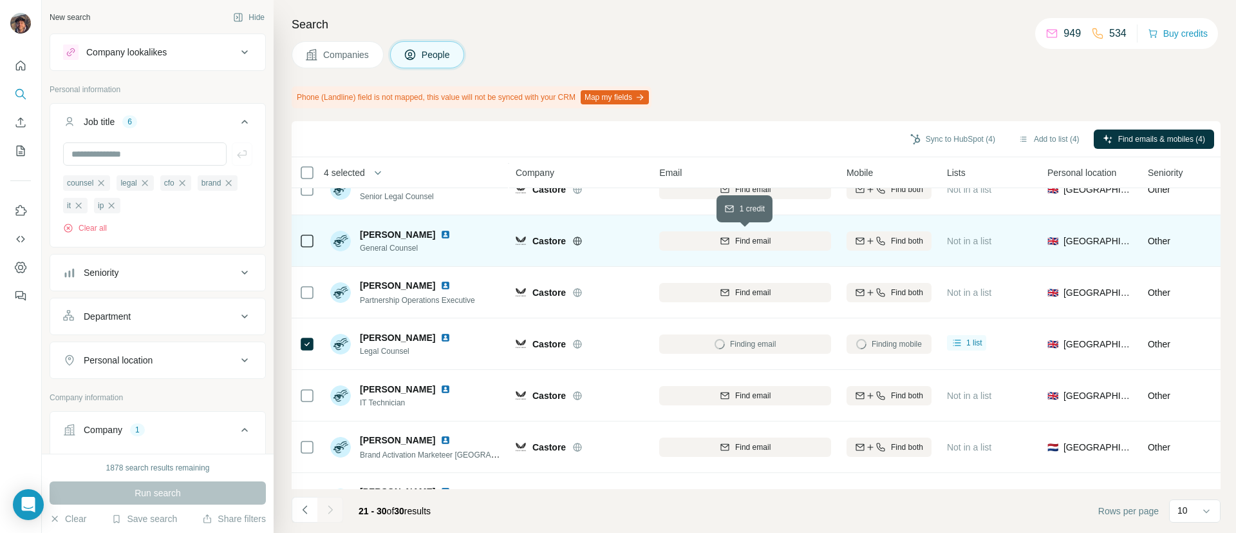
click at [708, 239] on div "Find email" at bounding box center [745, 241] width 172 height 12
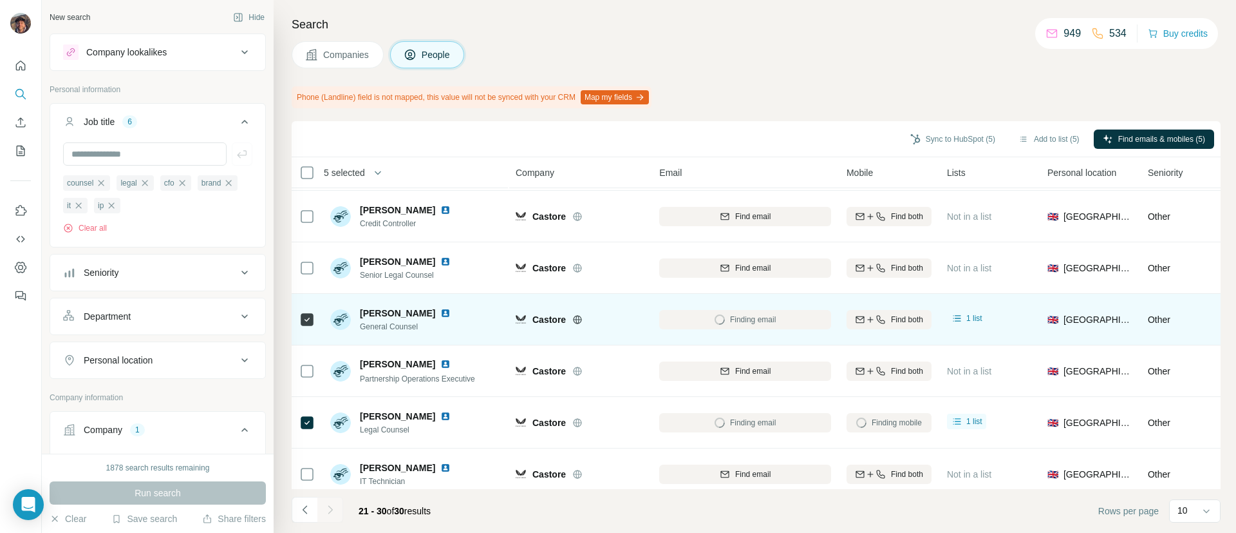
scroll to position [31, 0]
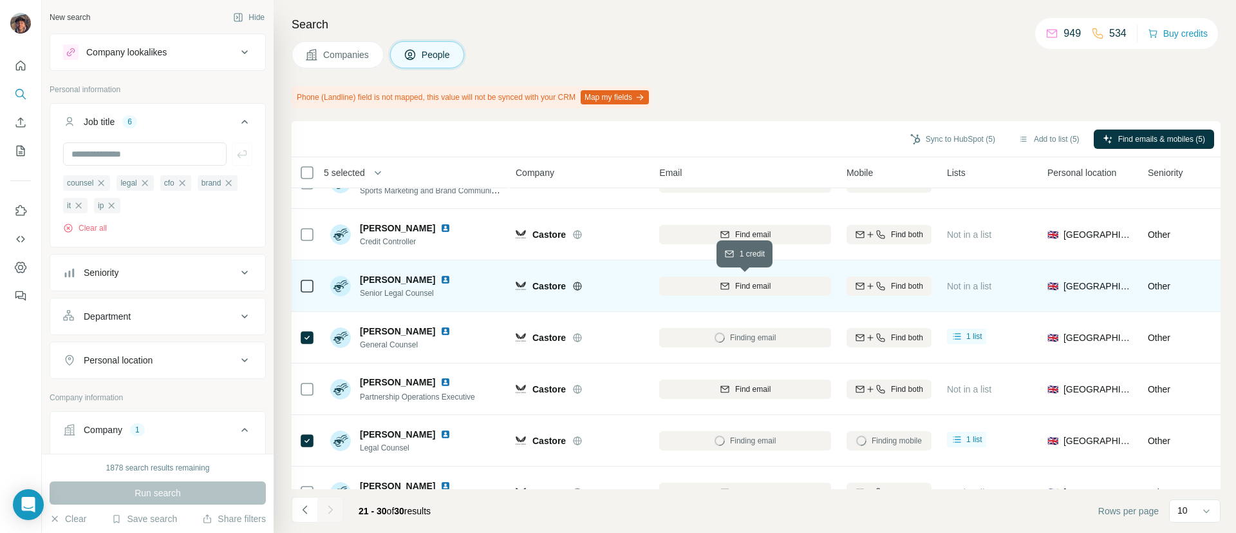
drag, startPoint x: 716, startPoint y: 285, endPoint x: 645, endPoint y: 284, distance: 71.5
click at [717, 285] on div "Find email" at bounding box center [745, 286] width 172 height 12
click at [312, 292] on icon at bounding box center [306, 285] width 15 height 15
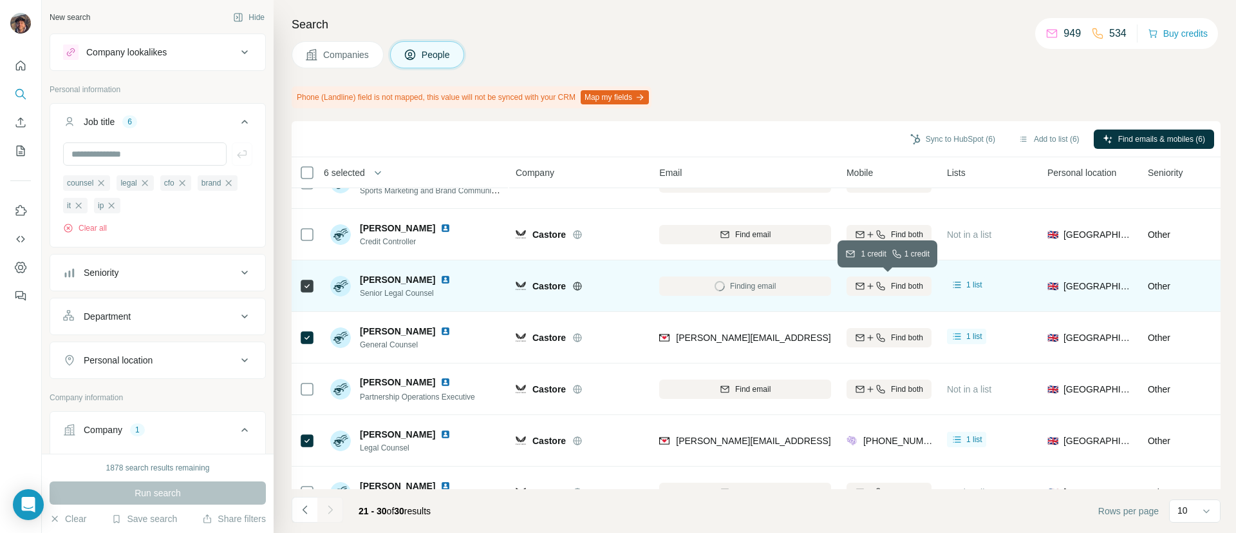
click at [873, 294] on button "Find both" at bounding box center [889, 285] width 85 height 19
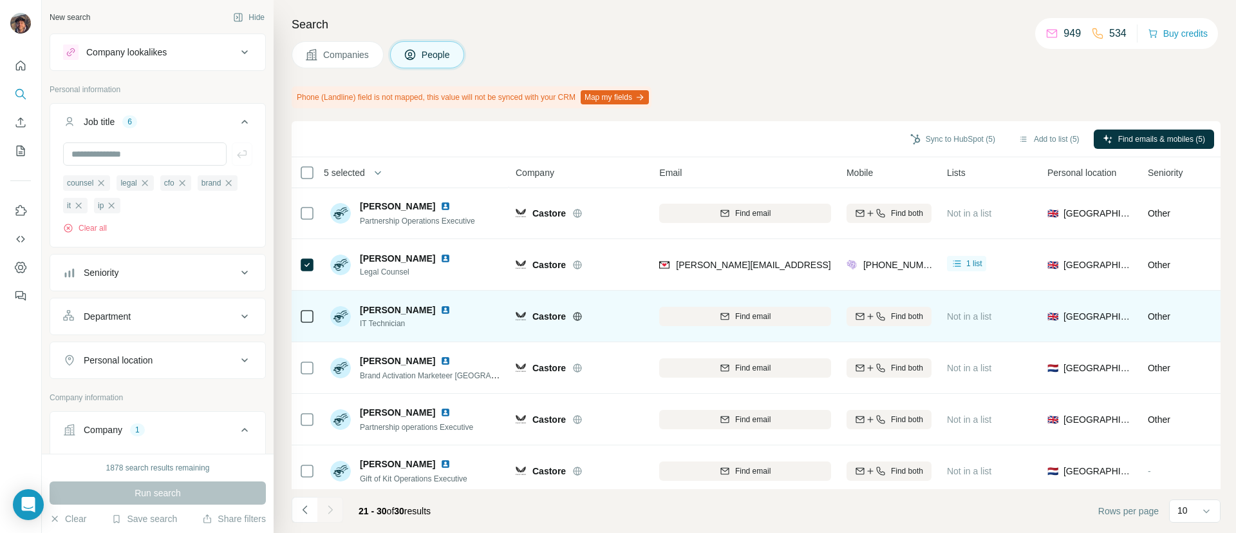
scroll to position [224, 0]
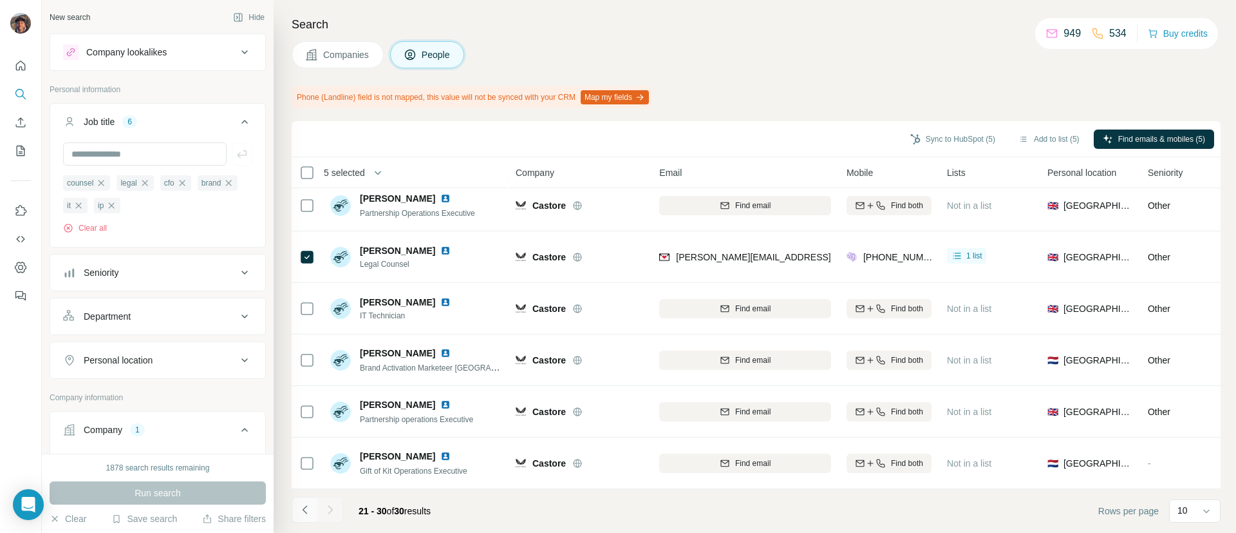
click at [304, 505] on icon "Navigate to previous page" at bounding box center [305, 509] width 13 height 13
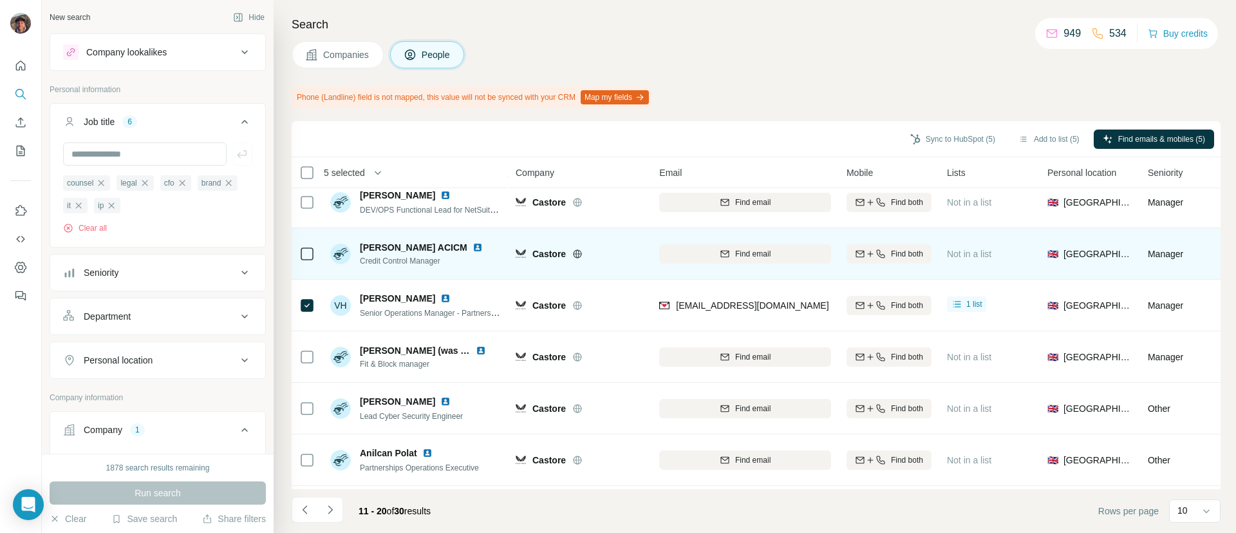
scroll to position [0, 0]
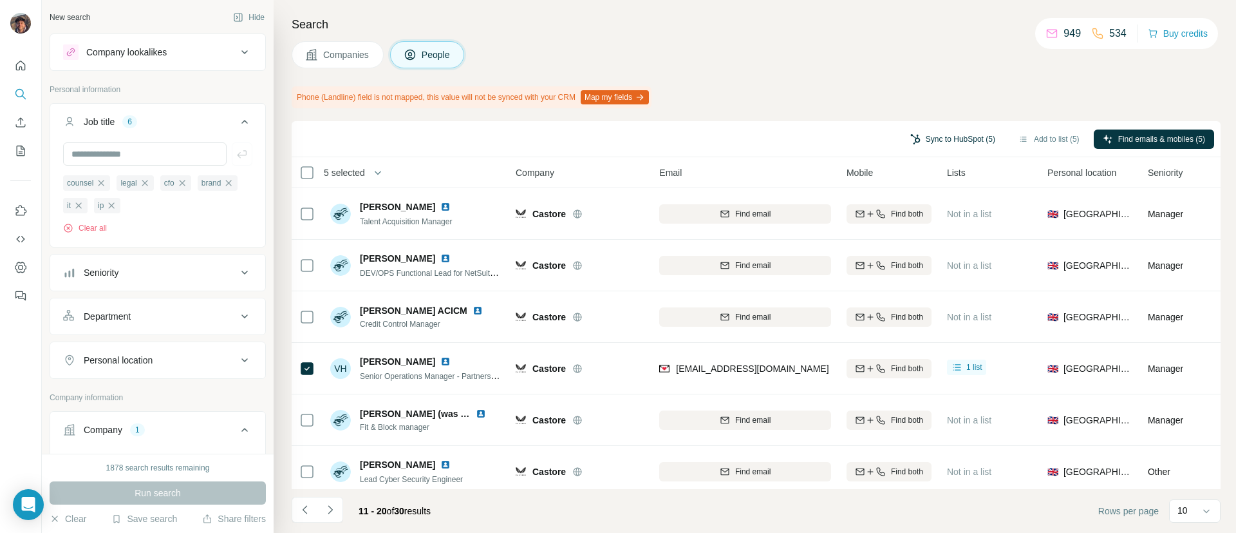
click at [927, 147] on button "Sync to HubSpot (5)" at bounding box center [953, 138] width 103 height 19
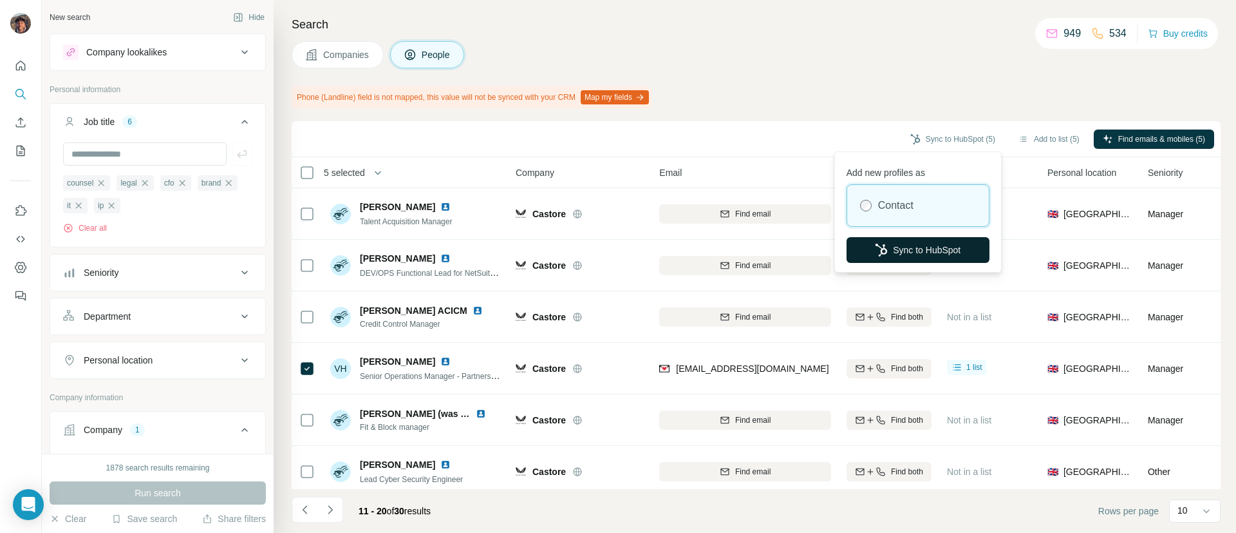
click at [895, 239] on button "Sync to HubSpot" at bounding box center [918, 250] width 143 height 26
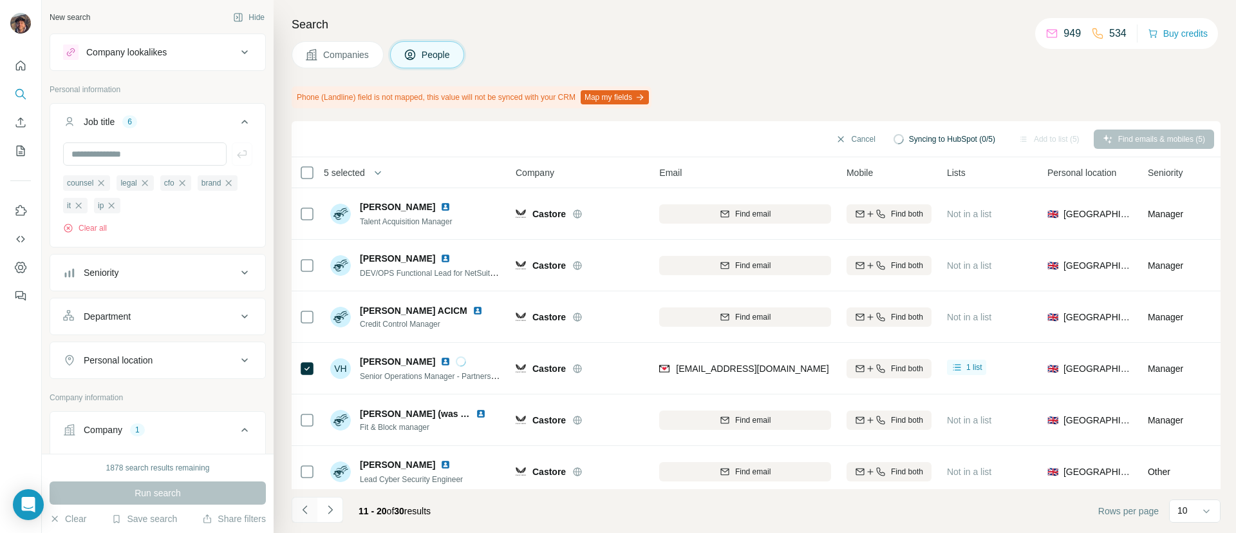
click at [309, 506] on icon "Navigate to previous page" at bounding box center [305, 509] width 13 height 13
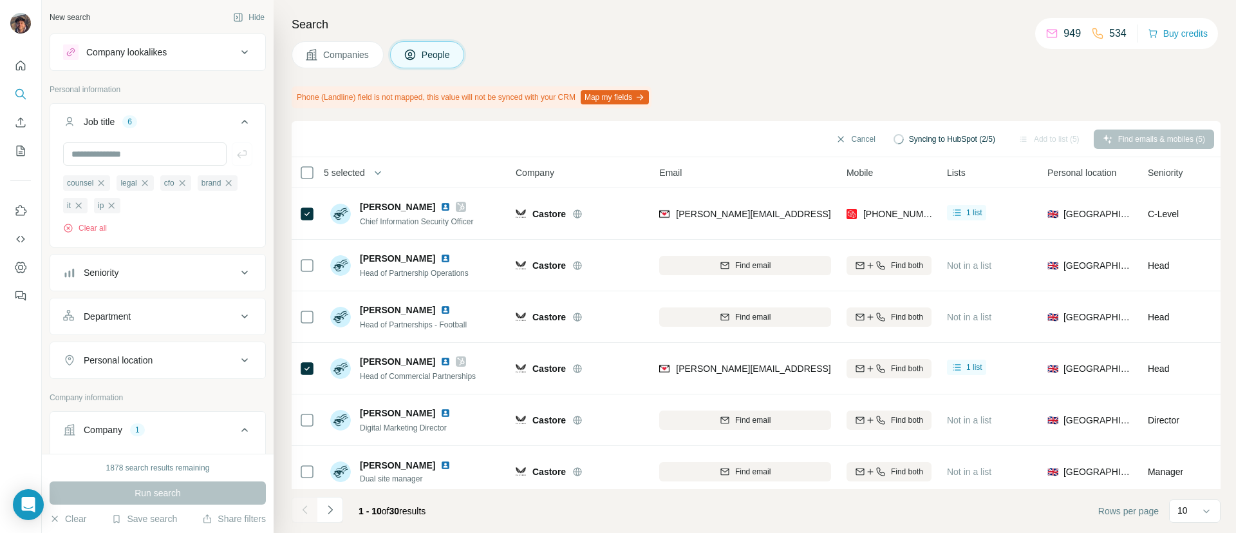
drag, startPoint x: 364, startPoint y: 50, endPoint x: 358, endPoint y: 61, distance: 12.4
click at [358, 61] on button "Companies" at bounding box center [338, 54] width 92 height 27
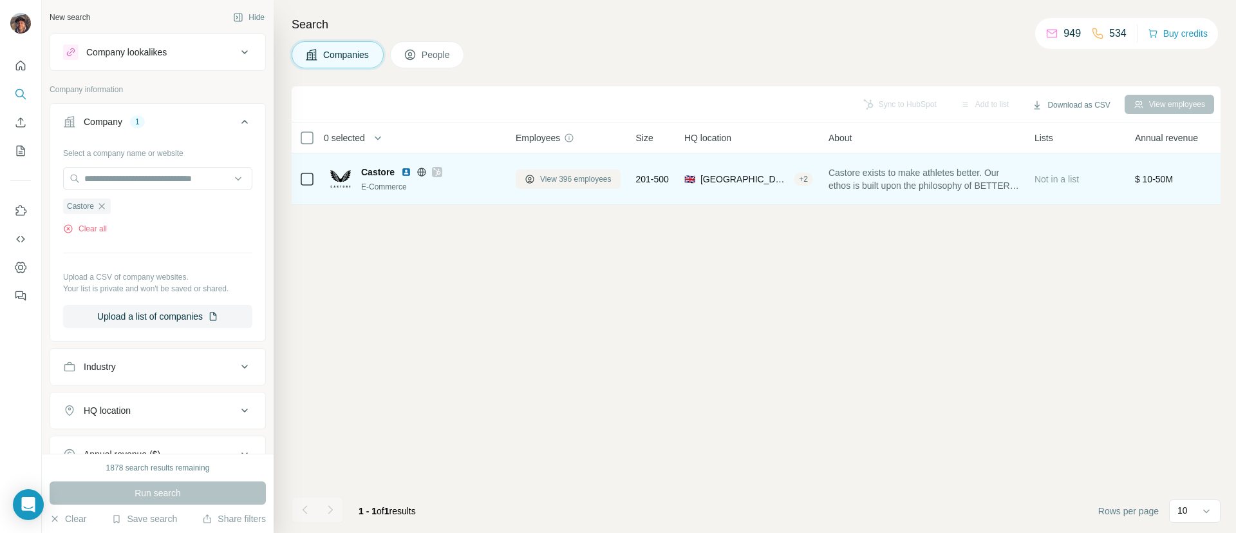
click at [578, 175] on span "View 396 employees" at bounding box center [575, 179] width 71 height 12
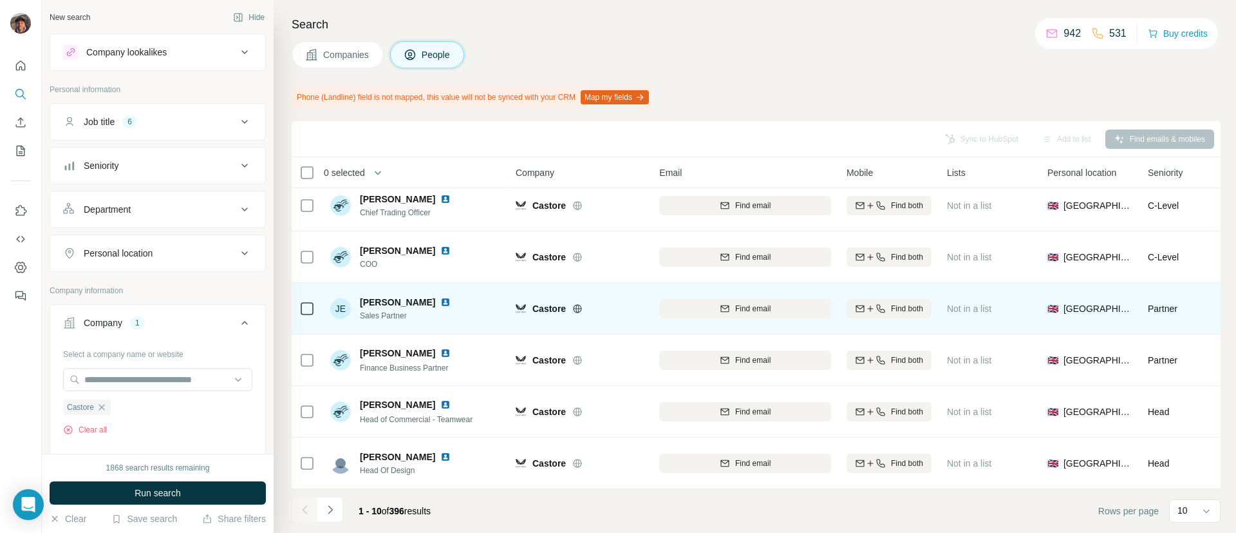
scroll to position [224, 0]
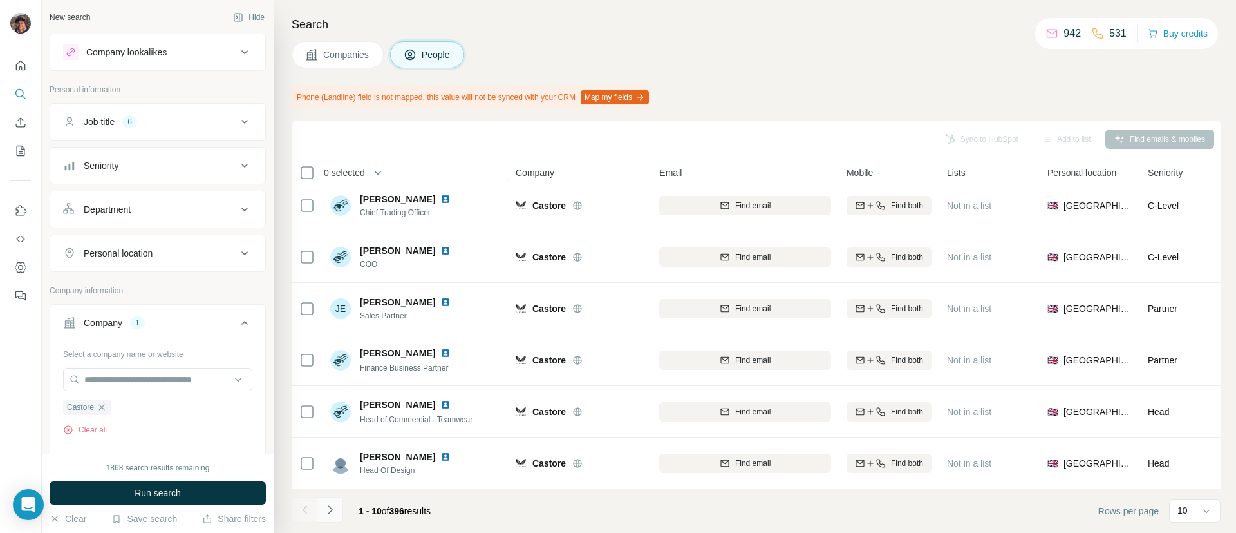
click at [321, 502] on button "Navigate to next page" at bounding box center [330, 510] width 26 height 26
click at [329, 514] on icon "Navigate to next page" at bounding box center [330, 509] width 13 height 13
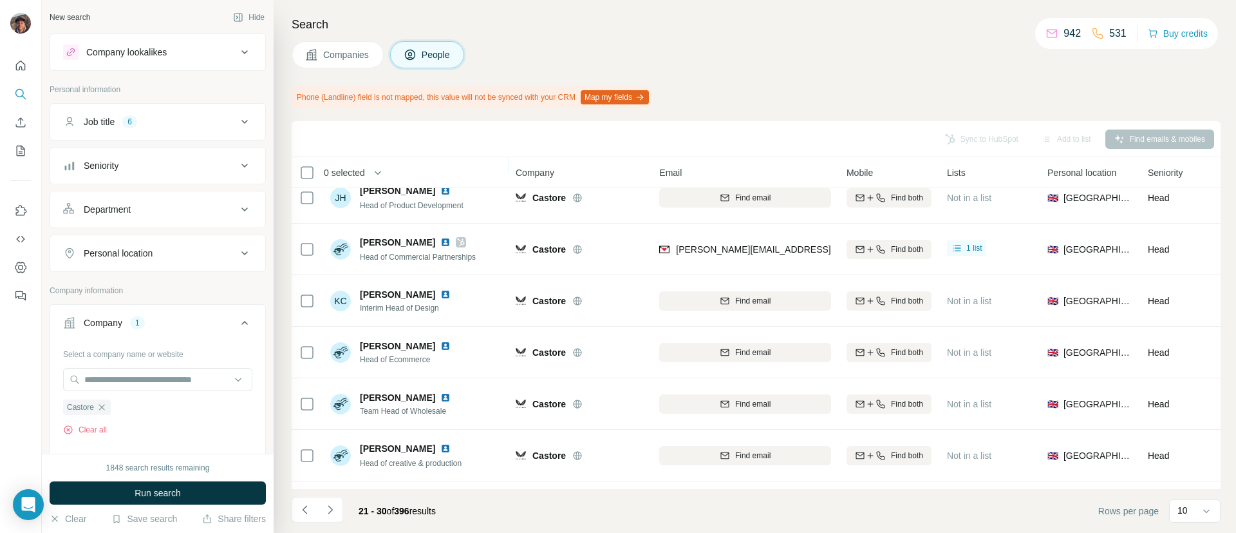
scroll to position [193, 0]
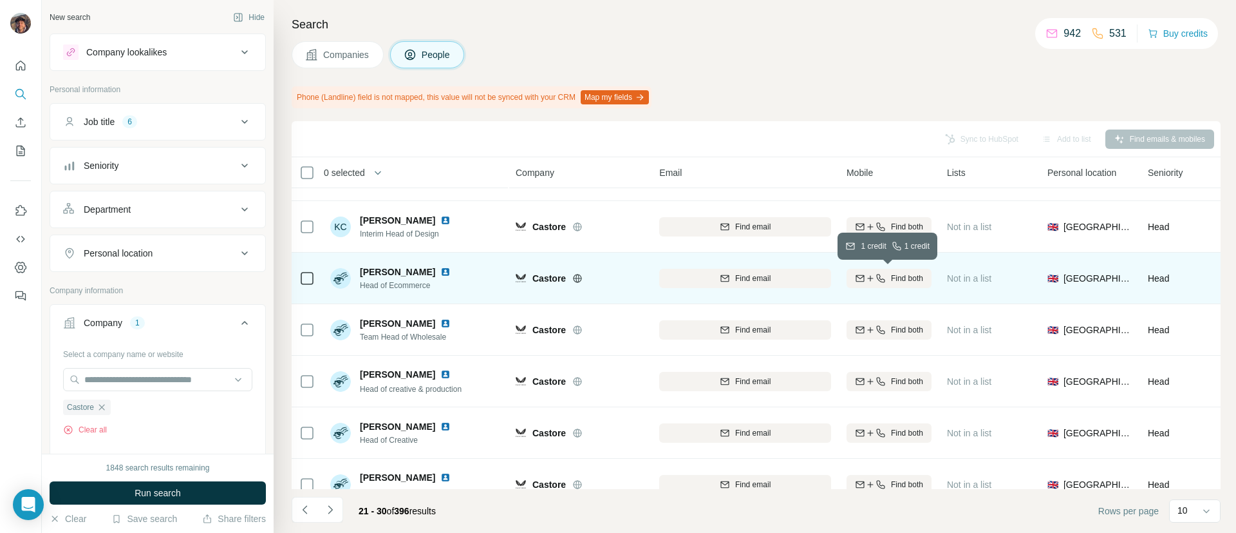
click at [905, 278] on span "Find both" at bounding box center [907, 278] width 32 height 12
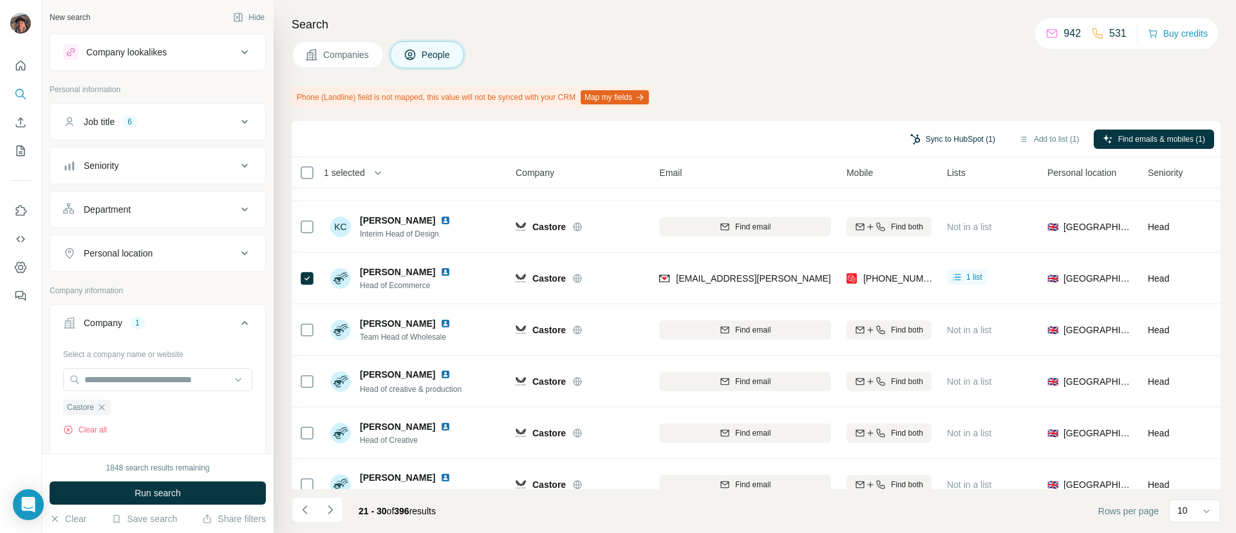
click at [955, 130] on button "Sync to HubSpot (1)" at bounding box center [953, 138] width 103 height 19
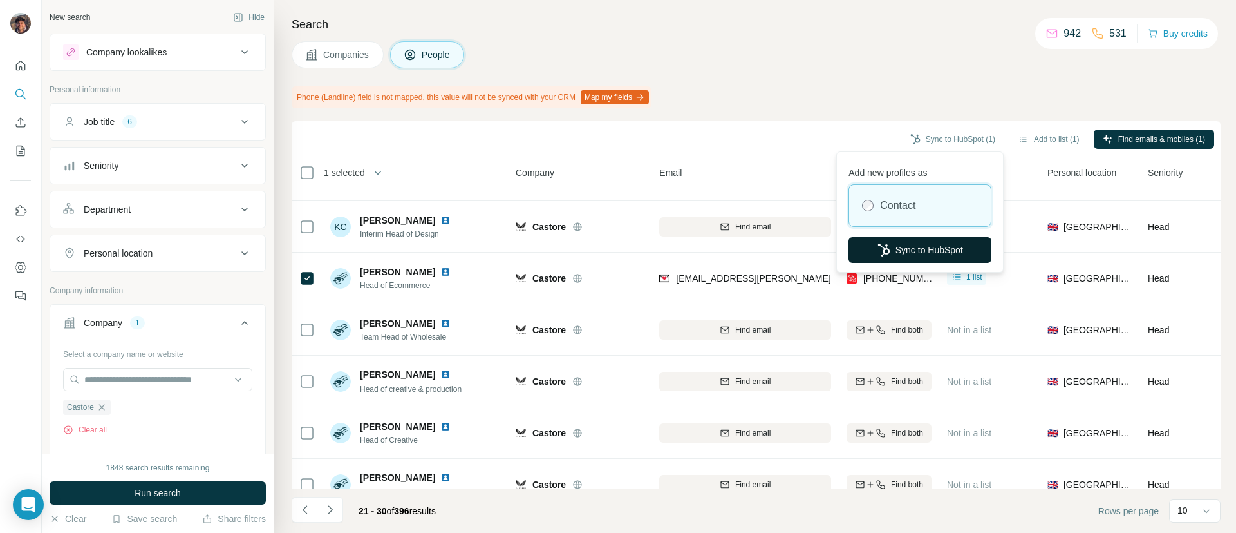
click at [947, 258] on button "Sync to HubSpot" at bounding box center [920, 250] width 143 height 26
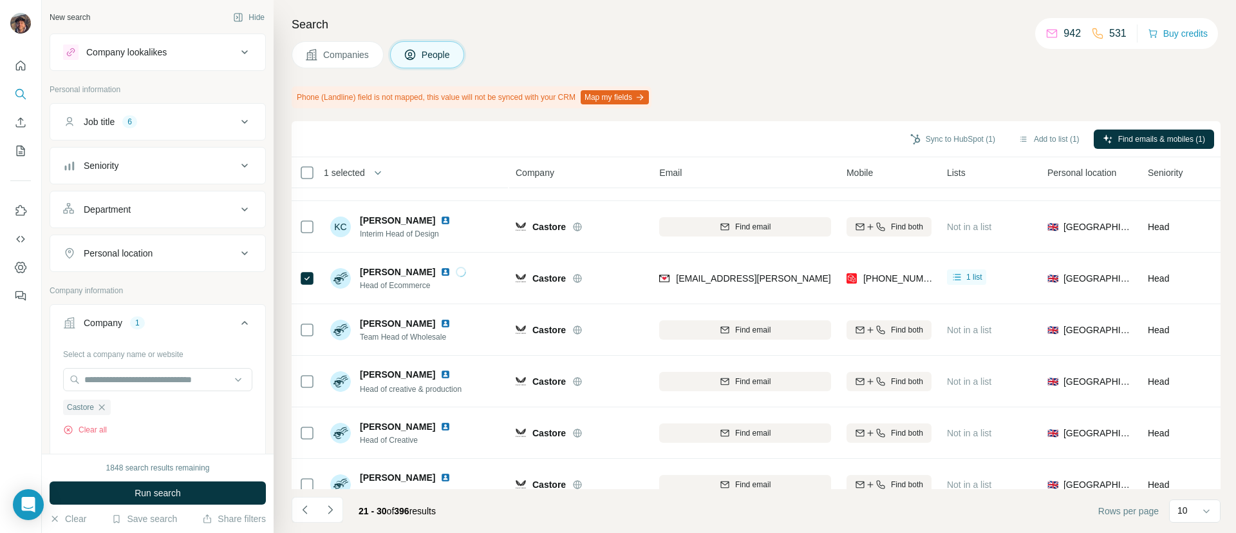
click at [936, 126] on div "Sync to HubSpot (1) Add to list (1) Find emails & mobiles (1)" at bounding box center [756, 139] width 929 height 36
click at [938, 141] on button "Sync to HubSpot (1)" at bounding box center [953, 138] width 103 height 19
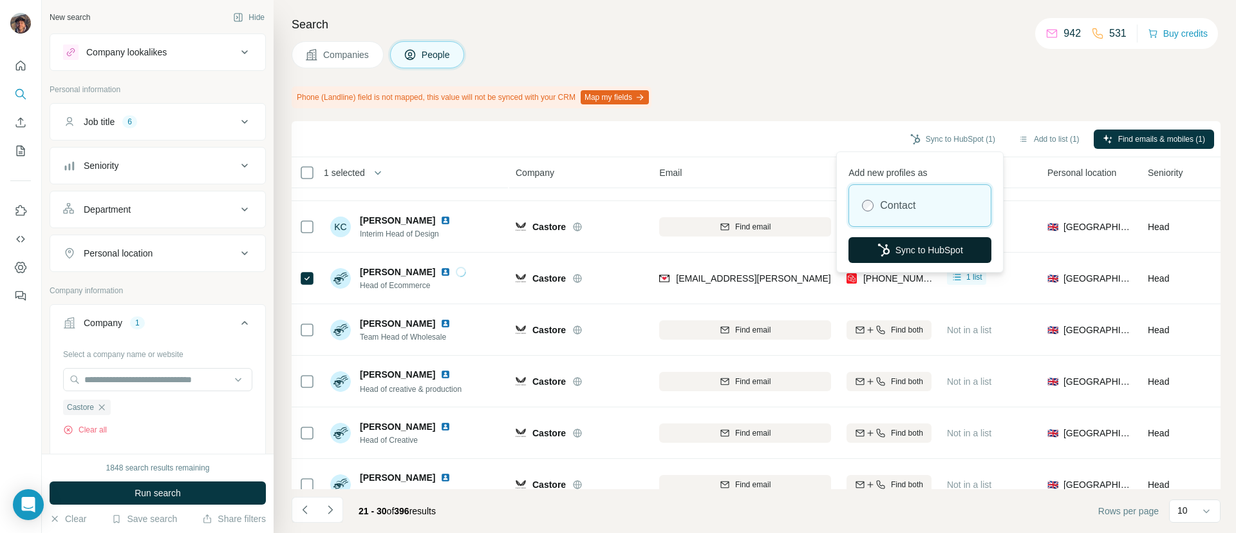
click at [932, 248] on div "Add new profiles as Contact Sync to HubSpot" at bounding box center [920, 212] width 161 height 115
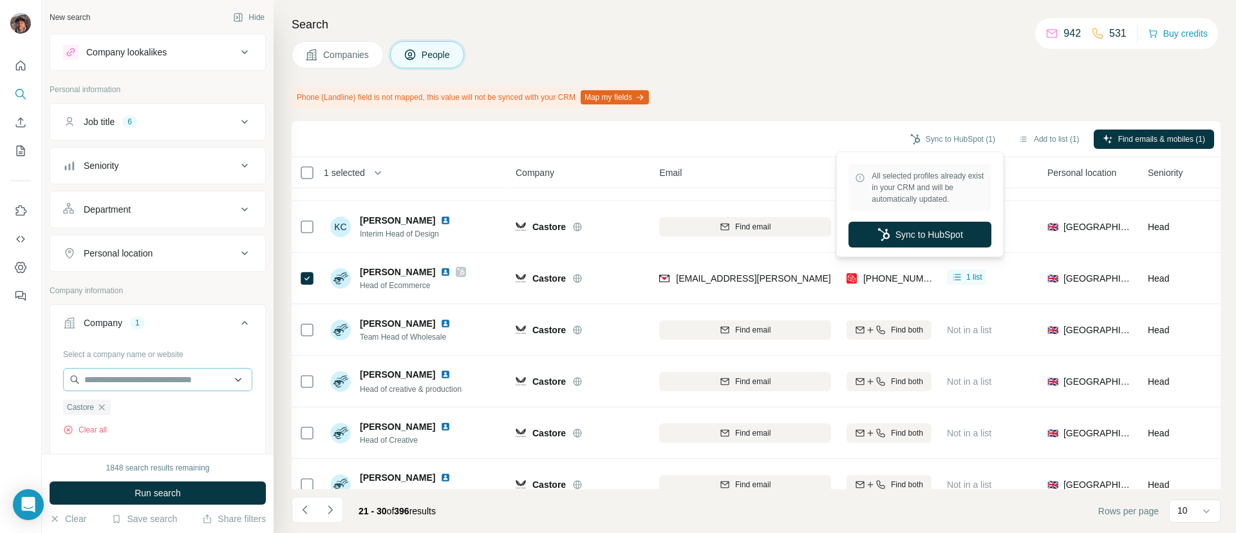
click at [358, 57] on span "Companies" at bounding box center [346, 54] width 47 height 13
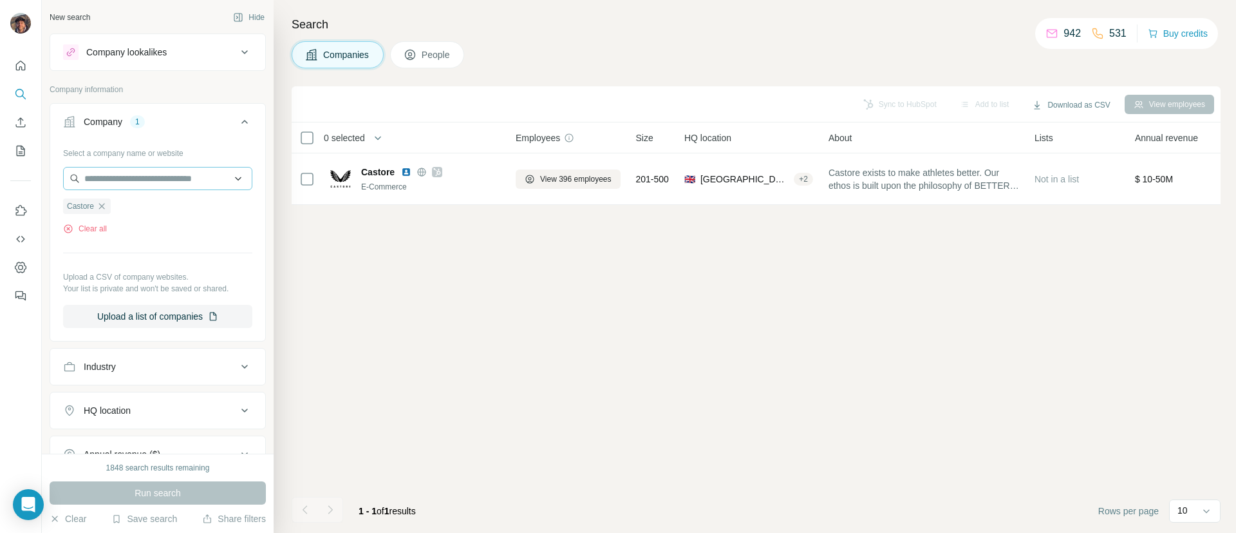
scroll to position [0, 0]
click at [184, 175] on input "text" at bounding box center [157, 178] width 189 height 23
paste input "**********"
type input "**********"
click at [173, 209] on div "Singularu [DOMAIN_NAME]" at bounding box center [150, 213] width 168 height 35
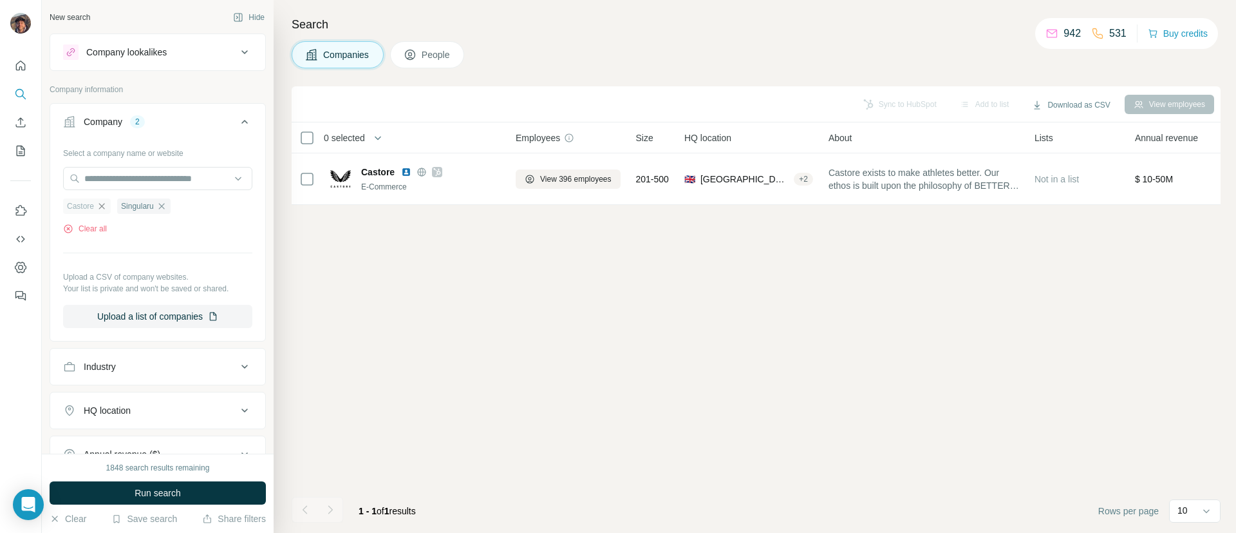
click at [100, 207] on icon "button" at bounding box center [102, 206] width 10 height 10
click at [173, 493] on span "Run search" at bounding box center [158, 492] width 46 height 13
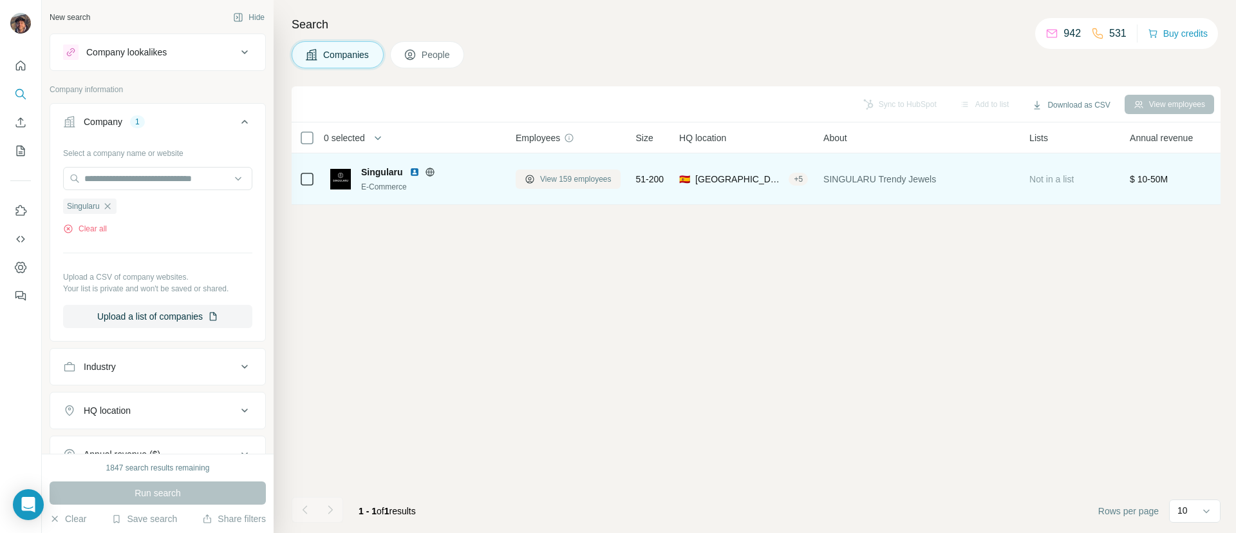
click at [551, 182] on span "View 159 employees" at bounding box center [575, 179] width 71 height 12
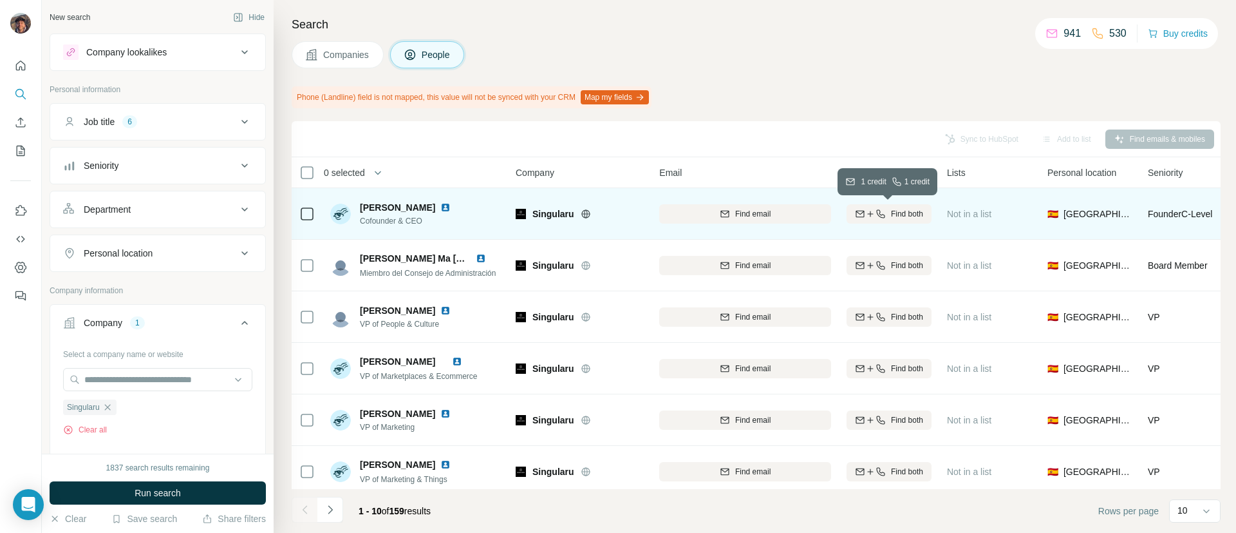
click at [883, 209] on icon "button" at bounding box center [881, 214] width 10 height 10
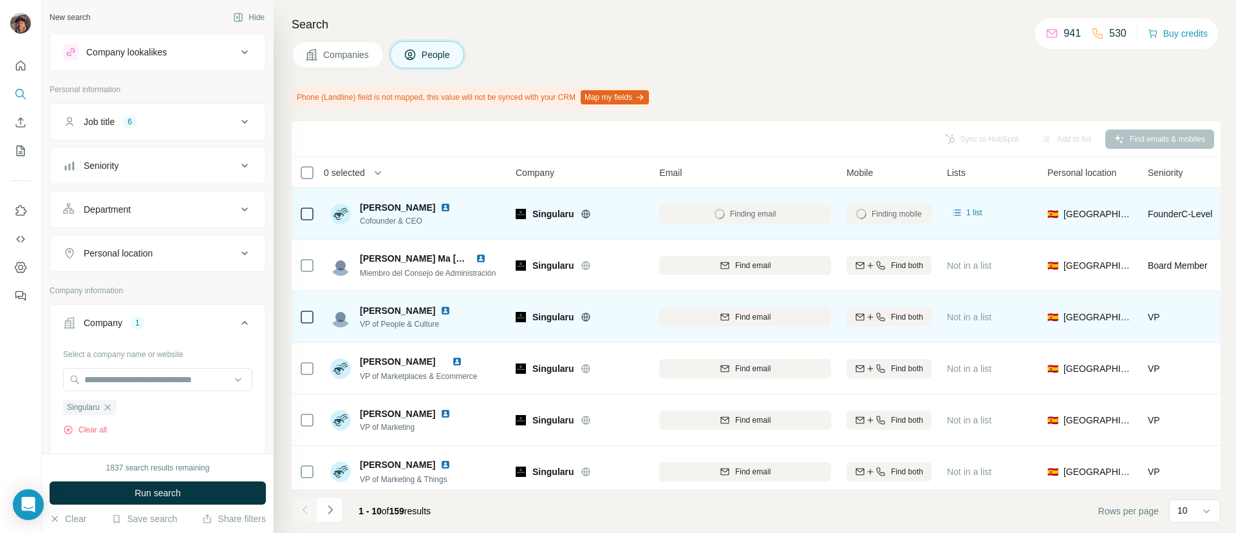
click at [697, 303] on div "Find email" at bounding box center [745, 316] width 172 height 35
click at [694, 313] on div "Find email" at bounding box center [745, 317] width 172 height 12
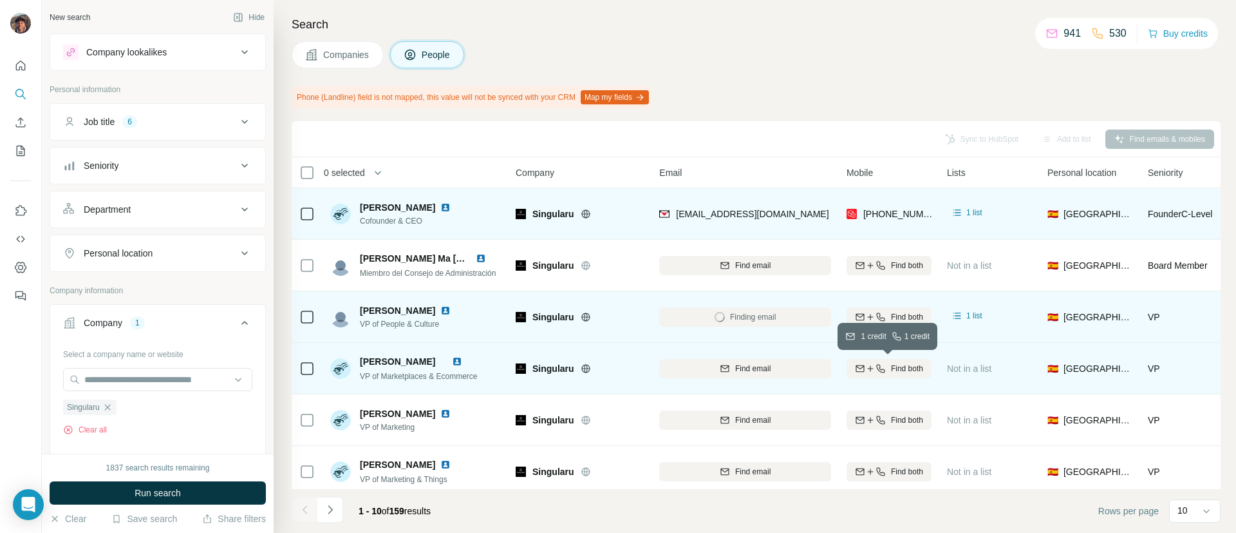
click at [876, 369] on icon "button" at bounding box center [881, 368] width 10 height 10
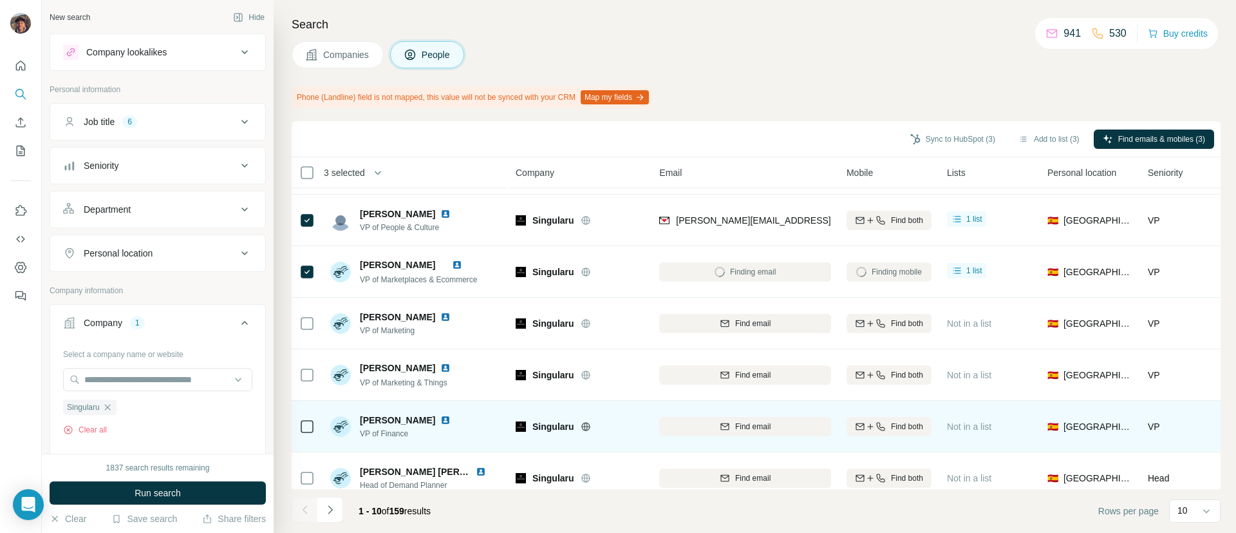
scroll to position [193, 0]
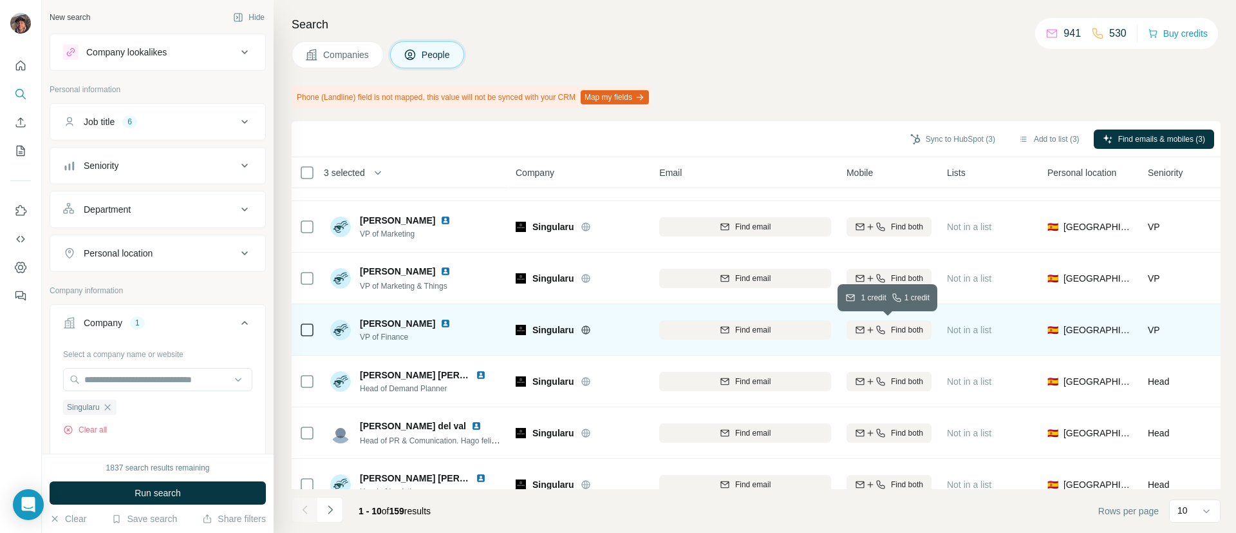
click at [852, 328] on div "Find both" at bounding box center [889, 330] width 85 height 12
click at [305, 341] on div at bounding box center [306, 329] width 15 height 35
click at [305, 337] on div at bounding box center [306, 329] width 15 height 35
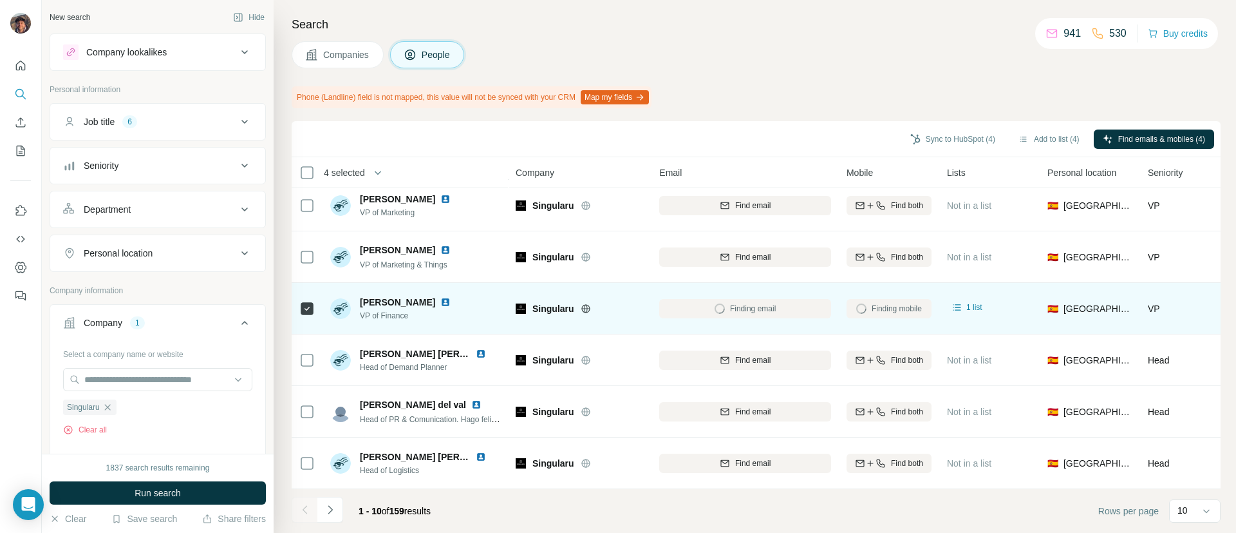
scroll to position [224, 0]
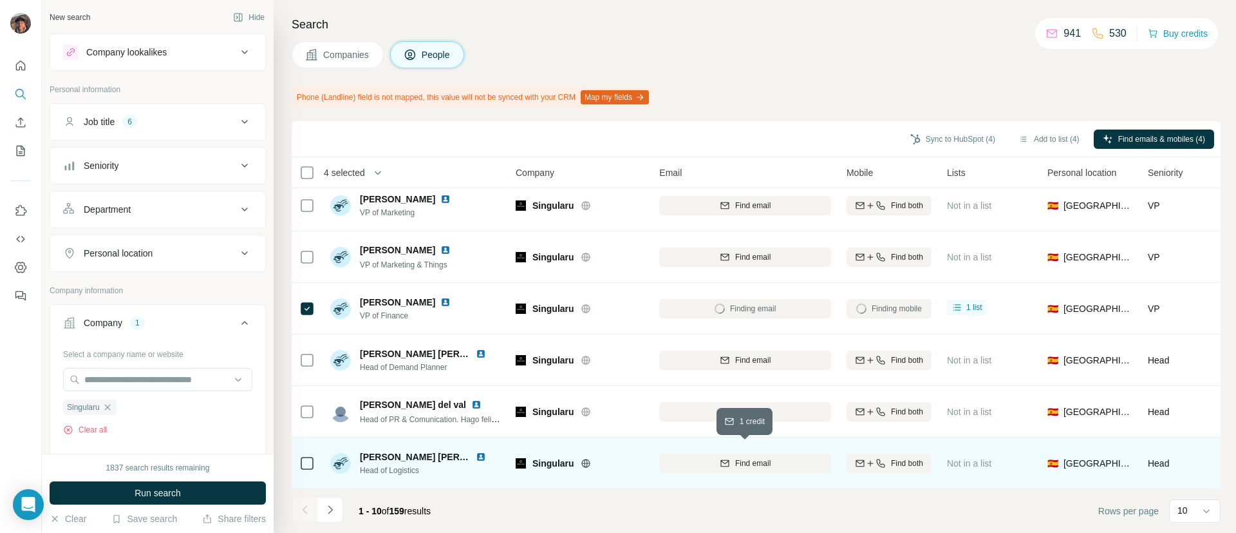
click at [716, 457] on div "Find email" at bounding box center [745, 463] width 172 height 12
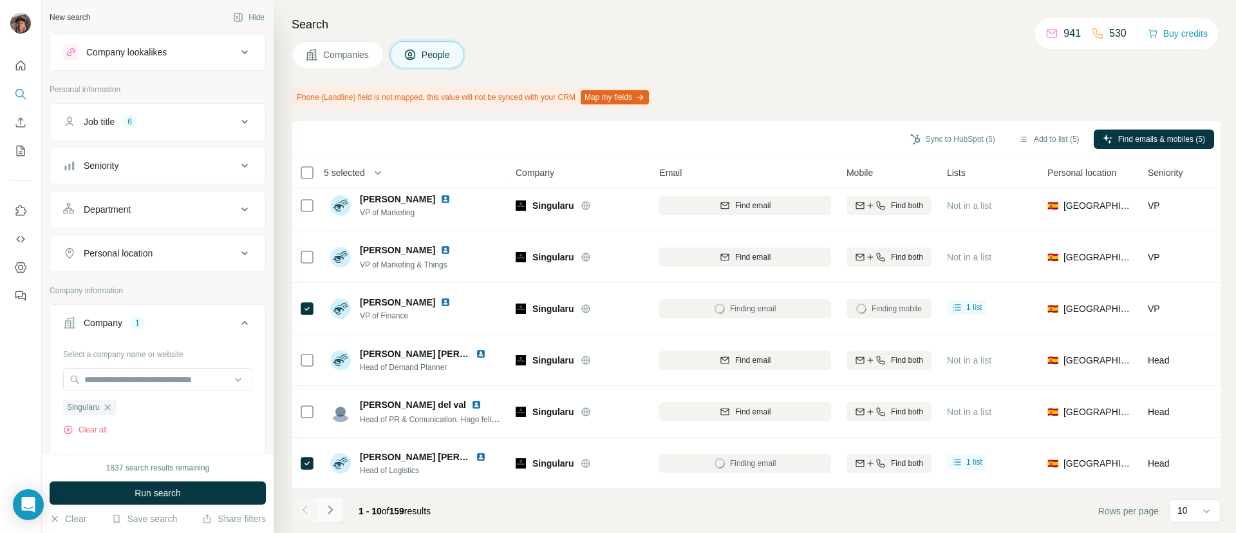
click at [329, 509] on icon "Navigate to next page" at bounding box center [330, 509] width 13 height 13
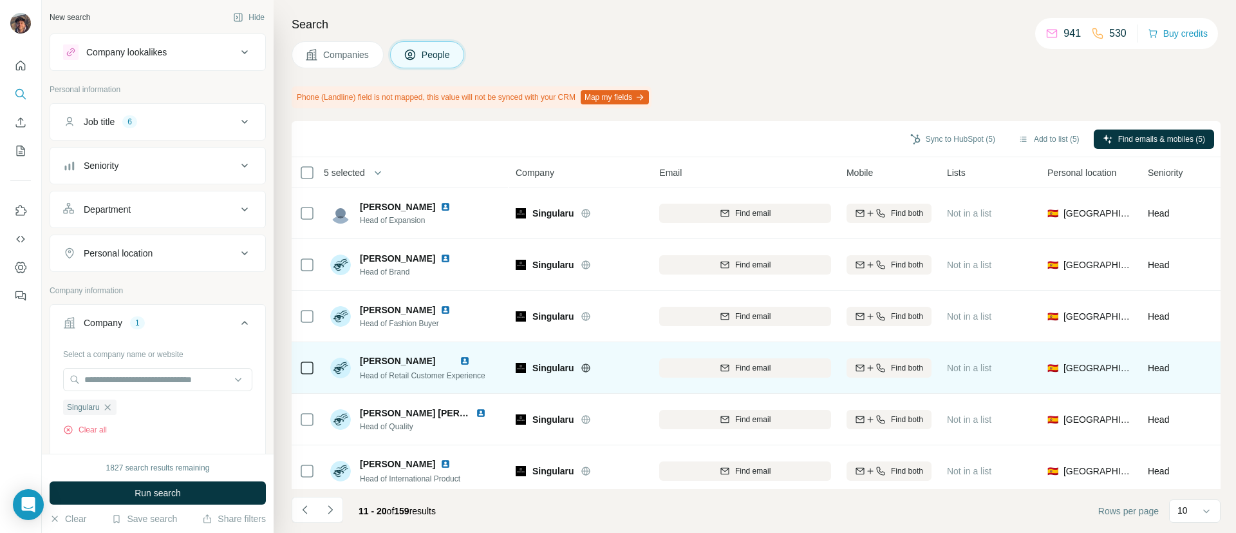
scroll to position [0, 0]
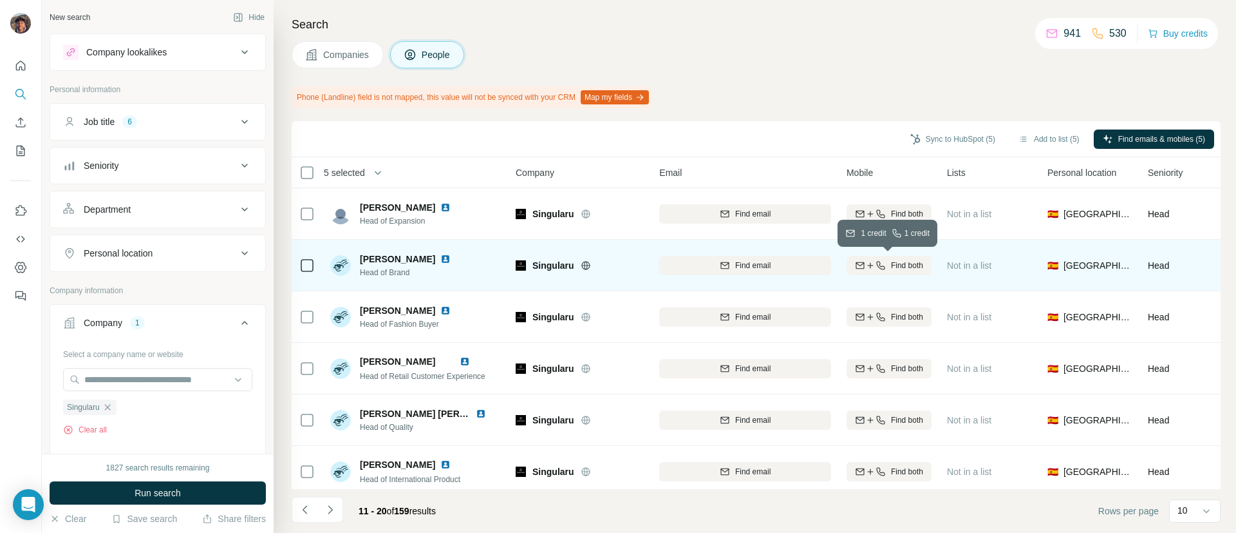
click at [856, 261] on icon "button" at bounding box center [860, 264] width 8 height 6
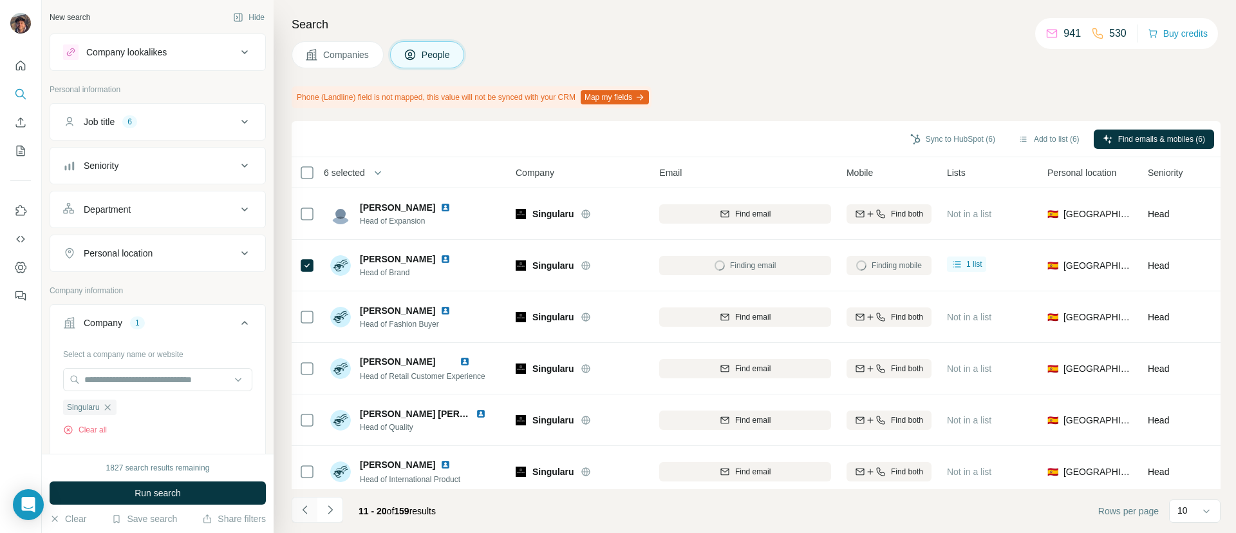
click at [307, 510] on icon "Navigate to previous page" at bounding box center [305, 509] width 13 height 13
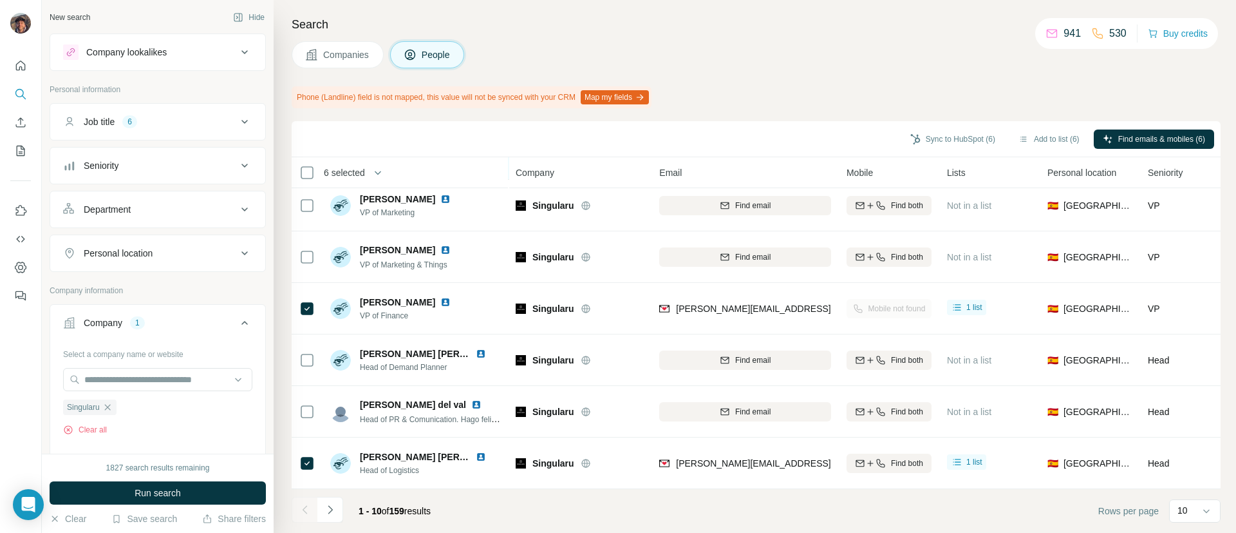
scroll to position [224, 0]
click at [324, 507] on icon "Navigate to next page" at bounding box center [330, 509] width 13 height 13
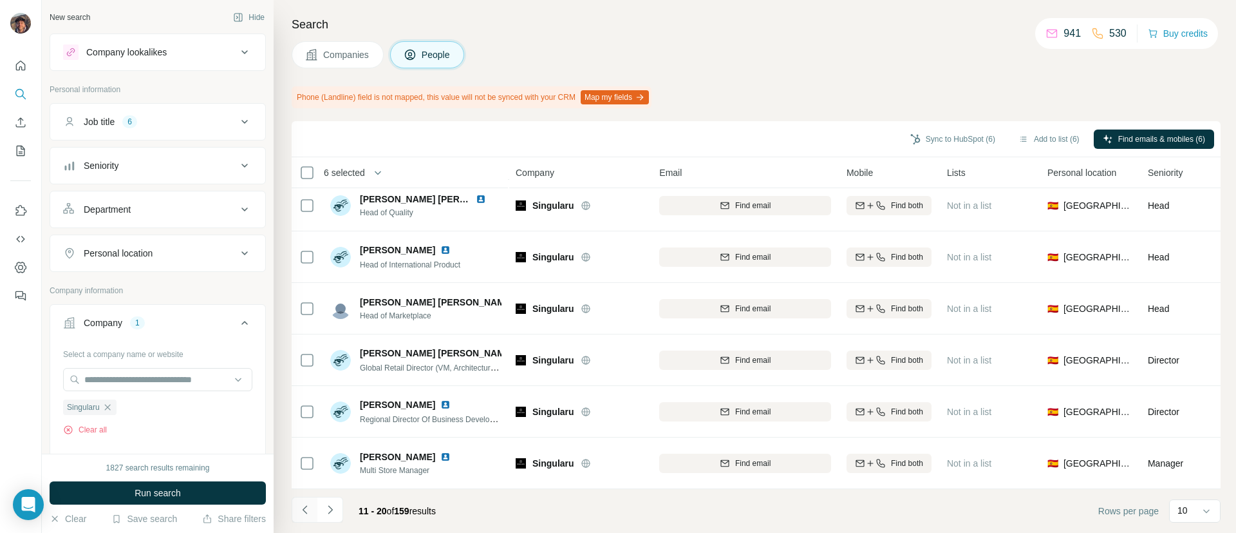
click at [301, 502] on button "Navigate to previous page" at bounding box center [305, 510] width 26 height 26
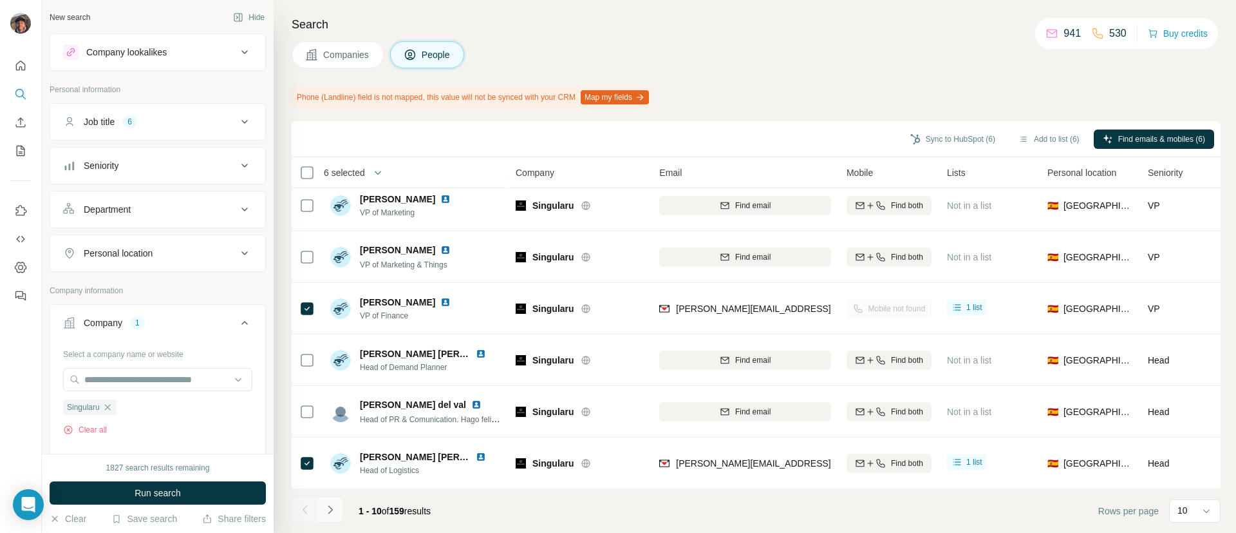
click at [342, 515] on button "Navigate to next page" at bounding box center [330, 510] width 26 height 26
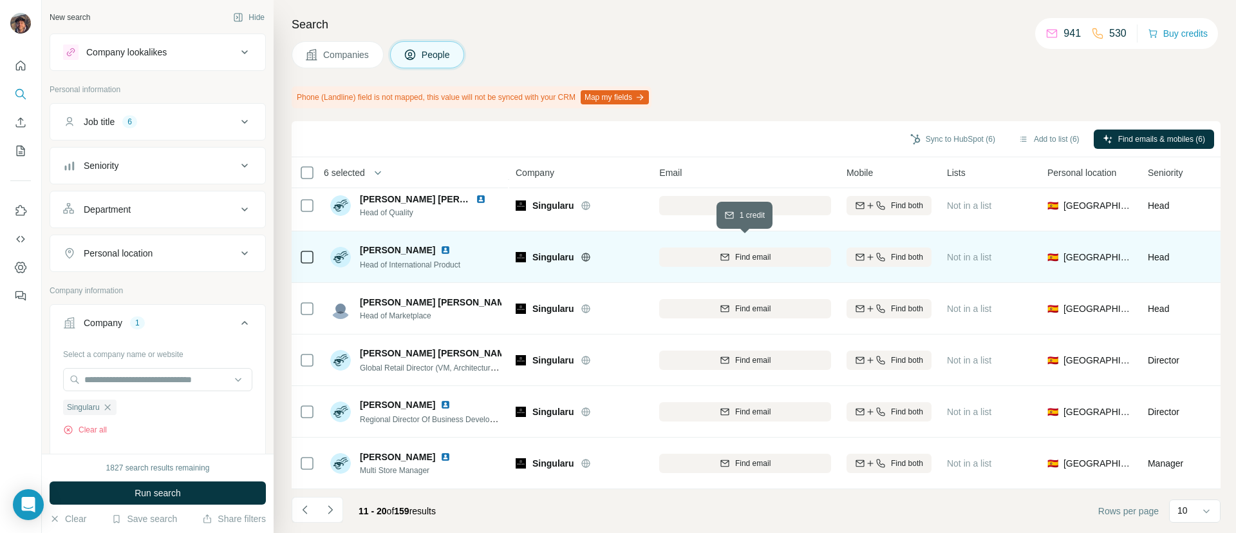
click at [744, 251] on span "Find email" at bounding box center [752, 257] width 35 height 12
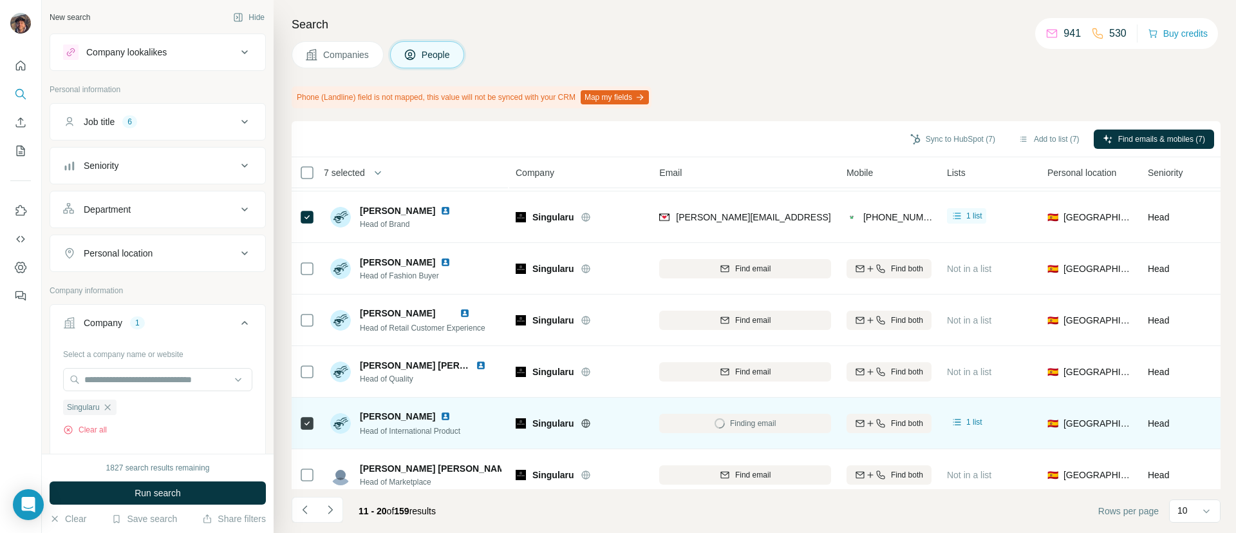
scroll to position [0, 0]
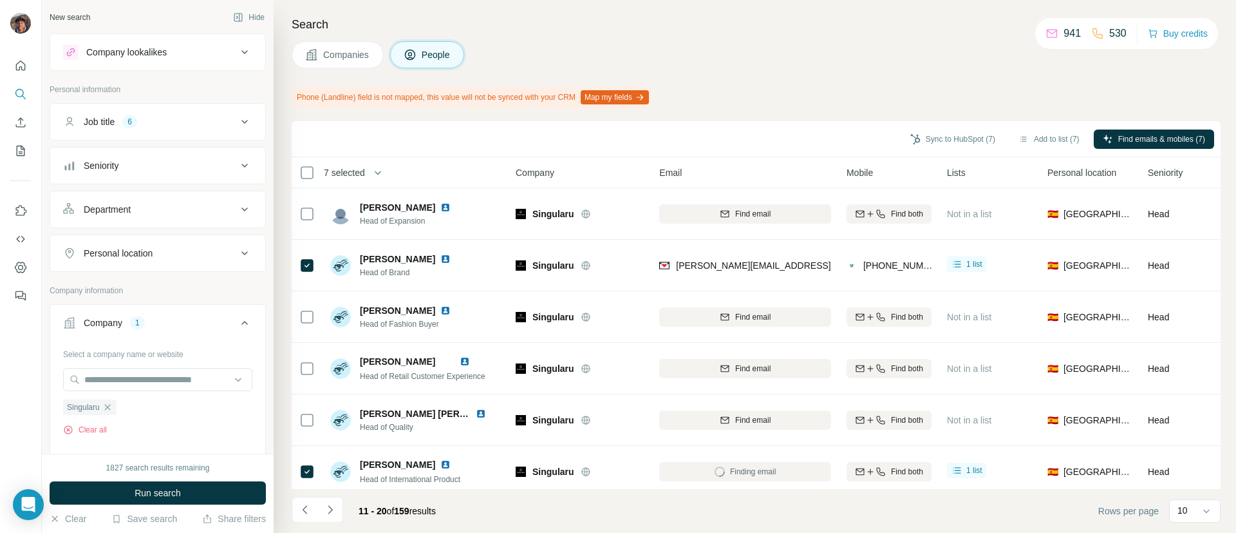
click at [198, 128] on div "Job title 6" at bounding box center [150, 121] width 174 height 13
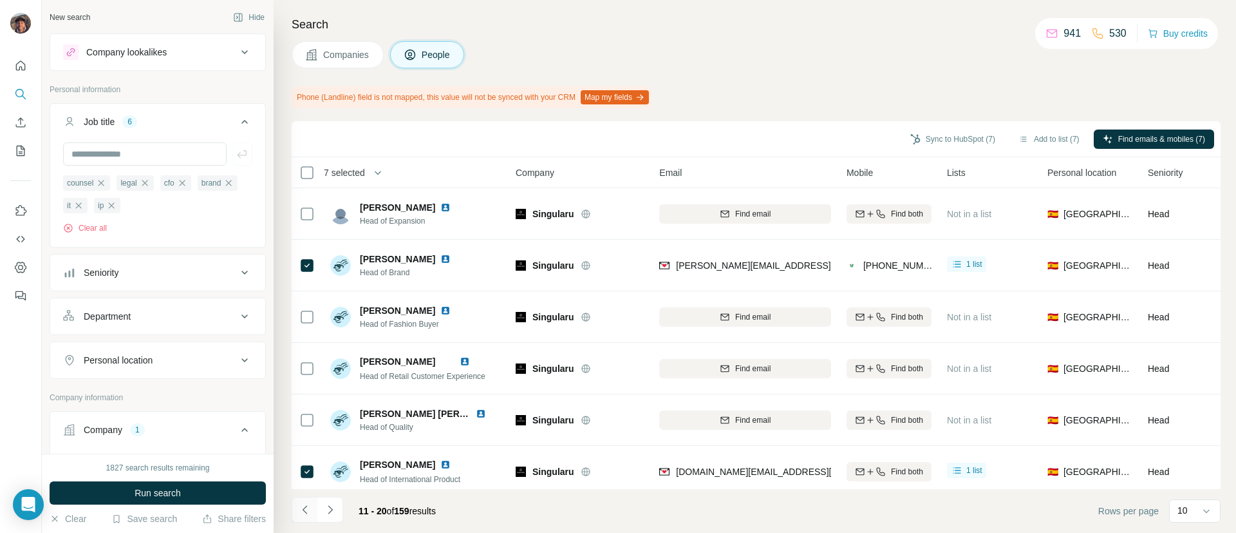
click at [305, 503] on icon "Navigate to previous page" at bounding box center [305, 509] width 13 height 13
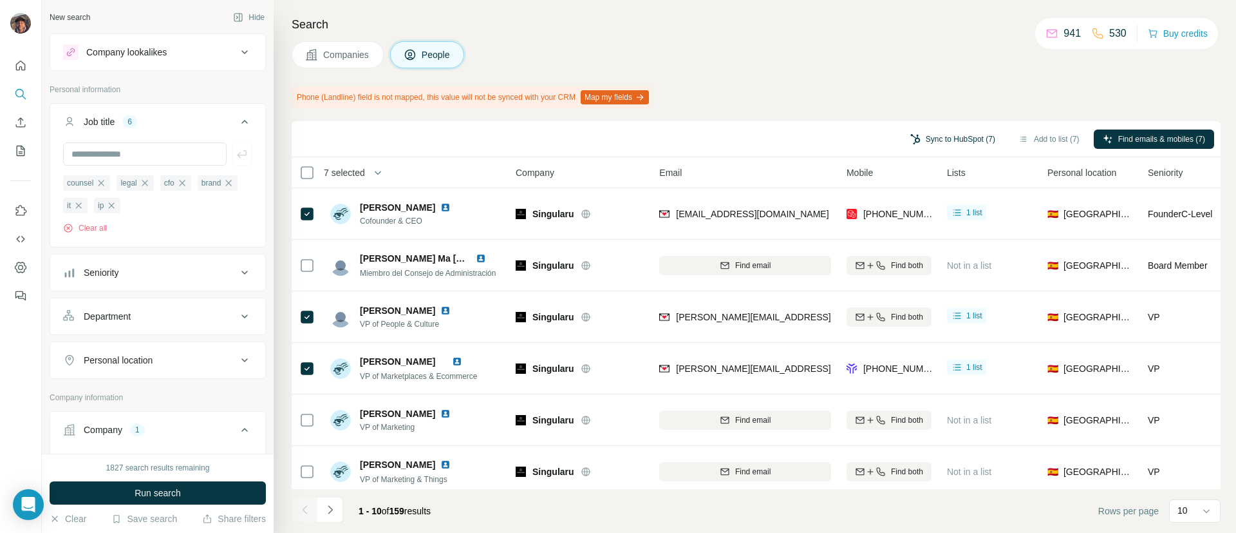
click at [933, 146] on button "Sync to HubSpot (7)" at bounding box center [953, 138] width 103 height 19
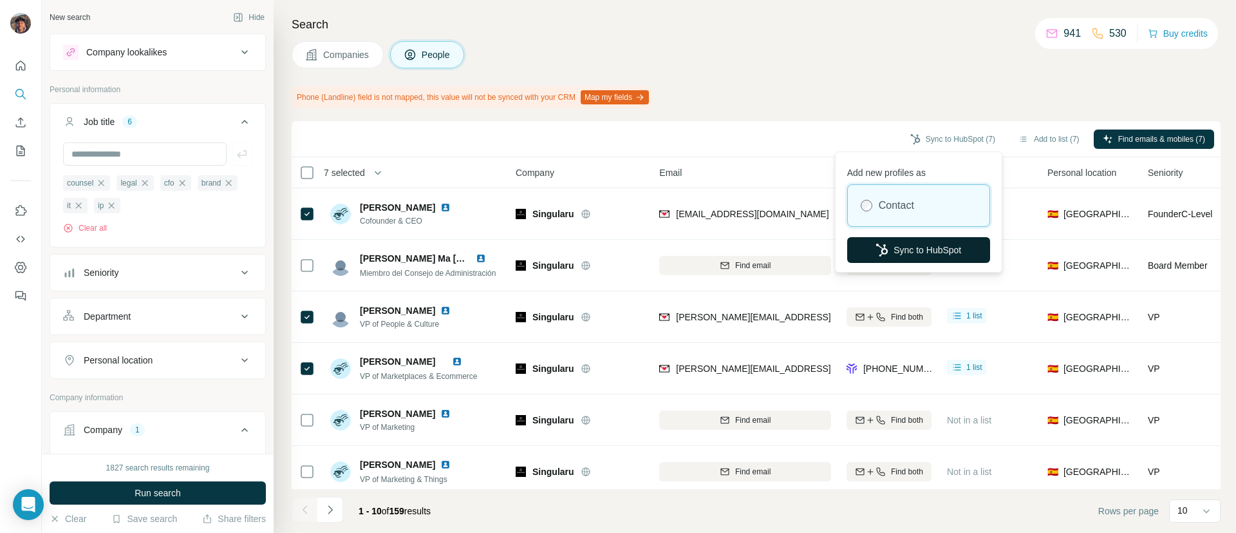
click at [904, 249] on button "Sync to HubSpot" at bounding box center [919, 250] width 143 height 26
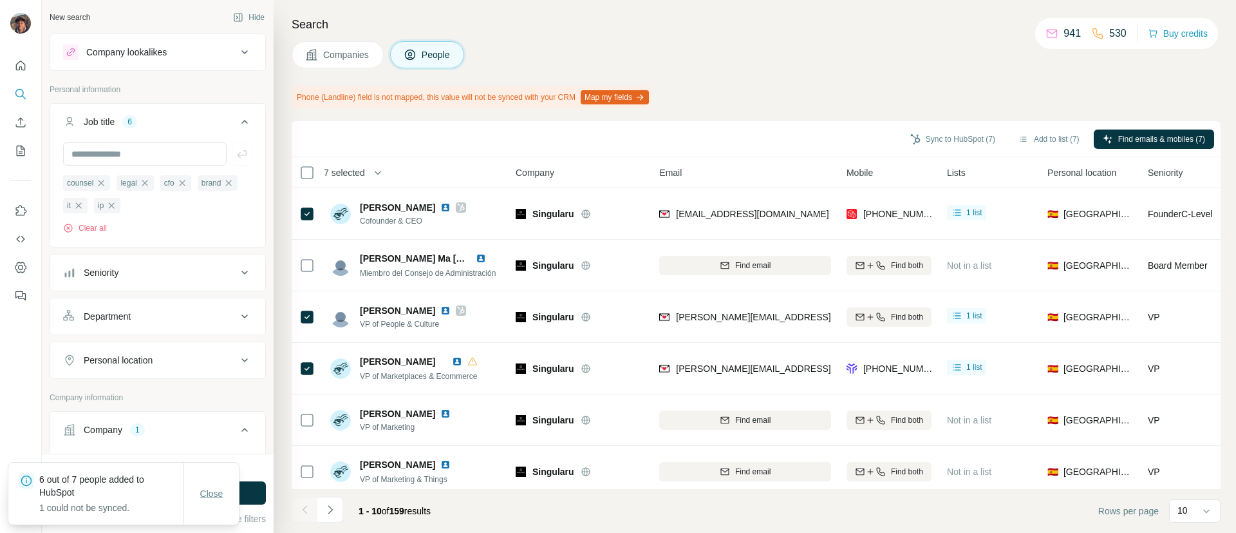
click at [220, 484] on button "Close" at bounding box center [211, 493] width 41 height 23
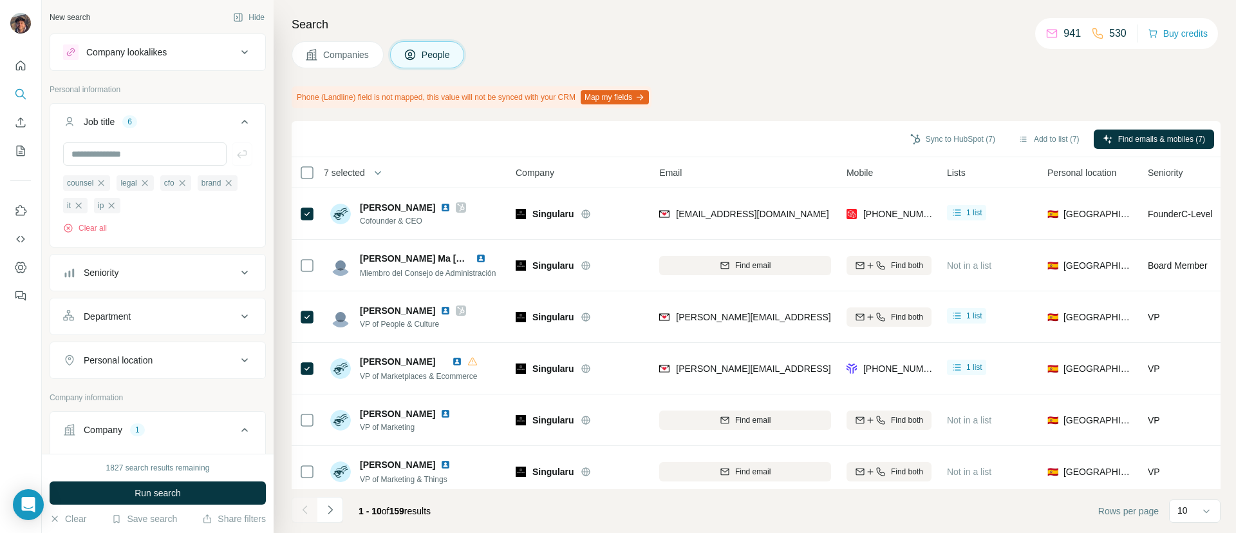
click at [197, 493] on button "Run search" at bounding box center [158, 492] width 216 height 23
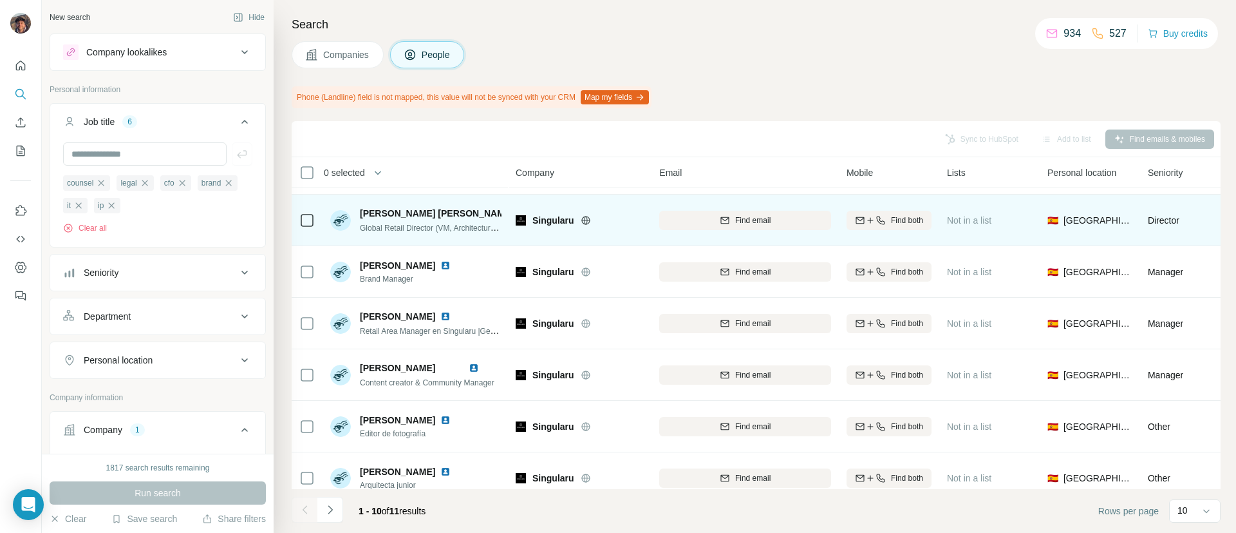
scroll to position [224, 0]
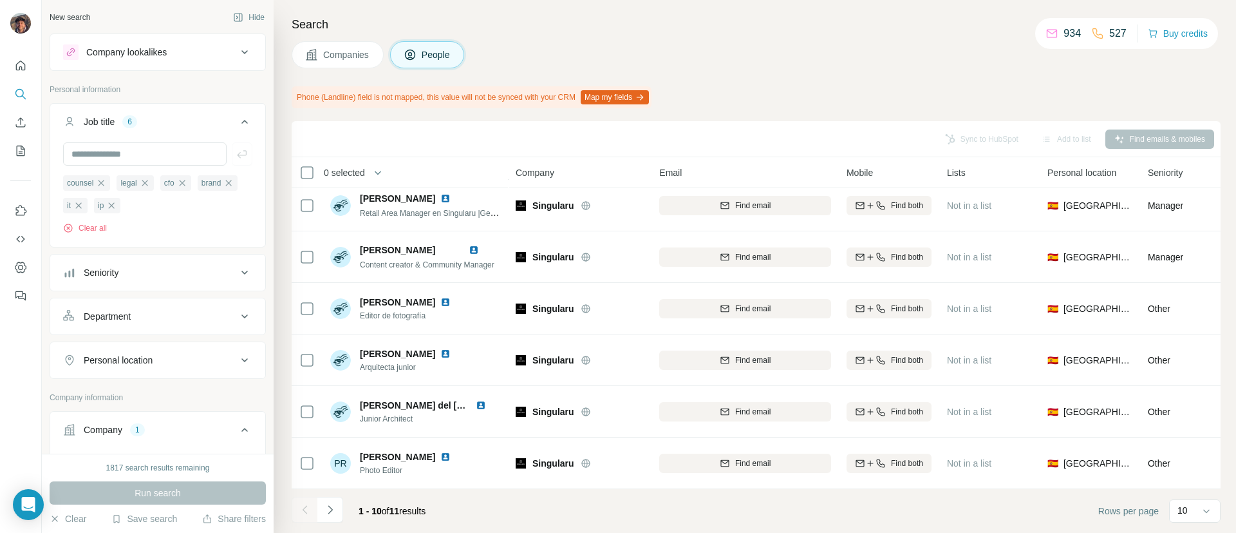
click at [333, 498] on button "Navigate to next page" at bounding box center [330, 510] width 26 height 26
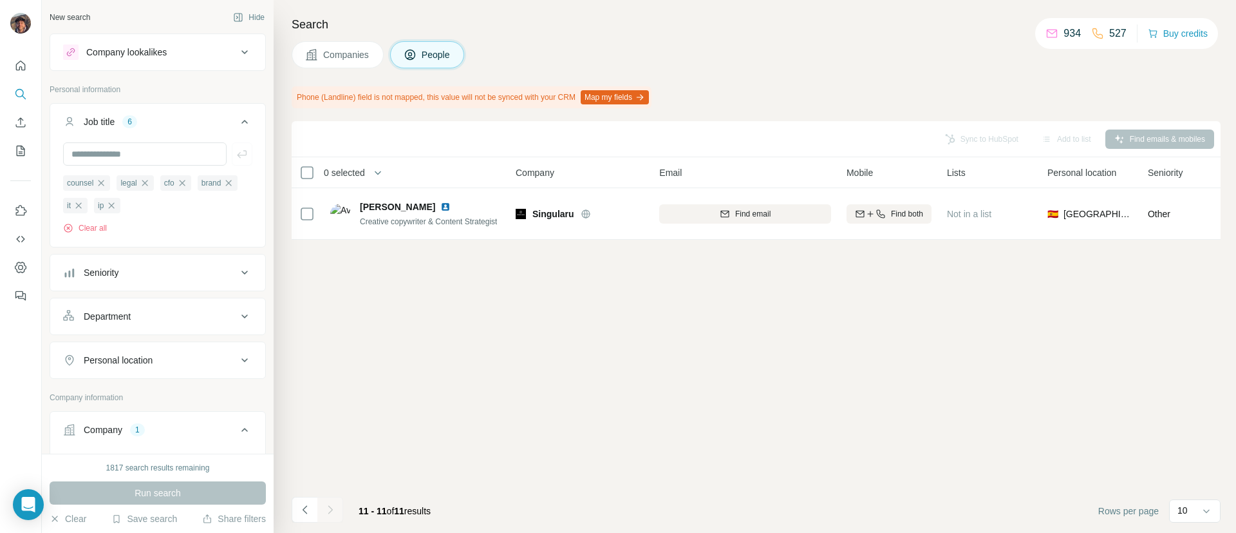
scroll to position [0, 0]
click at [312, 509] on button "Navigate to previous page" at bounding box center [305, 510] width 26 height 26
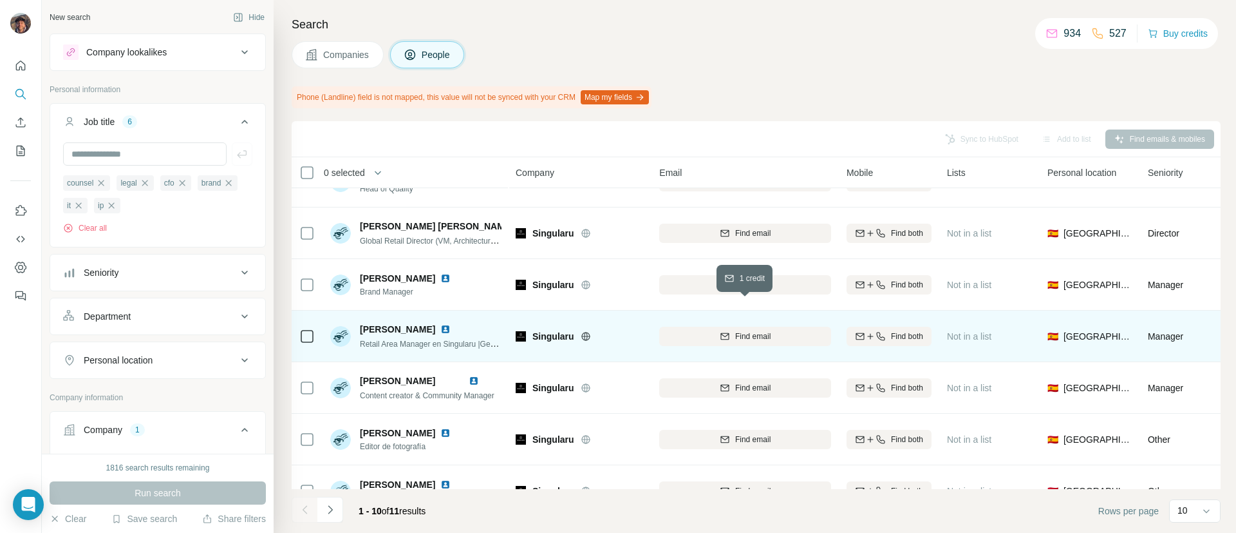
scroll to position [97, 0]
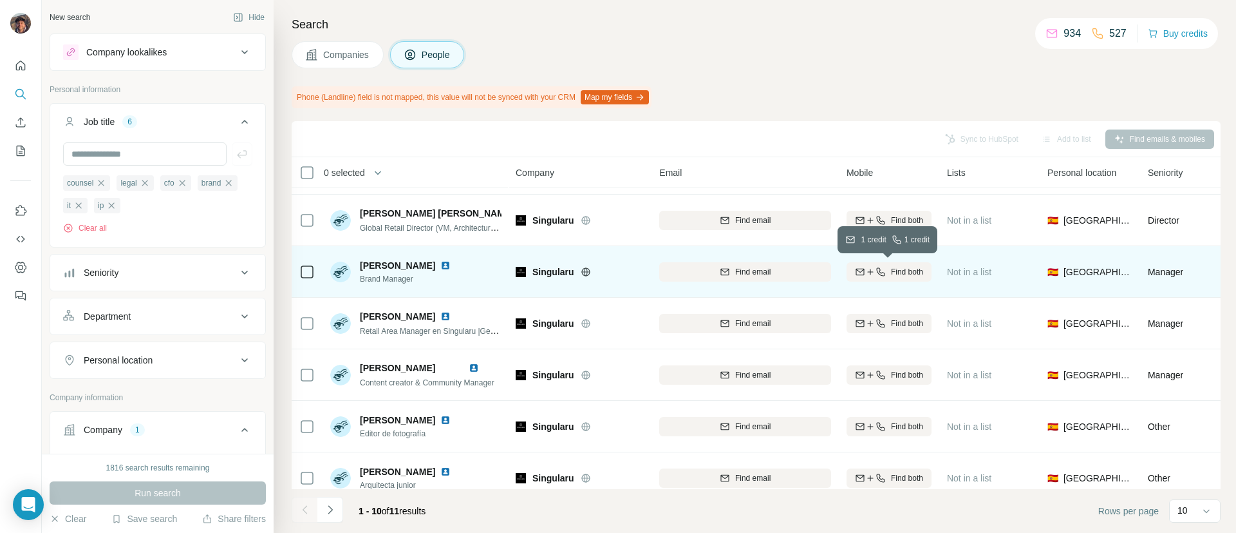
click at [863, 276] on icon "button" at bounding box center [860, 272] width 10 height 10
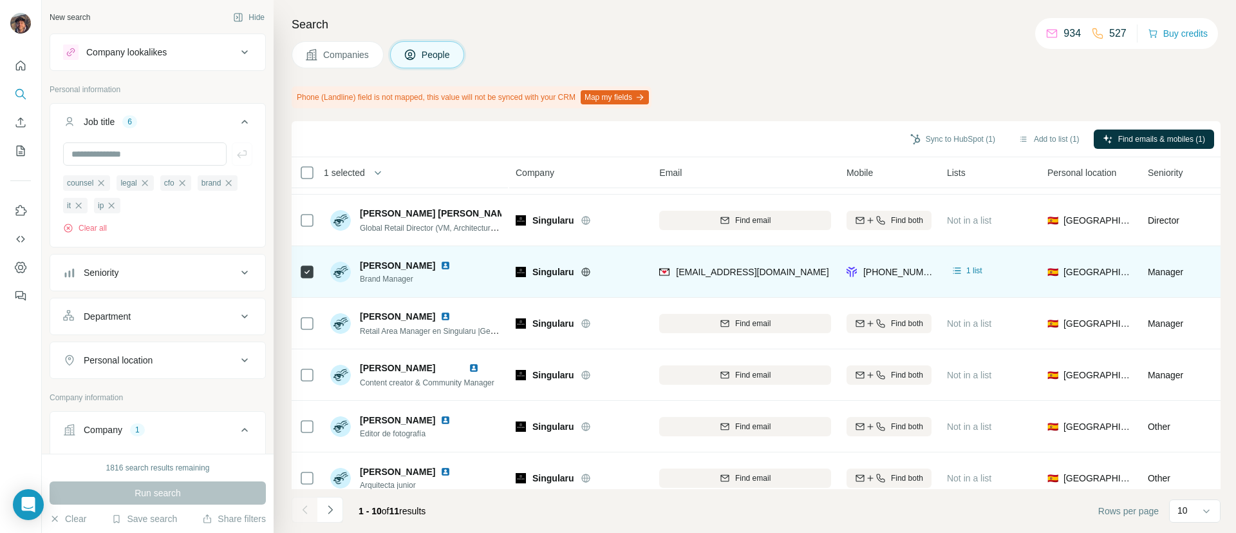
scroll to position [0, 0]
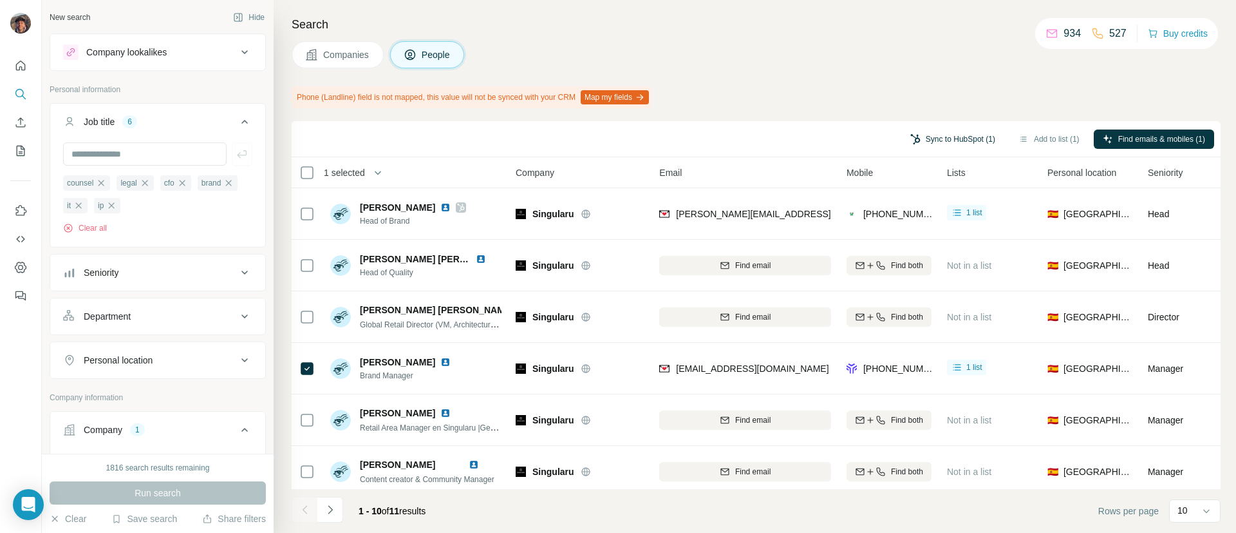
click at [922, 138] on button "Sync to HubSpot (1)" at bounding box center [953, 138] width 103 height 19
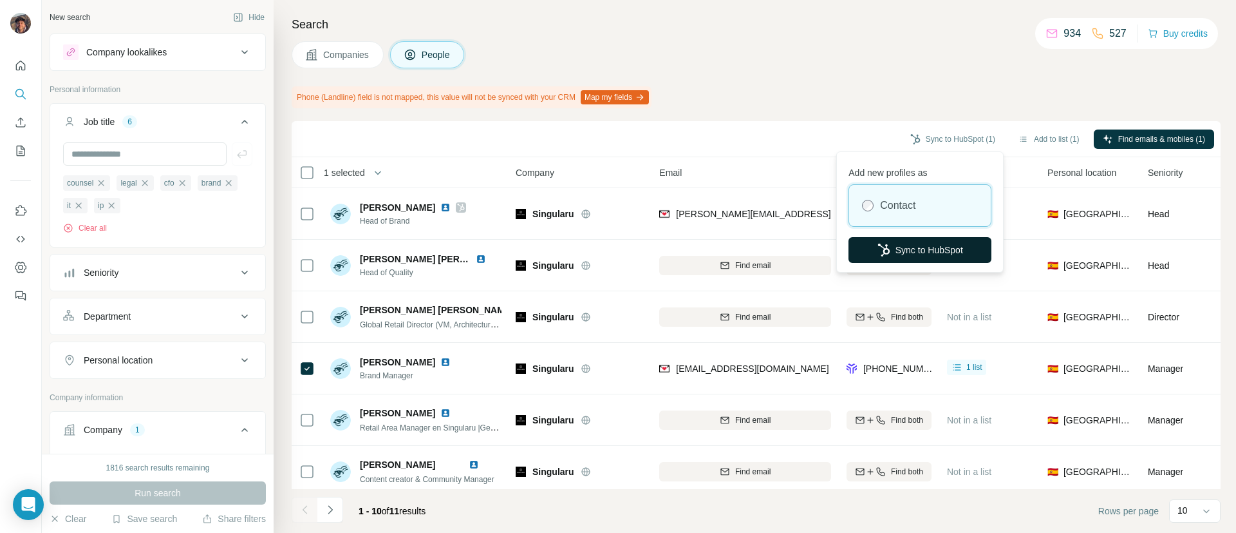
click at [917, 248] on button "Sync to HubSpot" at bounding box center [920, 250] width 143 height 26
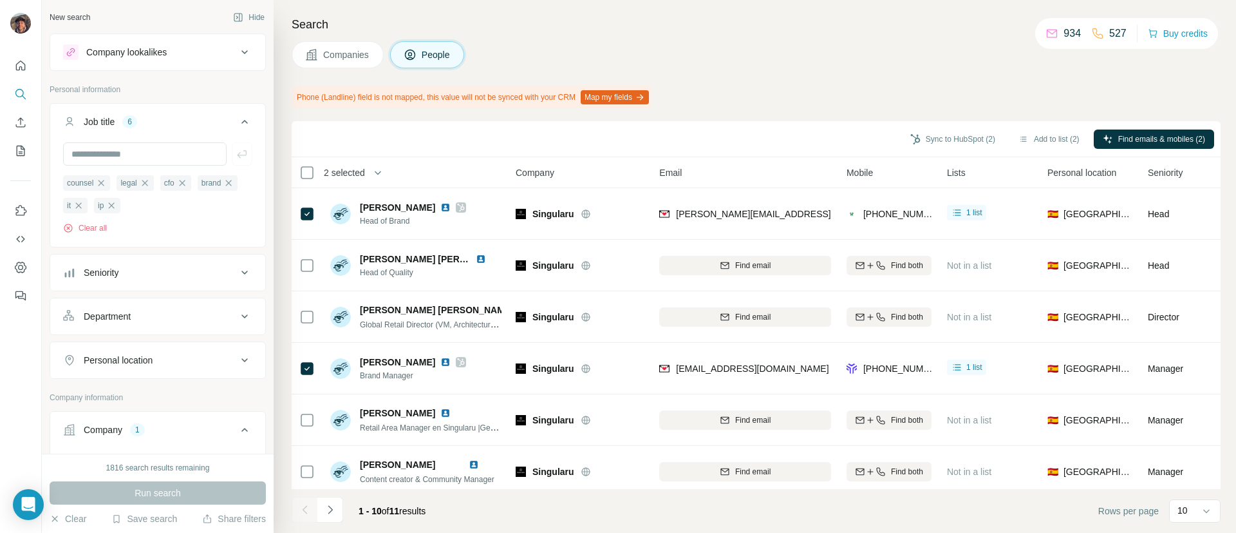
click at [940, 128] on div "Sync to HubSpot (2) Add to list (2) Find emails & mobiles (2)" at bounding box center [756, 139] width 916 height 23
click at [934, 137] on button "Sync to HubSpot (2)" at bounding box center [953, 138] width 103 height 19
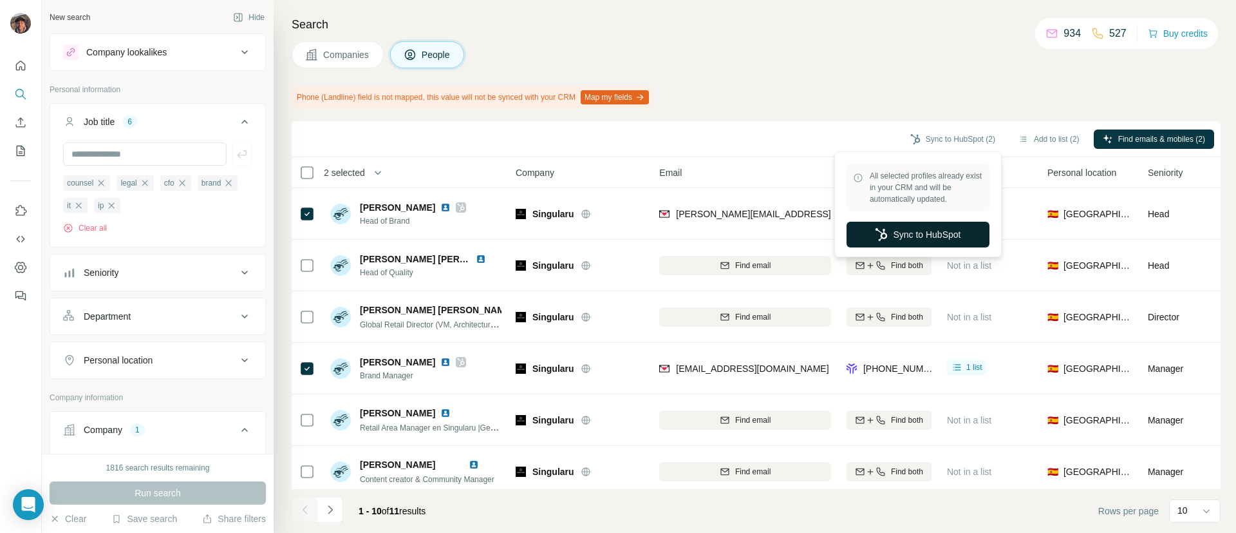
click at [933, 239] on button "Sync to HubSpot" at bounding box center [918, 235] width 143 height 26
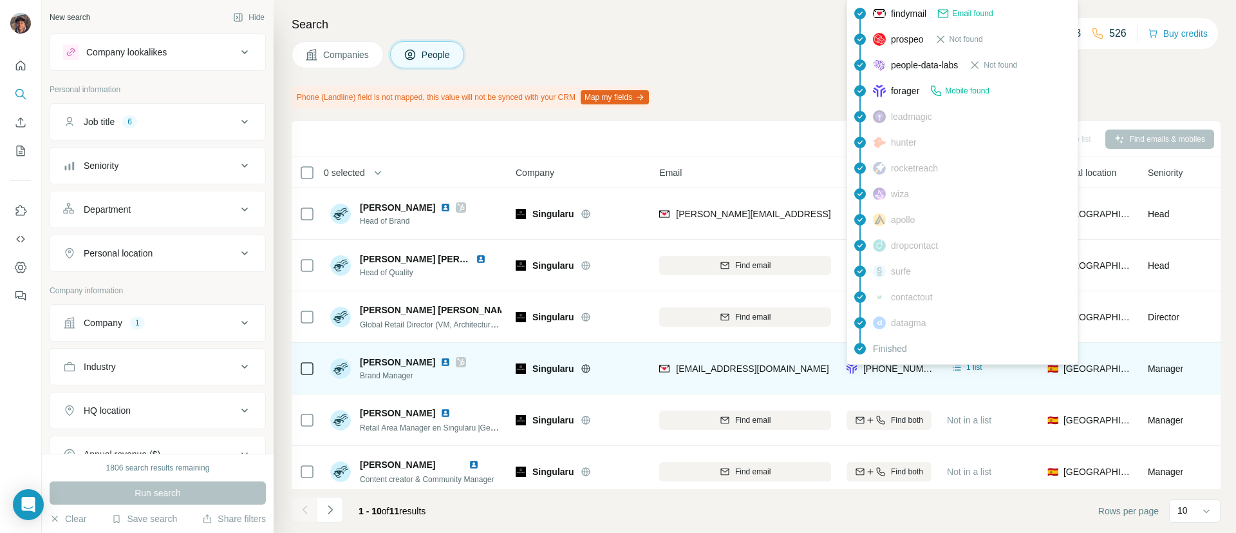
click at [917, 363] on div "findymail Email found prospeo Not found people-data-labs Not found forager Mobi…" at bounding box center [963, 180] width 232 height 367
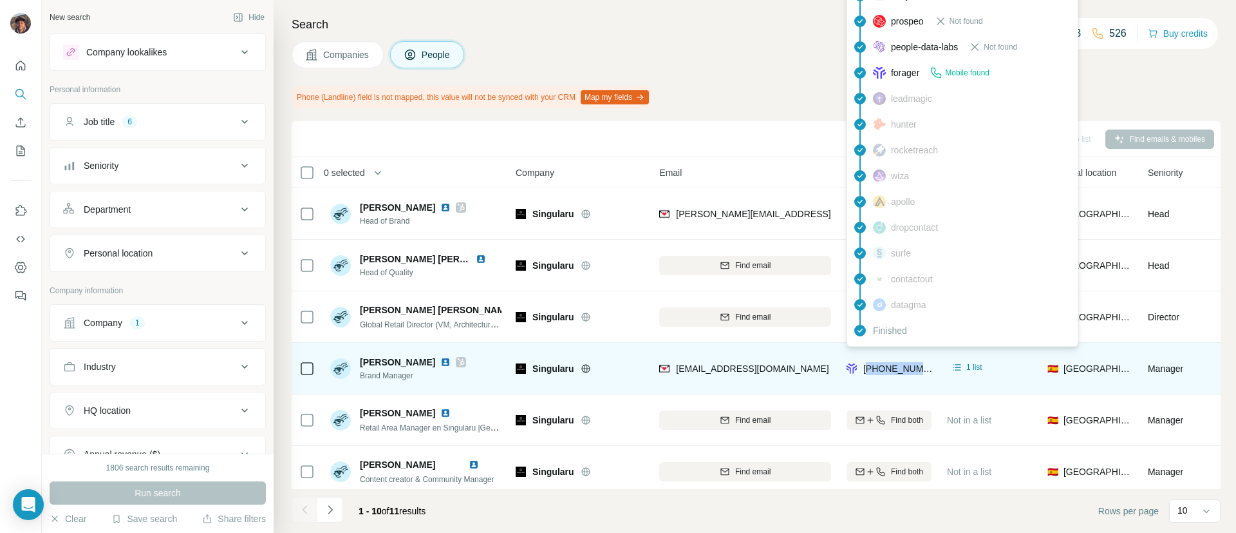
click at [917, 363] on span "[PHONE_NUMBER]" at bounding box center [904, 368] width 81 height 10
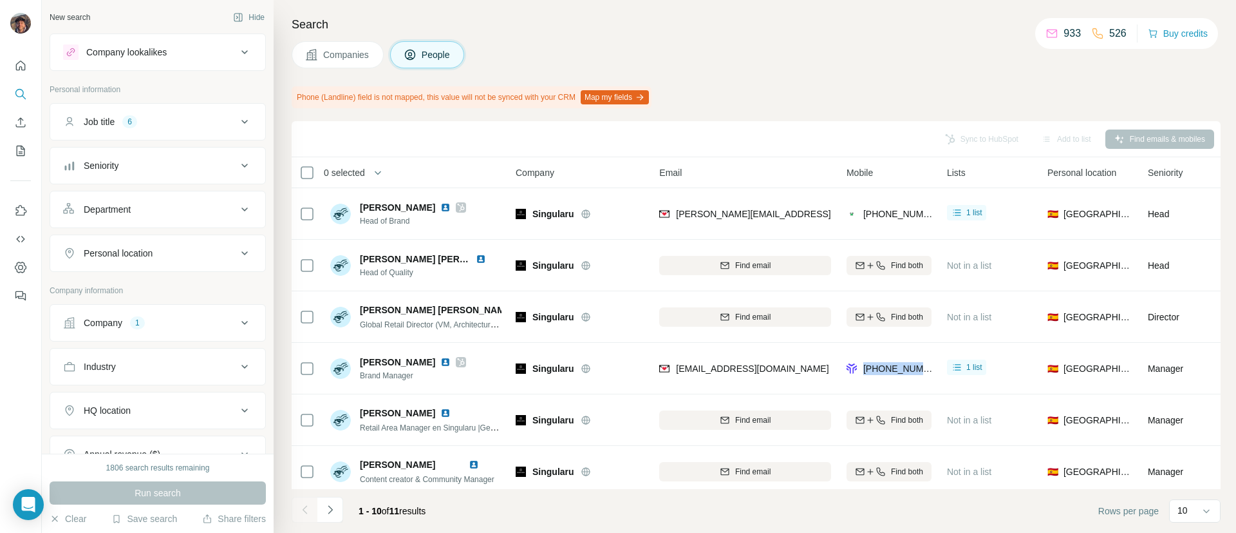
copy tr "[PHONE_NUMBER]"
